Goal: Task Accomplishment & Management: Complete application form

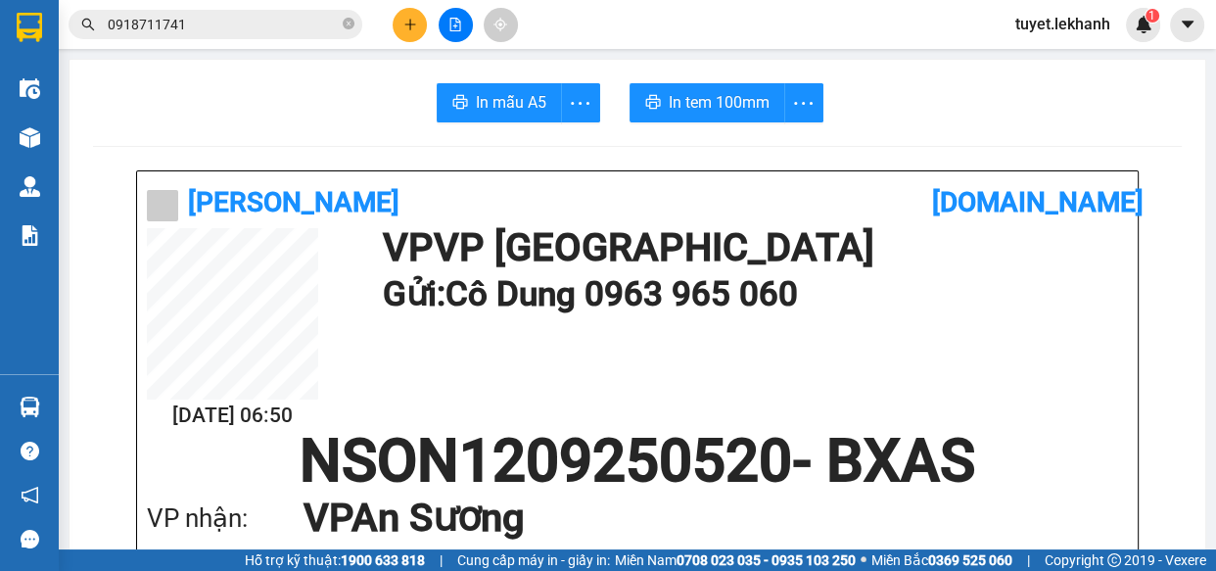
scroll to position [355, 0]
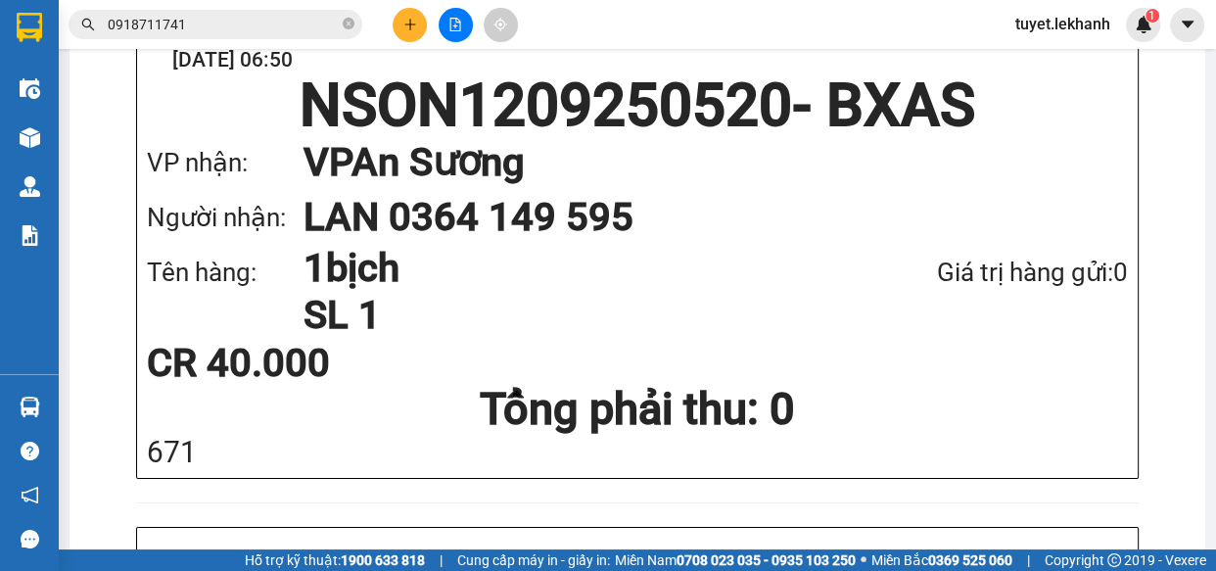
click at [404, 28] on icon "plus" at bounding box center [410, 25] width 14 height 14
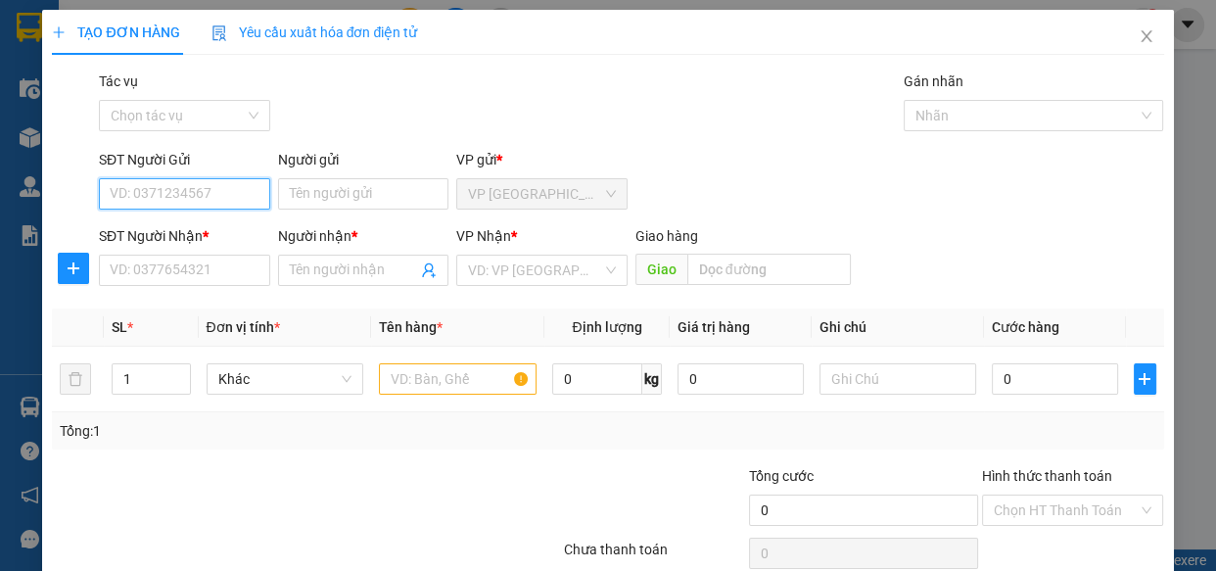
click at [206, 197] on input "SĐT Người Gửi" at bounding box center [184, 193] width 171 height 31
click at [229, 227] on div "0973190204 - HÀ" at bounding box center [206, 233] width 193 height 22
type input "0973190204"
type input "HÀ"
type input "0937707176"
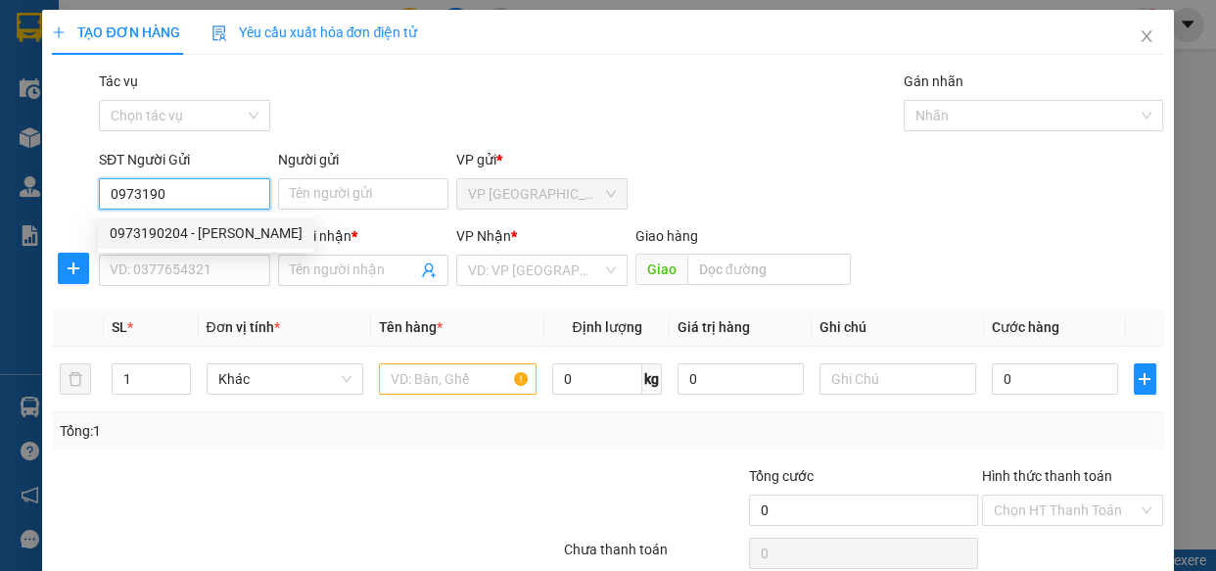
type input "VIỆT"
type input "40.000"
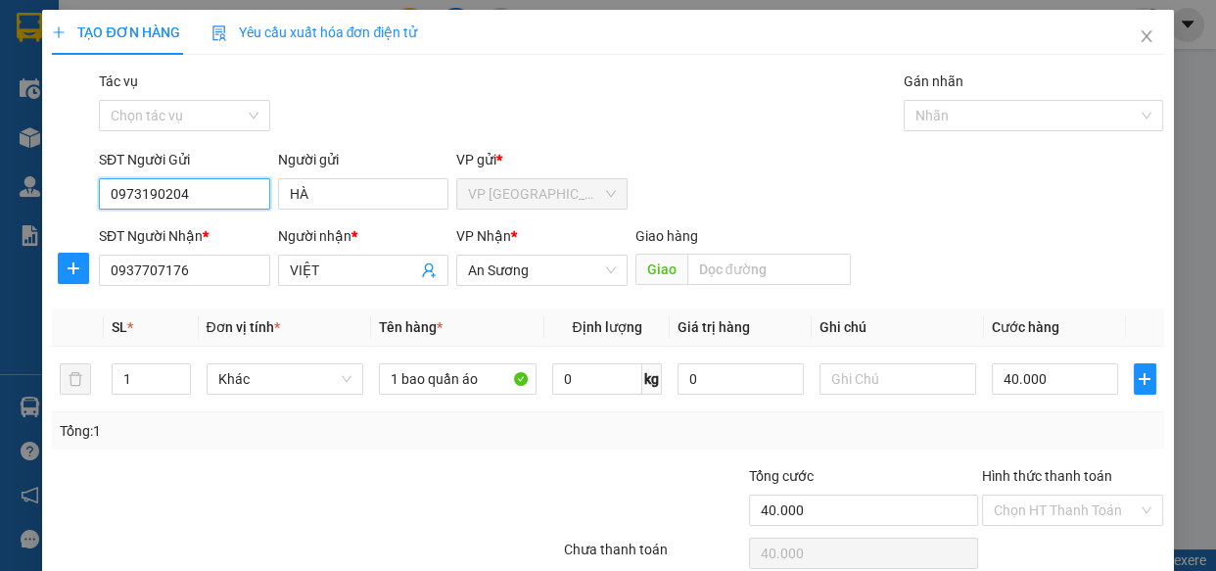
scroll to position [85, 0]
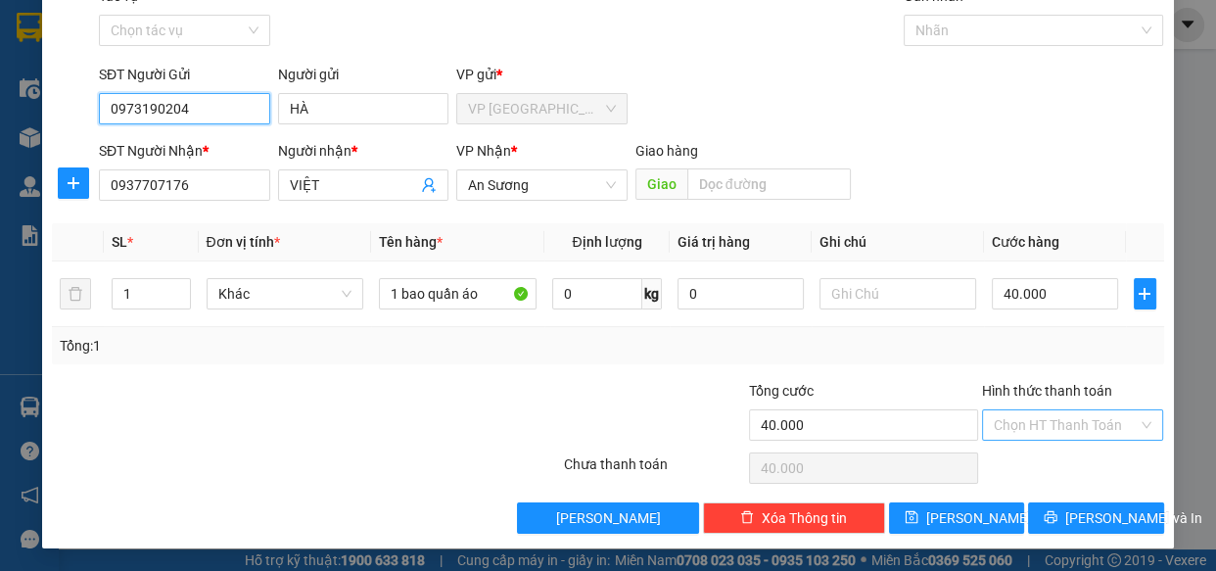
type input "0973190204"
click at [1087, 420] on input "Hình thức thanh toán" at bounding box center [1066, 424] width 145 height 29
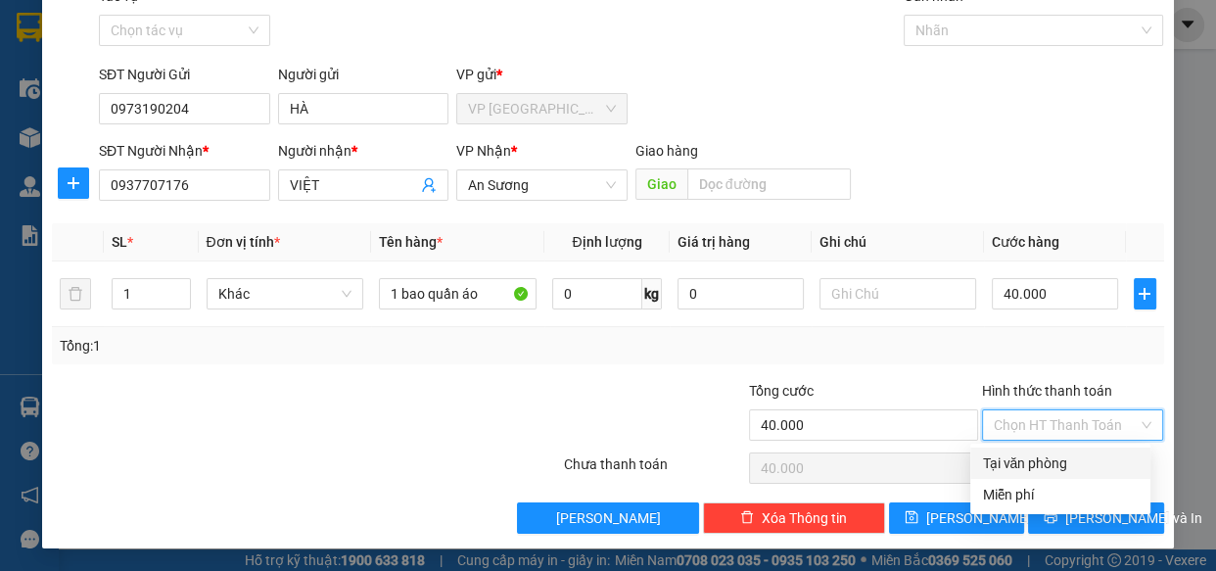
click at [1063, 465] on div "Tại văn phòng" at bounding box center [1060, 463] width 157 height 22
type input "0"
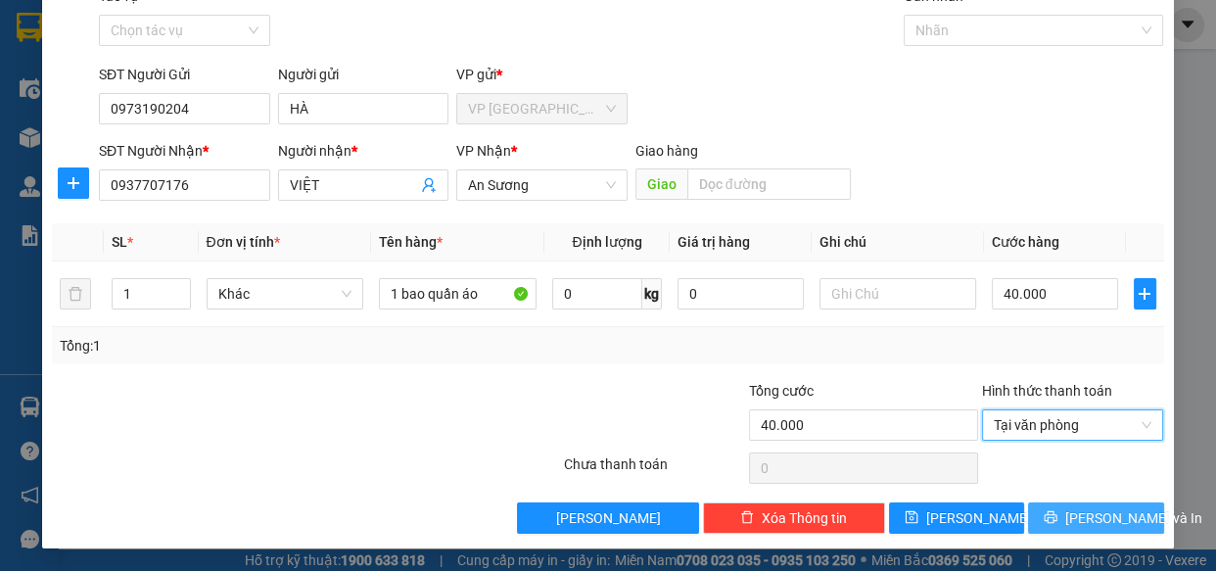
click at [1080, 515] on span "[PERSON_NAME] và In" at bounding box center [1134, 518] width 137 height 22
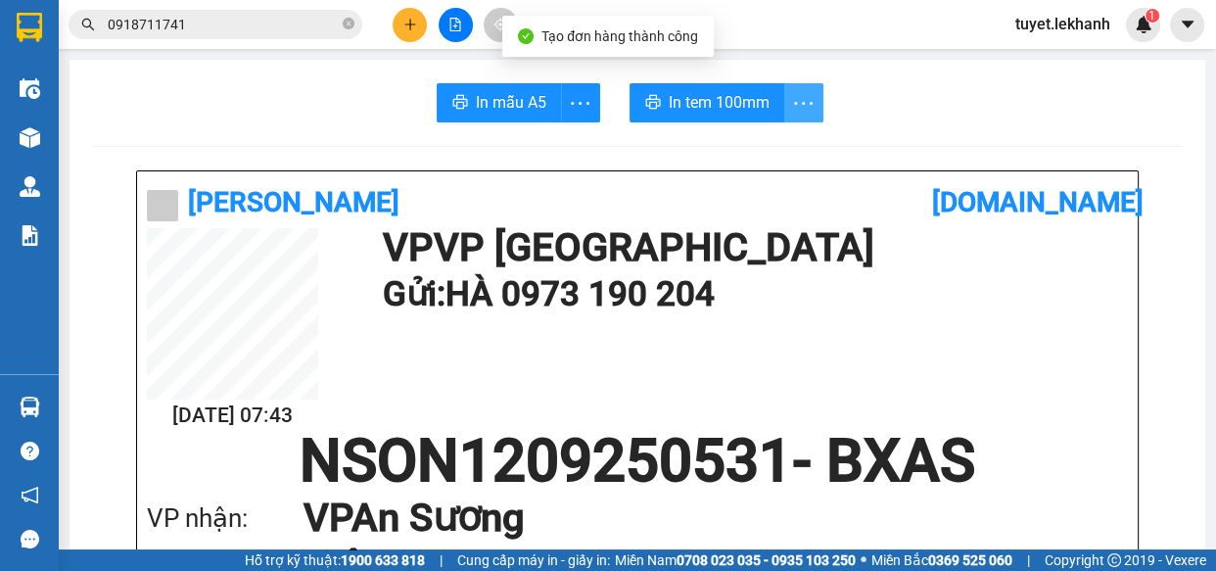
click at [801, 97] on icon "more" at bounding box center [803, 103] width 24 height 24
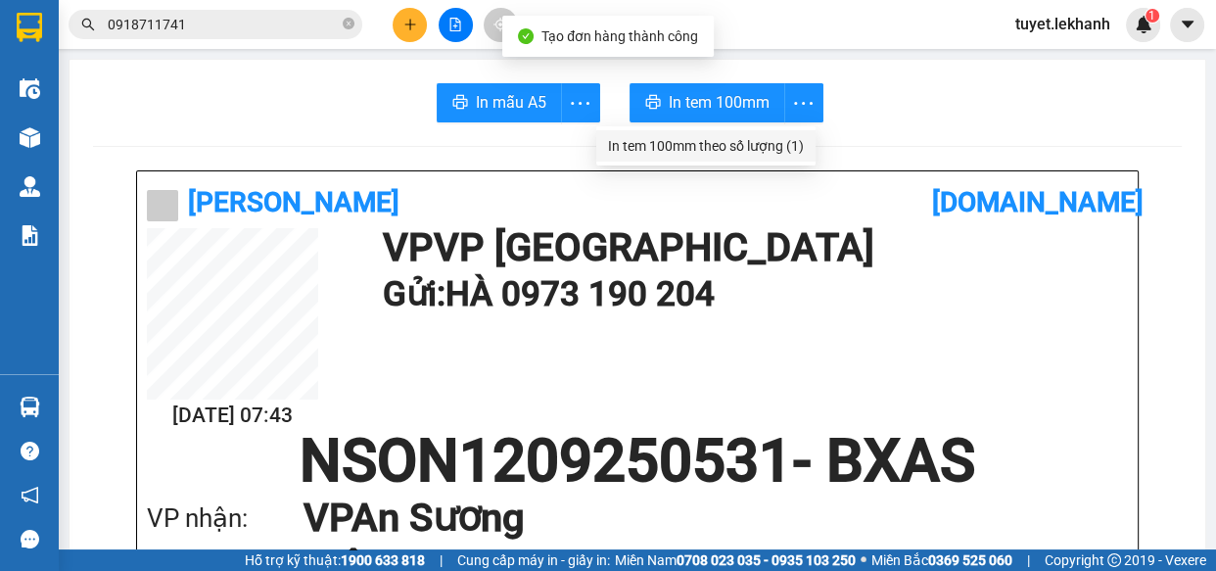
click at [795, 147] on div "In tem 100mm theo số lượng (1)" at bounding box center [706, 146] width 196 height 22
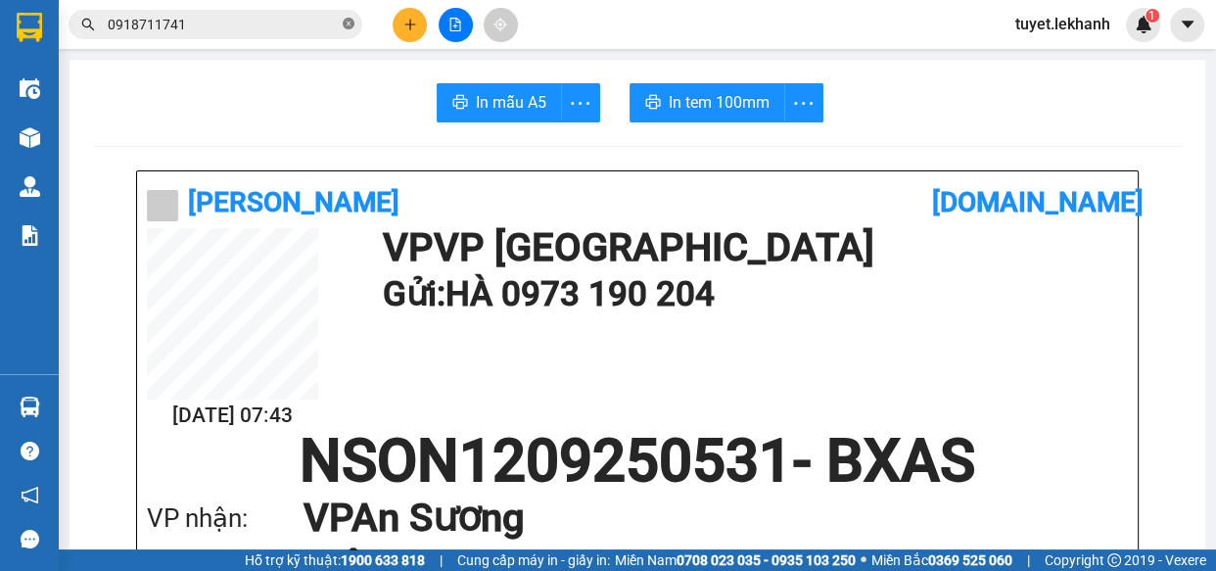
click at [348, 23] on icon "close-circle" at bounding box center [349, 24] width 12 height 12
click at [249, 24] on input "text" at bounding box center [223, 25] width 231 height 22
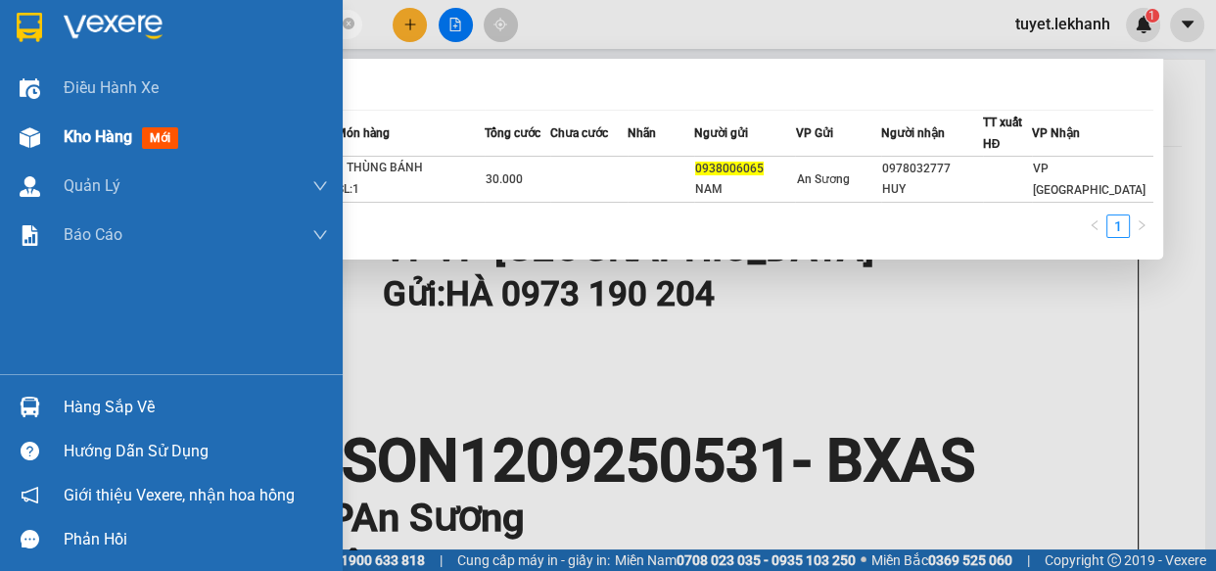
type input "0938006065"
click at [28, 131] on img at bounding box center [30, 137] width 21 height 21
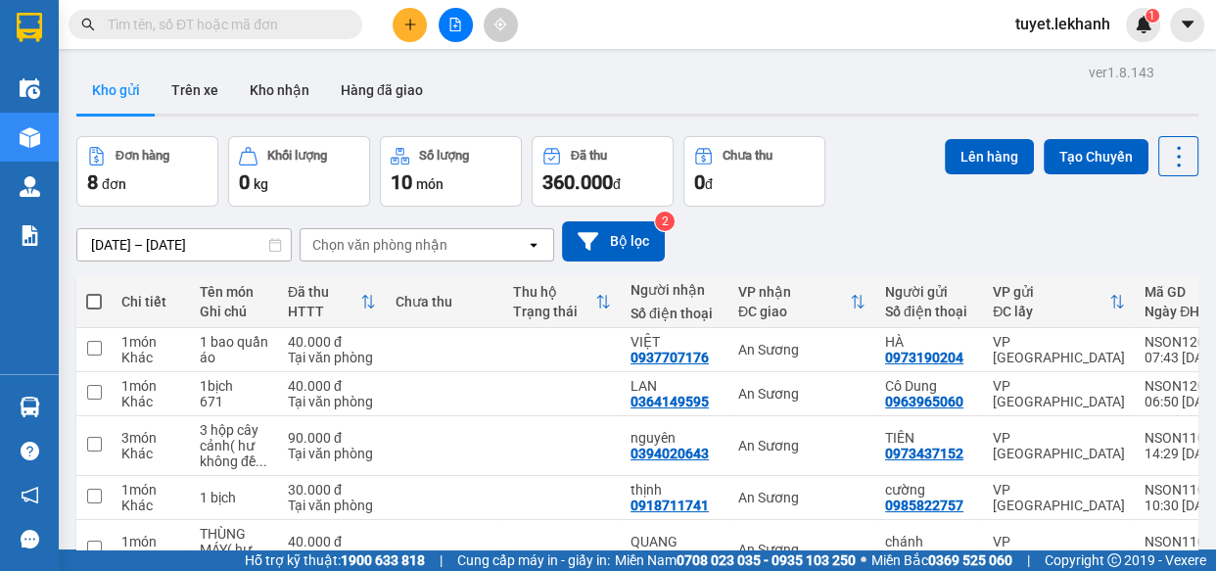
click at [294, 14] on input "text" at bounding box center [223, 25] width 231 height 22
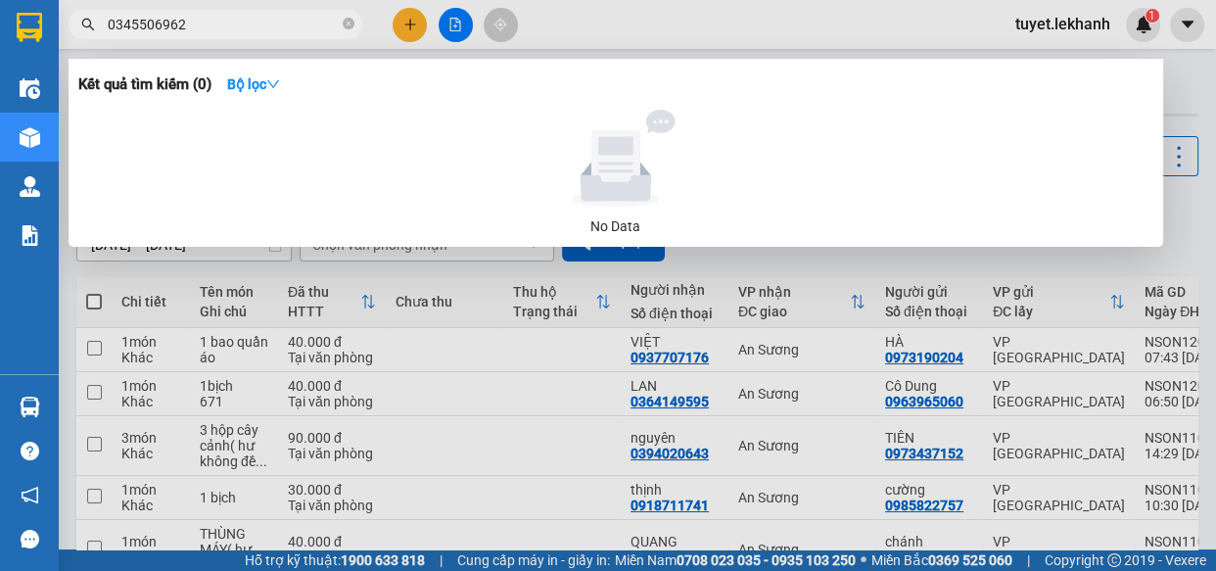
drag, startPoint x: 117, startPoint y: 20, endPoint x: 211, endPoint y: 31, distance: 94.7
click at [211, 31] on input "0345506962" at bounding box center [223, 25] width 231 height 22
type input "0918783734"
drag, startPoint x: 181, startPoint y: 23, endPoint x: 68, endPoint y: 31, distance: 113.9
click at [68, 31] on div "0918783734" at bounding box center [191, 24] width 382 height 29
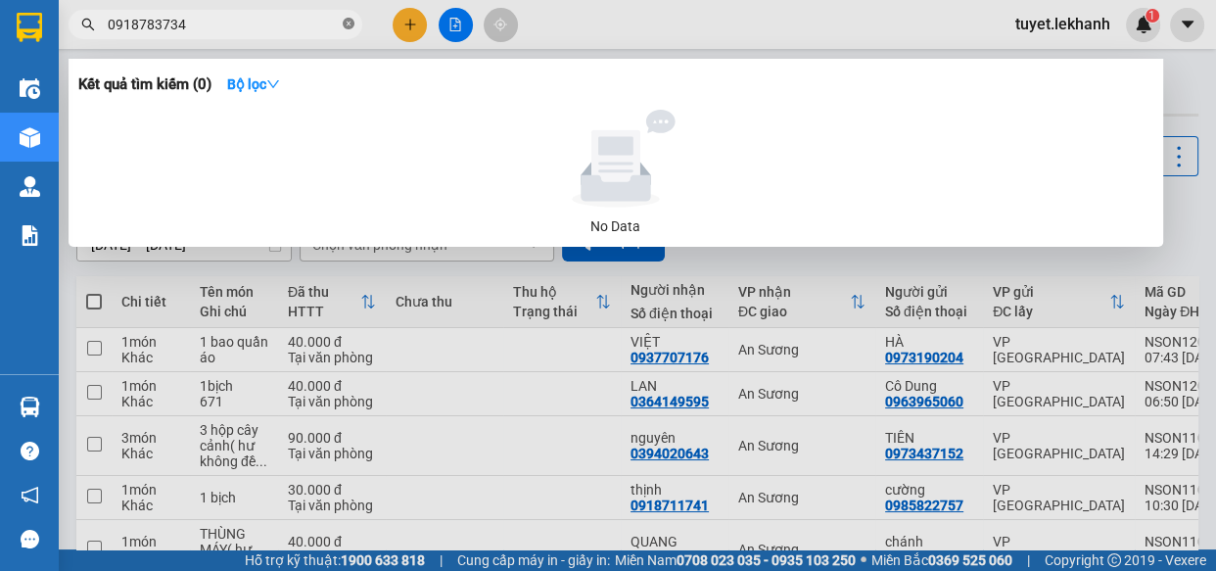
click at [350, 26] on icon "close-circle" at bounding box center [349, 24] width 12 height 12
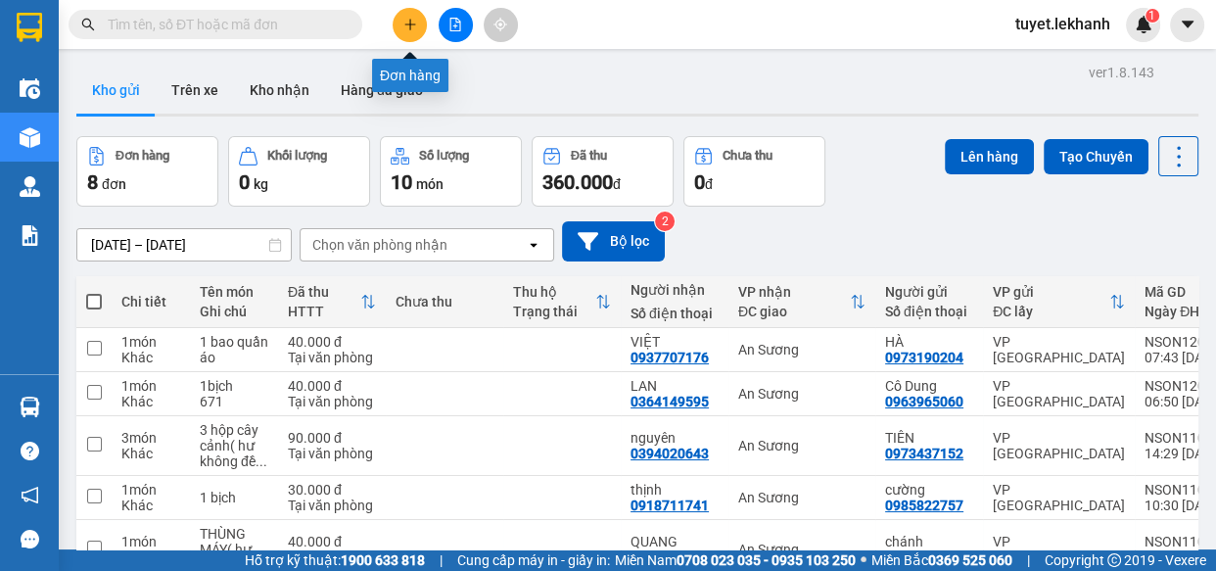
click at [406, 20] on icon "plus" at bounding box center [410, 25] width 14 height 14
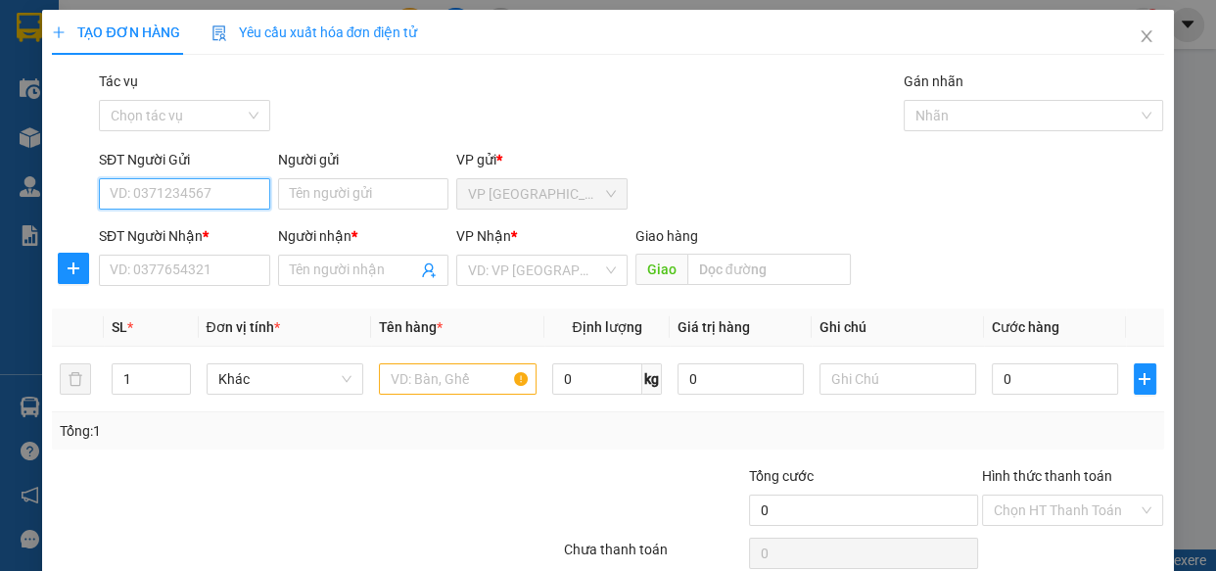
click at [186, 194] on input "SĐT Người Gửi" at bounding box center [184, 193] width 171 height 31
click at [190, 267] on input "SĐT Người Nhận *" at bounding box center [184, 270] width 171 height 31
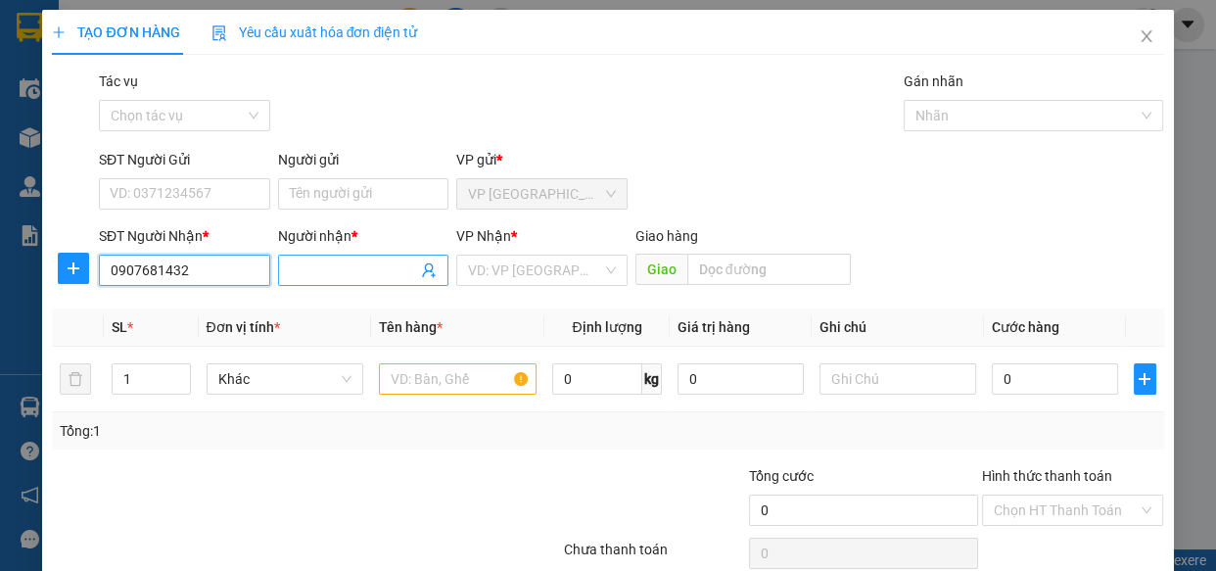
type input "0907681432"
click at [329, 269] on input "Người nhận *" at bounding box center [354, 271] width 128 height 22
type input "HY"
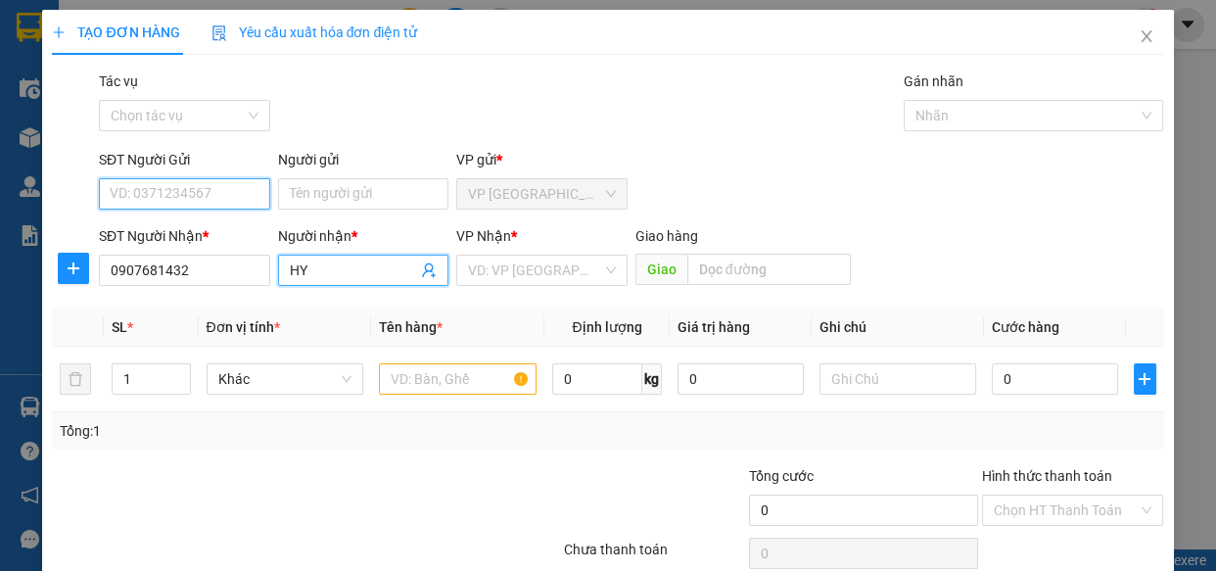
click at [219, 205] on input "SĐT Người Gửi" at bounding box center [184, 193] width 171 height 31
type input "0982245832"
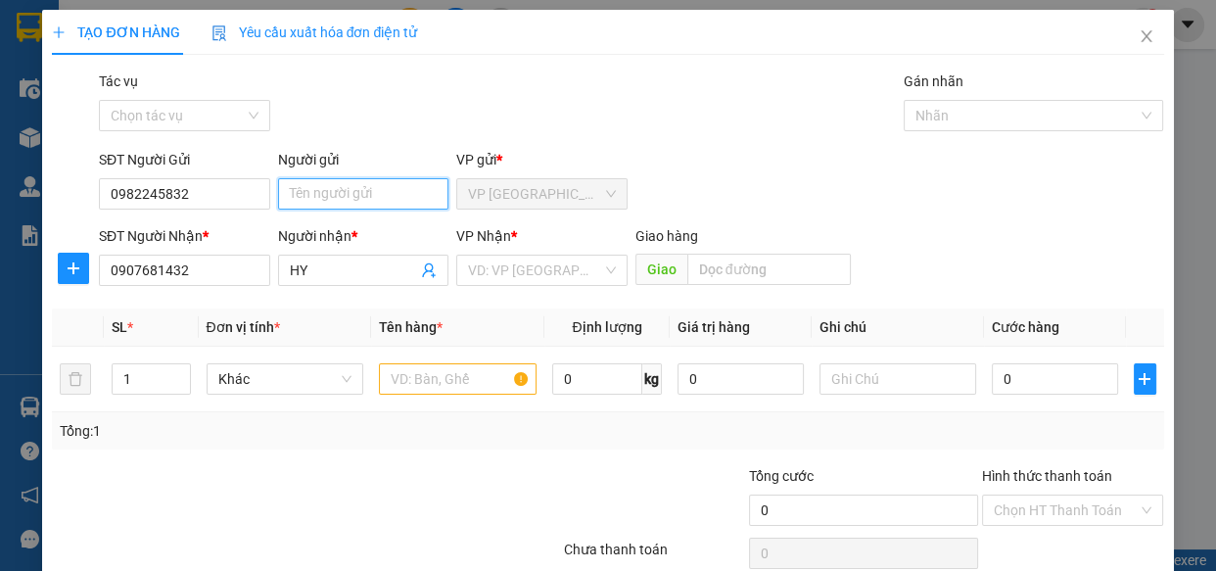
click at [355, 197] on input "Người gửi" at bounding box center [363, 193] width 171 height 31
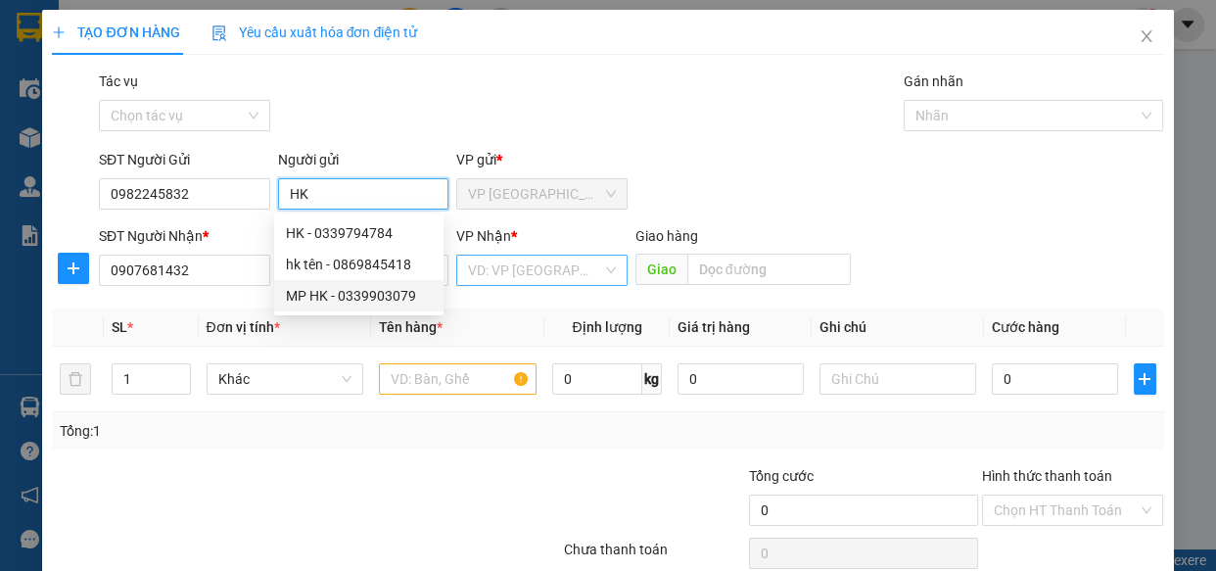
type input "HK"
click at [528, 278] on input "search" at bounding box center [535, 270] width 134 height 29
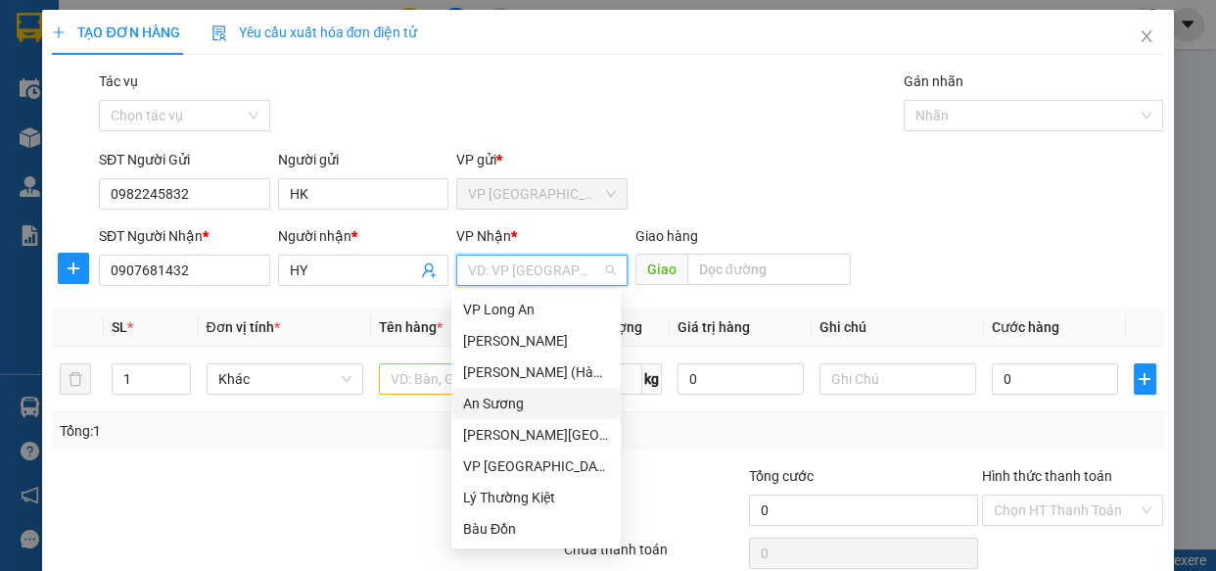
click at [510, 411] on div "An Sương" at bounding box center [536, 404] width 146 height 22
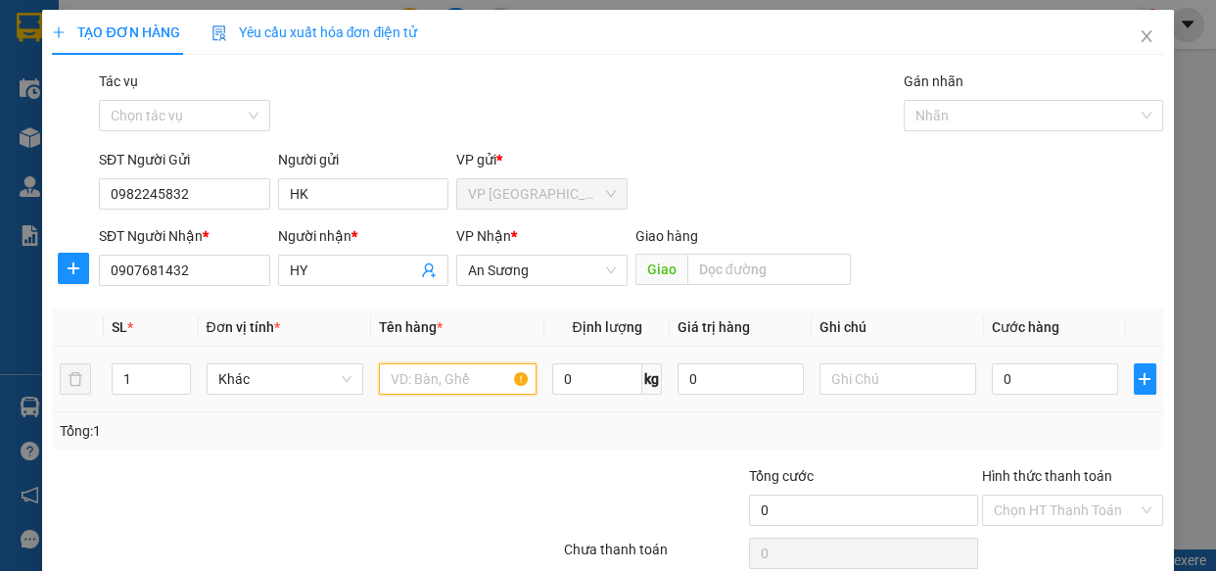
click at [416, 390] on input "text" at bounding box center [458, 378] width 158 height 31
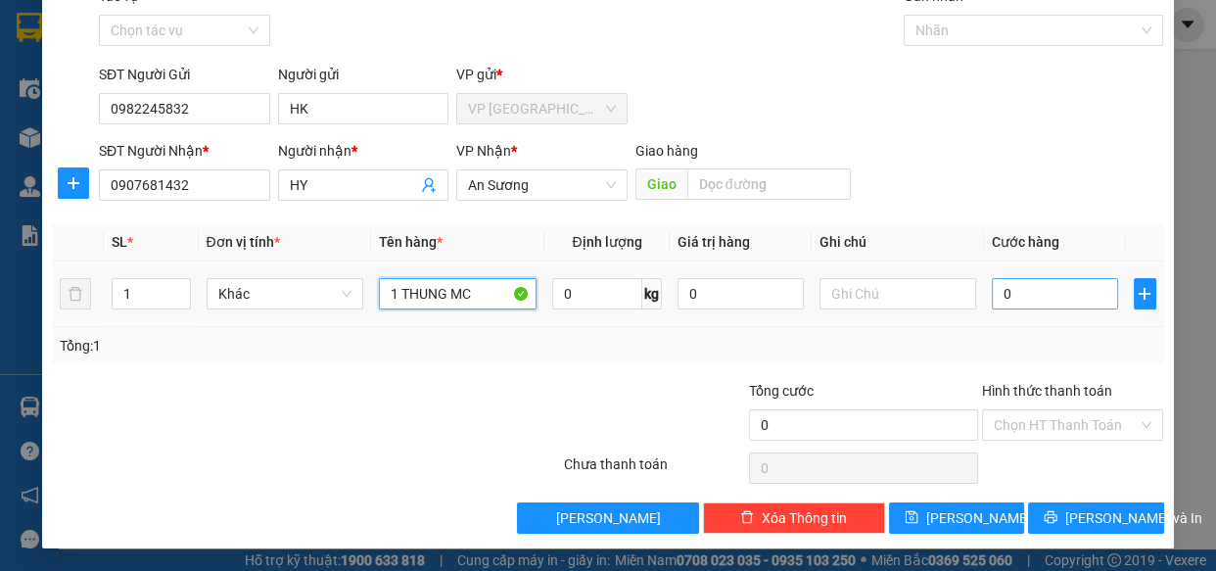
type input "1 THUNG MC"
click at [1045, 291] on input "0" at bounding box center [1055, 293] width 126 height 31
type input "3"
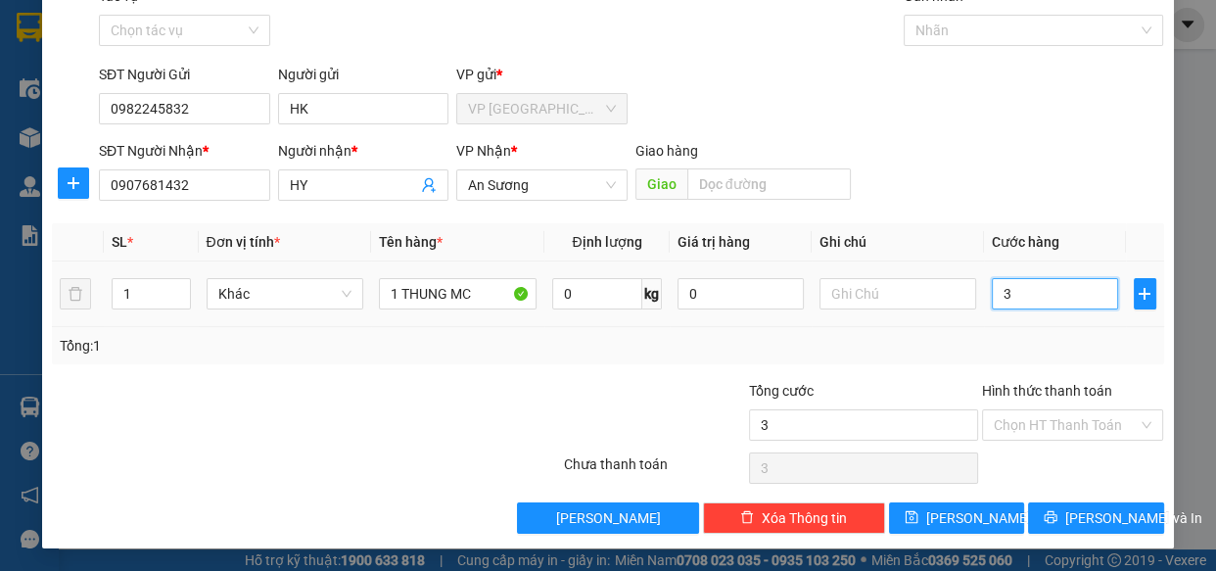
type input "30"
type input "300"
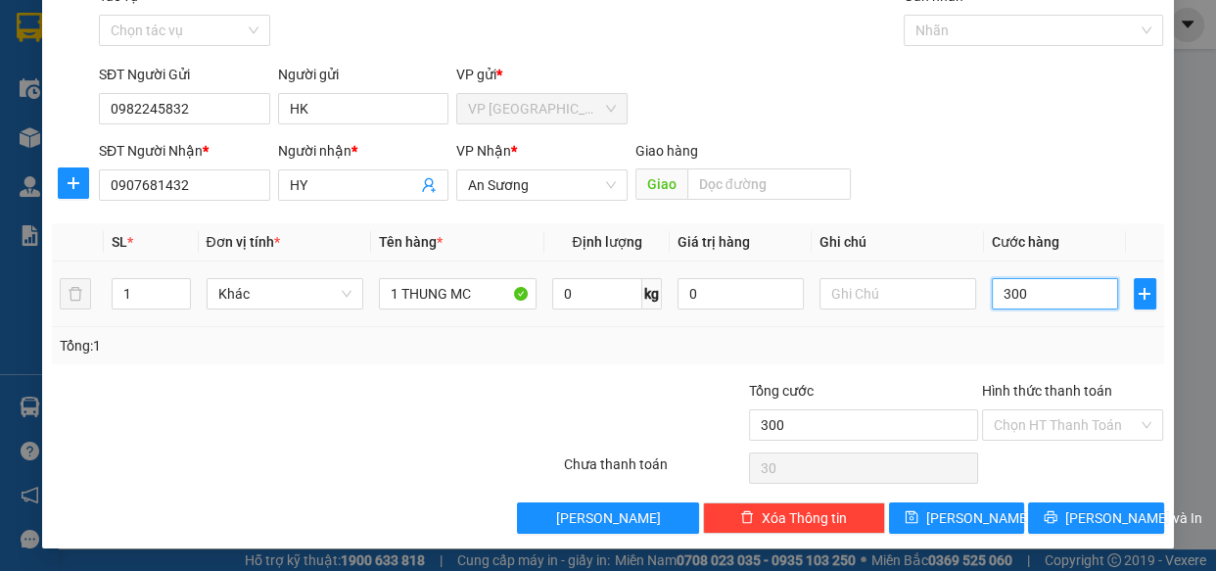
type input "300"
type input "3.000"
type input "30.000"
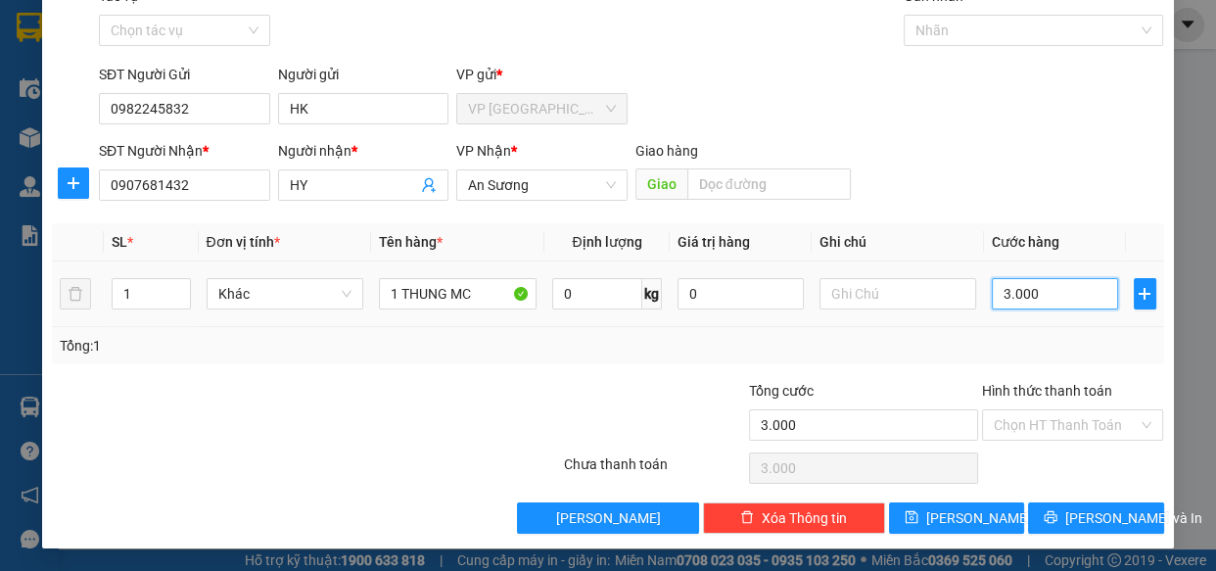
type input "30.000"
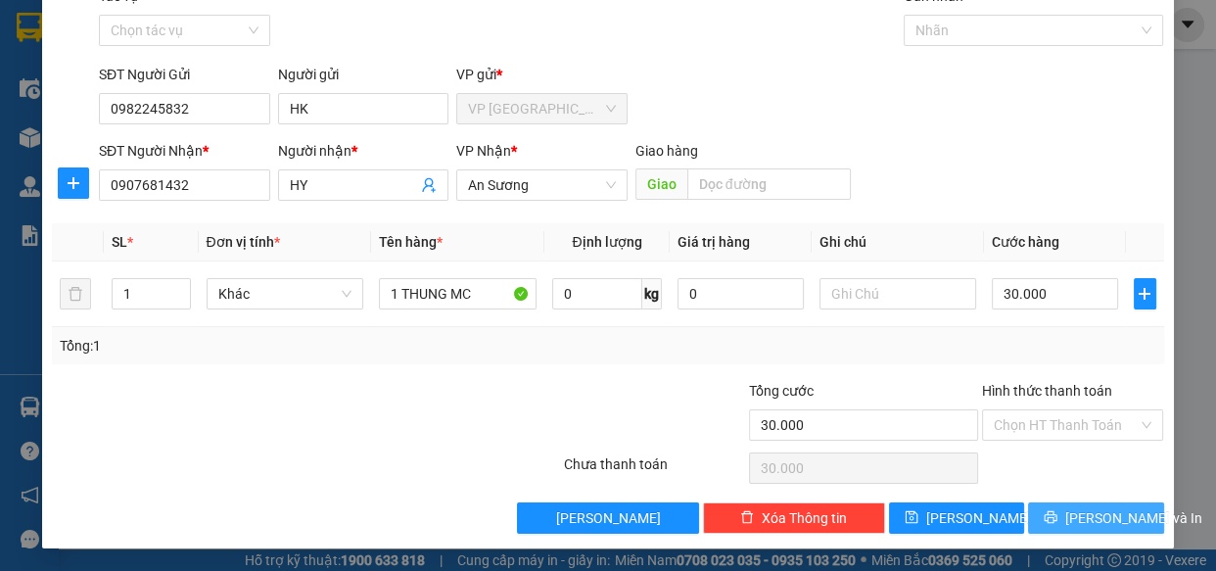
click at [1082, 515] on span "[PERSON_NAME] và In" at bounding box center [1134, 518] width 137 height 22
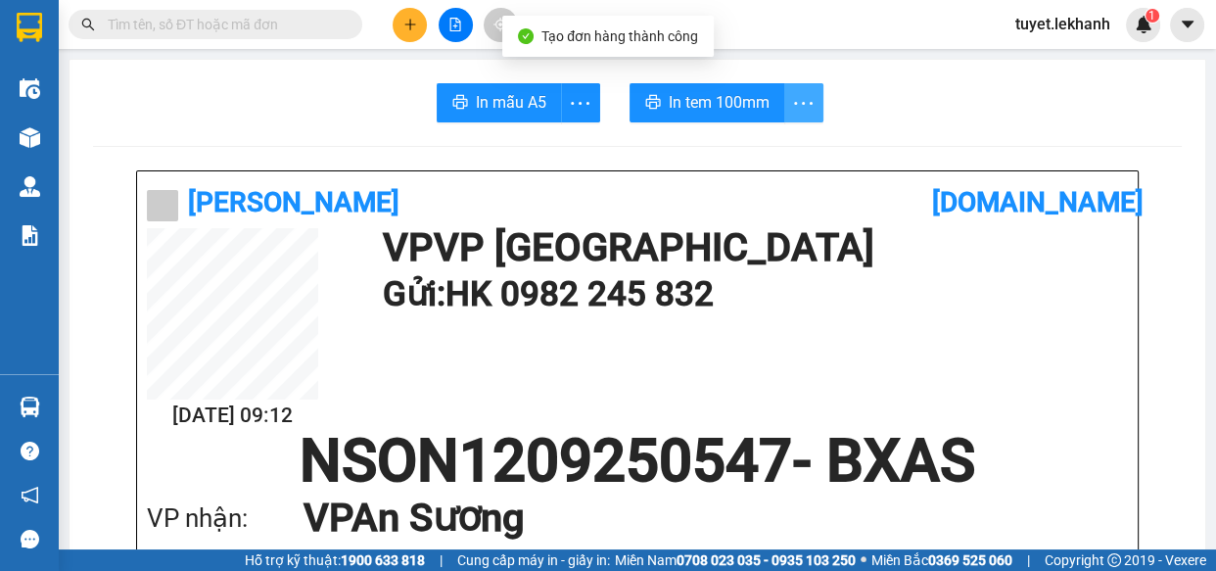
click at [796, 102] on icon "more" at bounding box center [803, 102] width 19 height 3
click at [795, 110] on icon "more" at bounding box center [803, 103] width 24 height 24
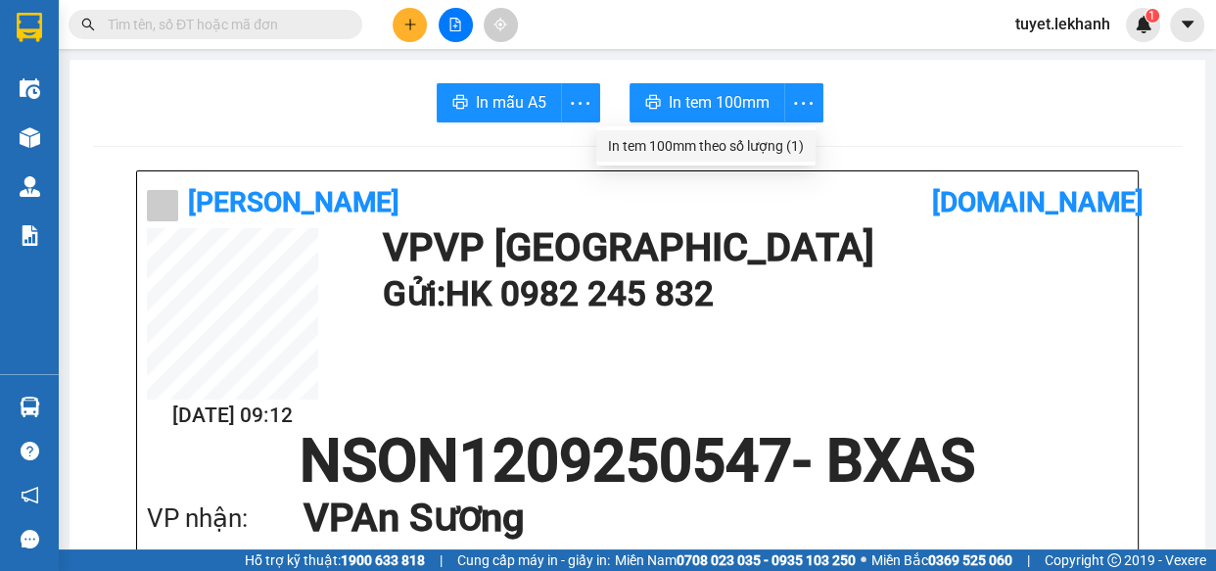
click at [794, 141] on div "In tem 100mm theo số lượng (1)" at bounding box center [706, 146] width 196 height 22
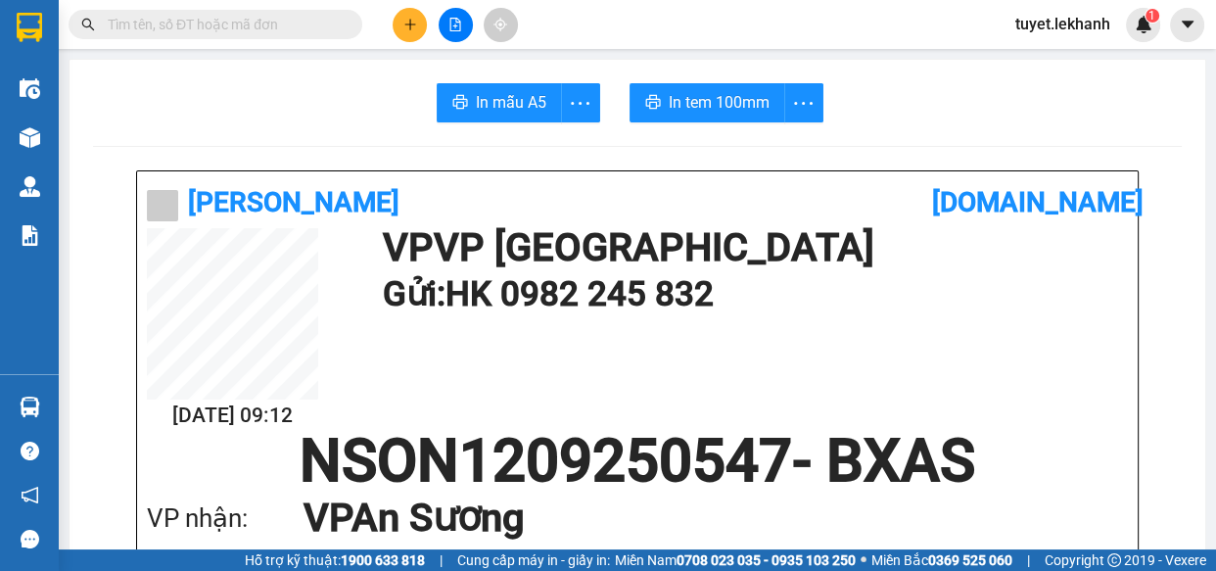
click at [402, 18] on button at bounding box center [410, 25] width 34 height 34
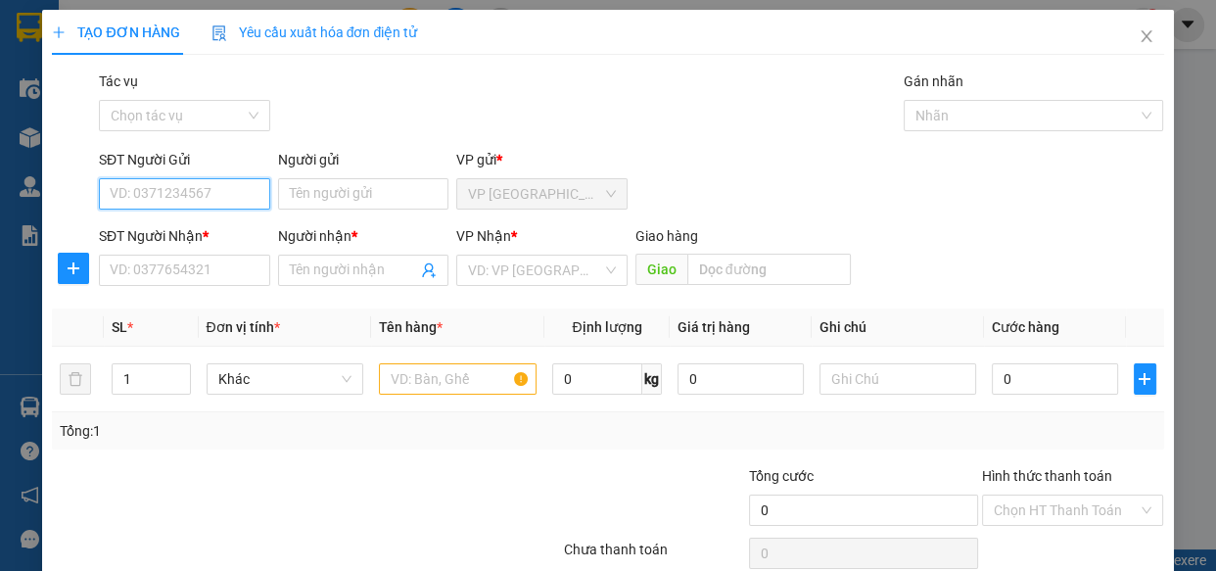
click at [172, 196] on input "SĐT Người Gửi" at bounding box center [184, 193] width 171 height 31
click at [130, 188] on input "0928261" at bounding box center [184, 193] width 171 height 31
click at [166, 186] on input "098261" at bounding box center [184, 193] width 171 height 31
click at [238, 220] on div "0982616452 - DỢT" at bounding box center [182, 232] width 169 height 31
type input "0982616452"
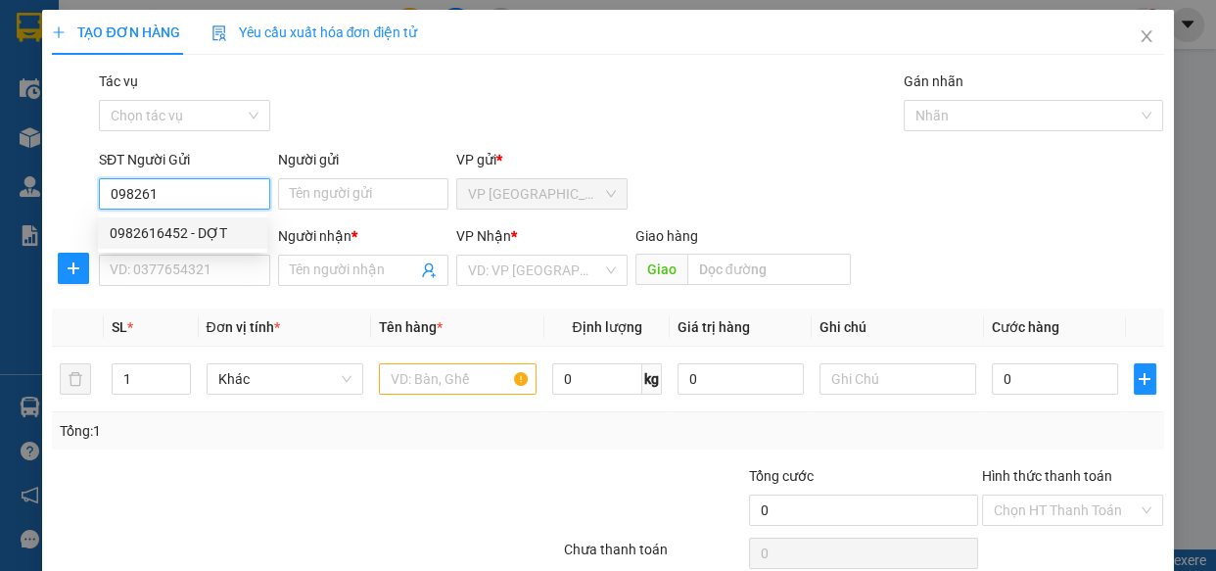
type input "DỢT"
type input "0988919042"
type input "nữa"
type input "140.000"
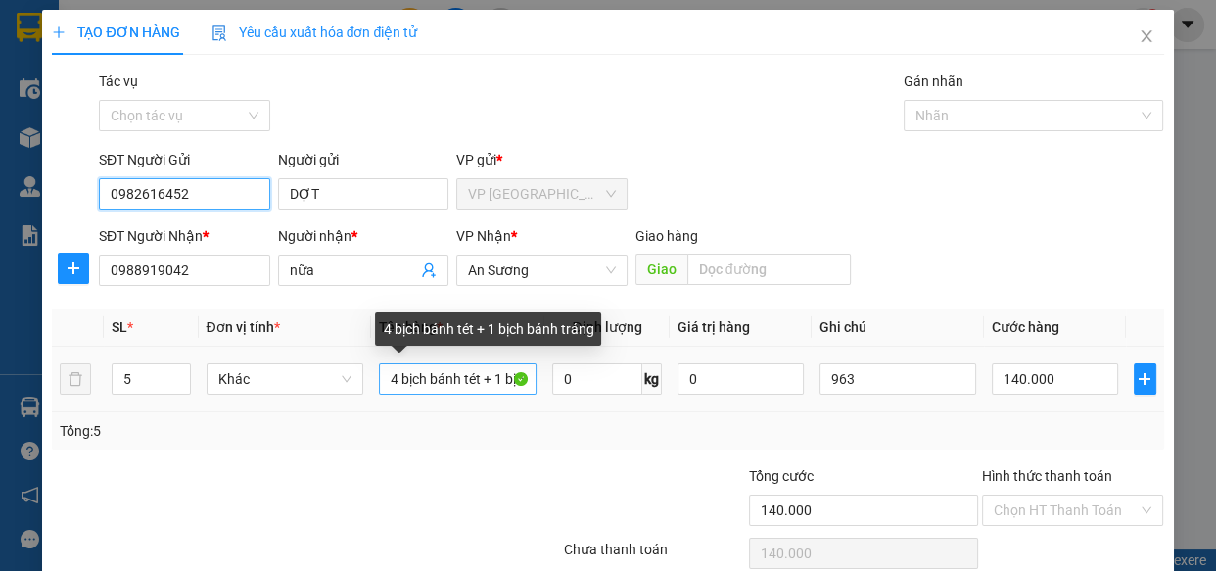
type input "0982616452"
click at [387, 377] on input "4 bịch bánh tét + 1 bịch bánh tráng" at bounding box center [458, 378] width 158 height 31
click at [503, 377] on input "3 bịch bánh tét + 1 bịch bánh tráng" at bounding box center [458, 378] width 158 height 31
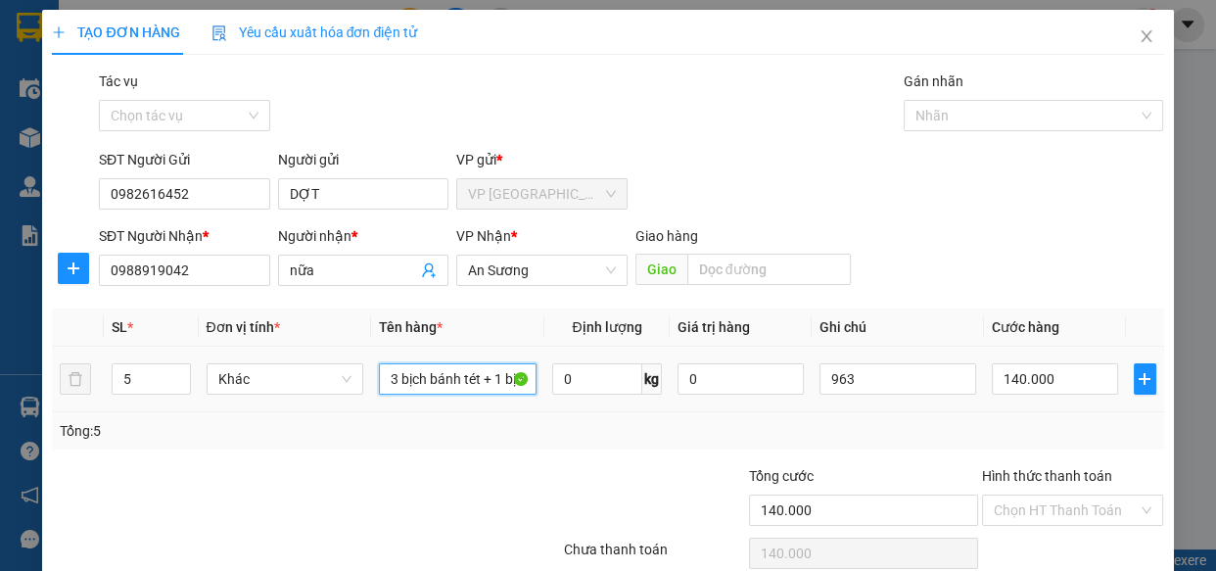
scroll to position [85, 0]
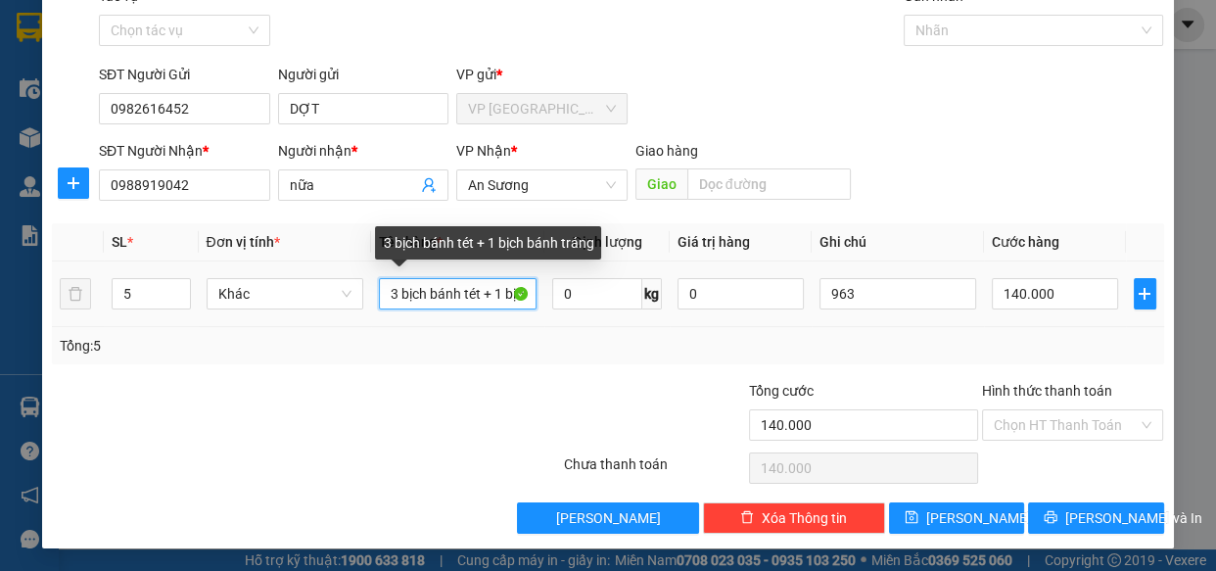
drag, startPoint x: 396, startPoint y: 292, endPoint x: 385, endPoint y: 294, distance: 10.9
click at [385, 294] on input "3 bịch bánh tét + 1 bịch bánh tráng" at bounding box center [458, 293] width 158 height 31
drag, startPoint x: 494, startPoint y: 294, endPoint x: 520, endPoint y: 302, distance: 27.6
click at [520, 302] on input "2 bịch bánh tét + 1 bịch bánh tráng" at bounding box center [458, 293] width 158 height 31
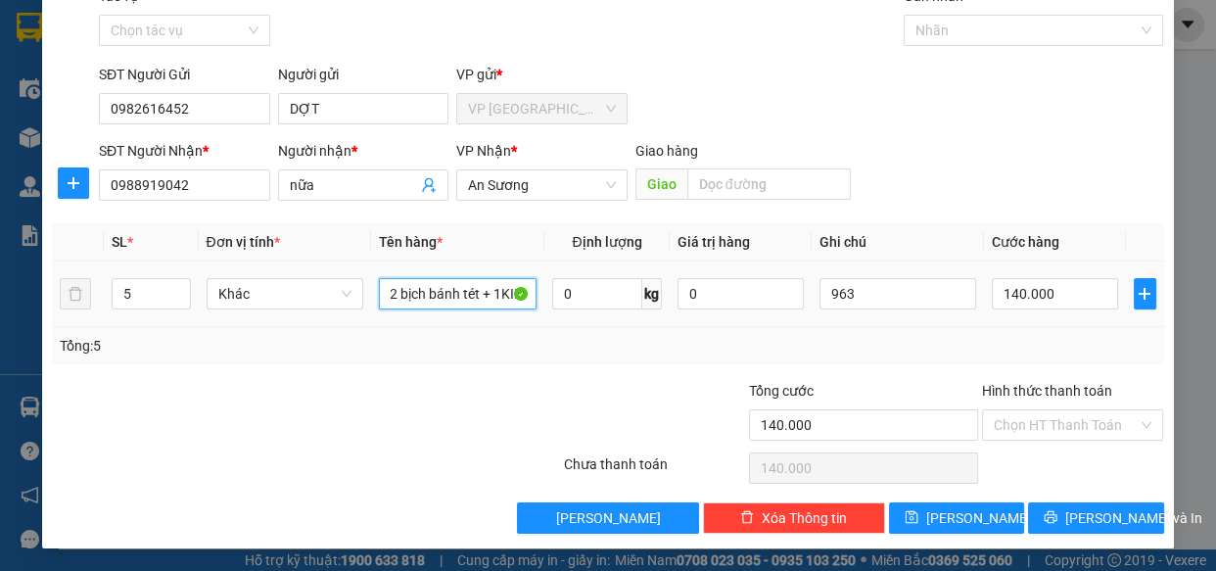
scroll to position [0, 12]
type input "2 bịch bánh tét + 1KIEN"
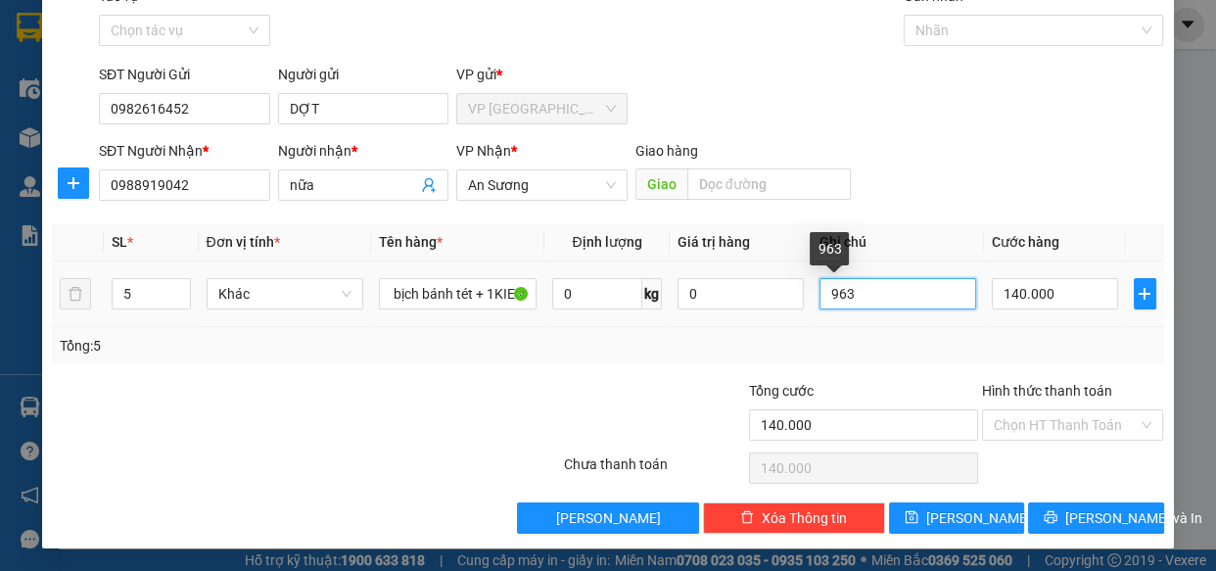
scroll to position [0, 0]
drag, startPoint x: 871, startPoint y: 301, endPoint x: 820, endPoint y: 312, distance: 52.3
click at [820, 312] on div "963" at bounding box center [899, 293] width 158 height 39
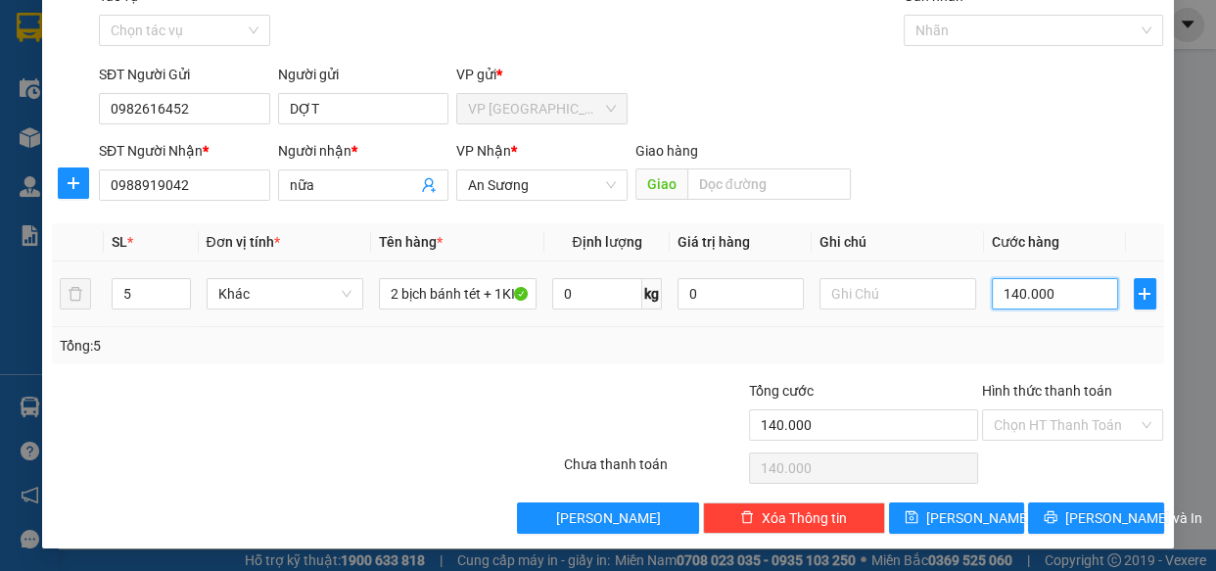
type input "9"
type input "90"
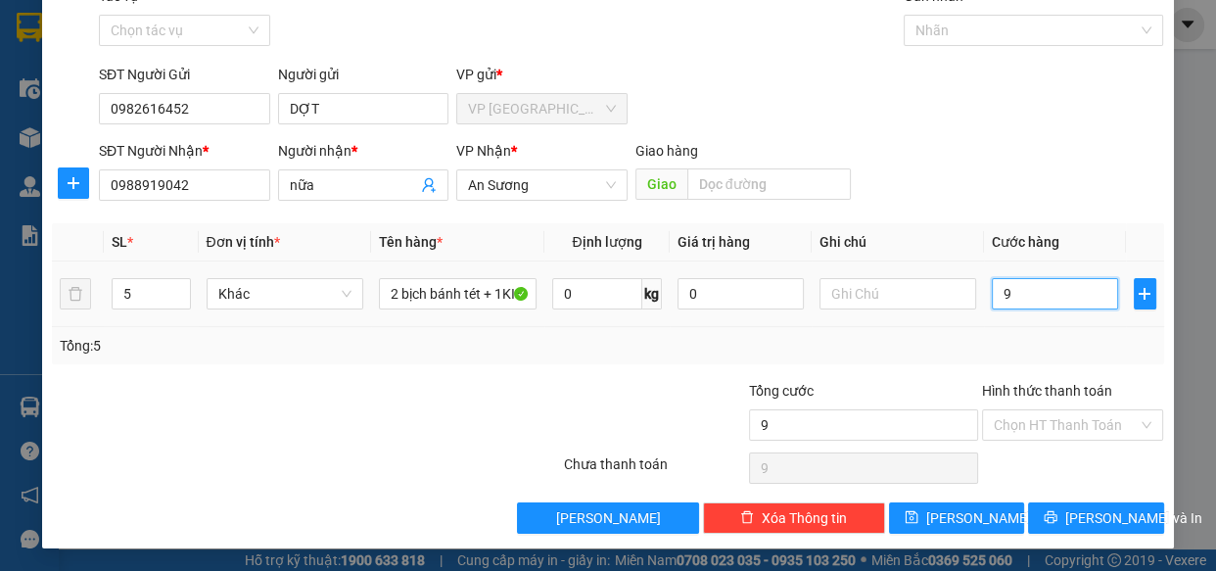
type input "90"
type input "900"
type input "9.000"
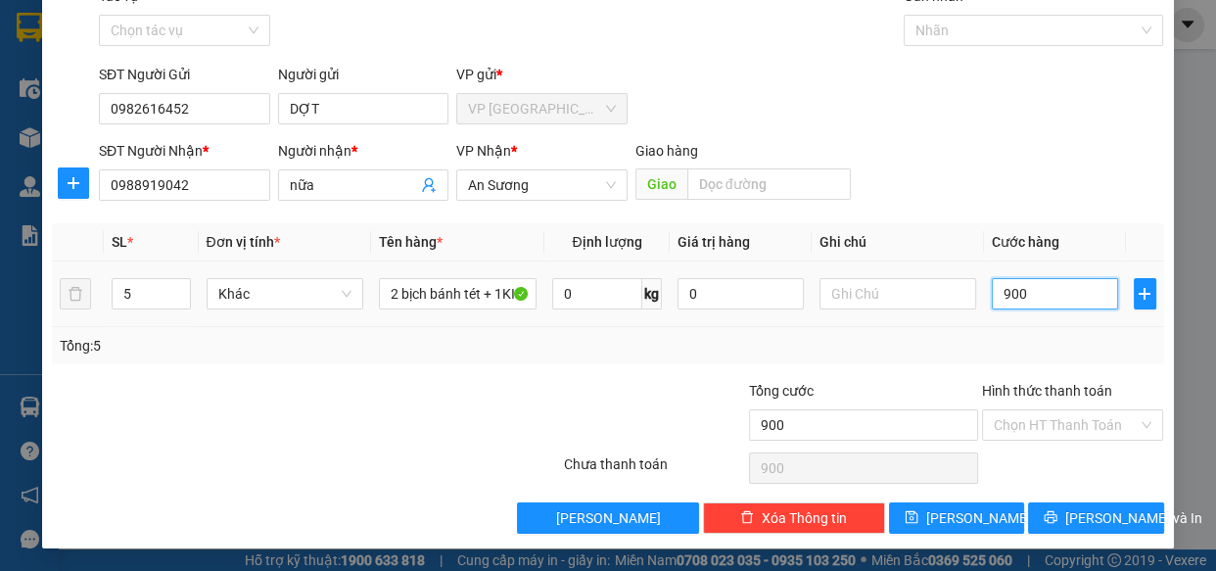
type input "9.000"
type input "90.000"
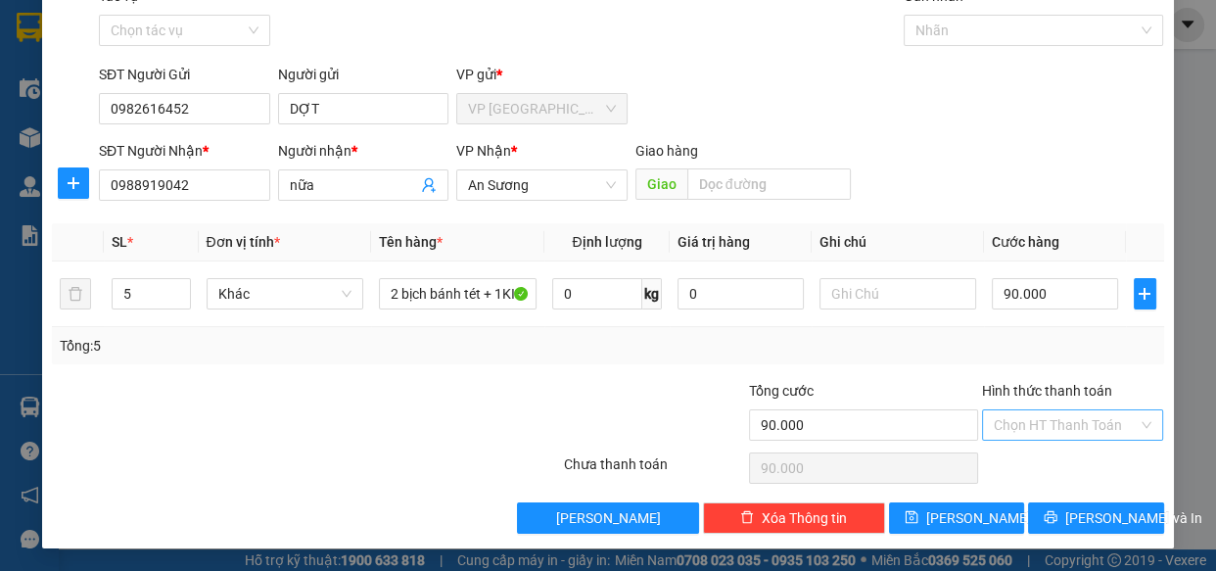
click at [1099, 433] on input "Hình thức thanh toán" at bounding box center [1066, 424] width 145 height 29
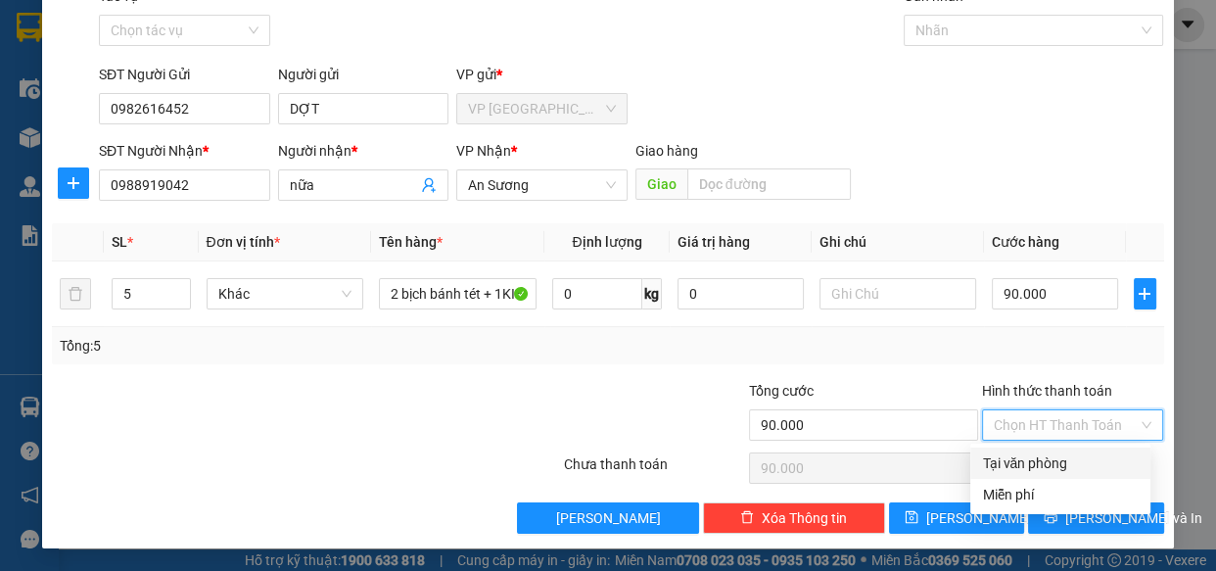
click at [1055, 469] on div "Tại văn phòng" at bounding box center [1060, 463] width 157 height 22
type input "0"
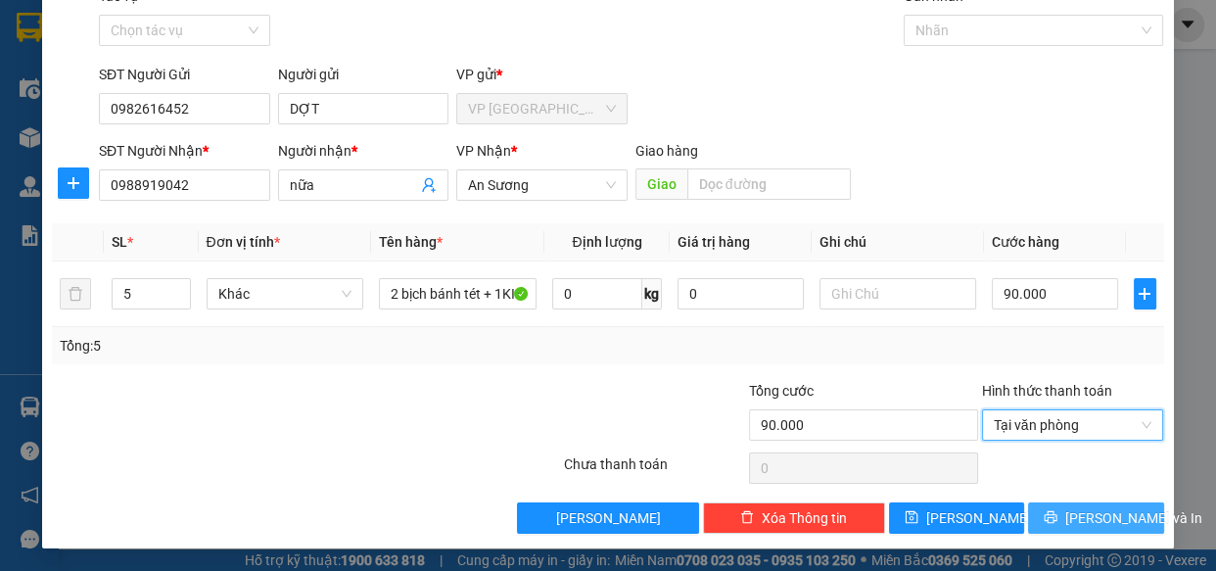
click at [1073, 526] on span "[PERSON_NAME] và In" at bounding box center [1134, 518] width 137 height 22
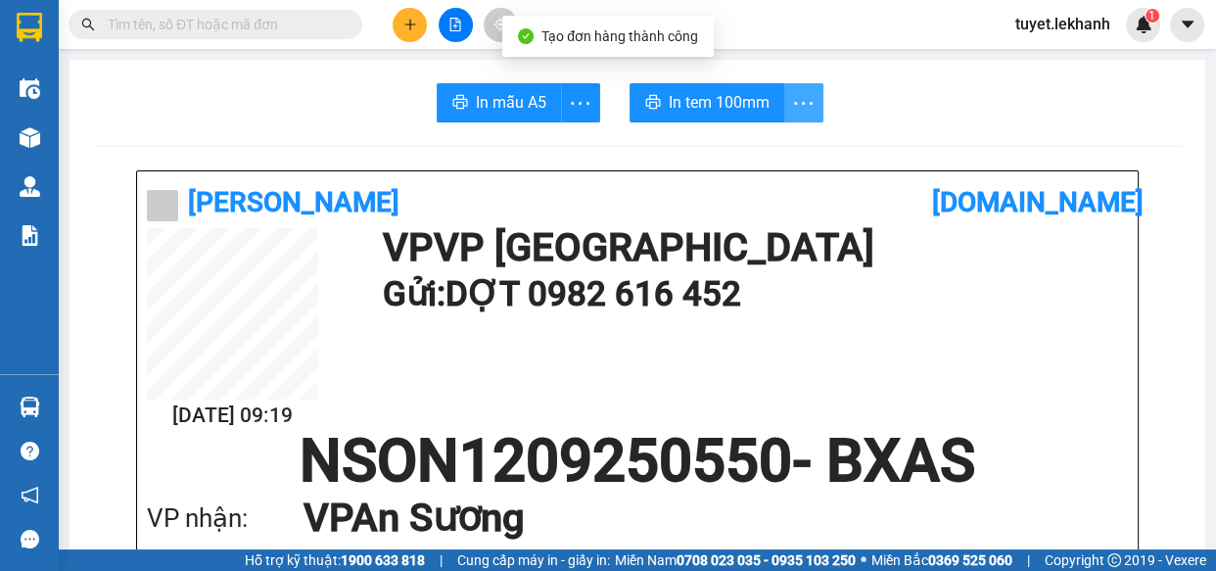
click at [793, 107] on icon "more" at bounding box center [803, 103] width 24 height 24
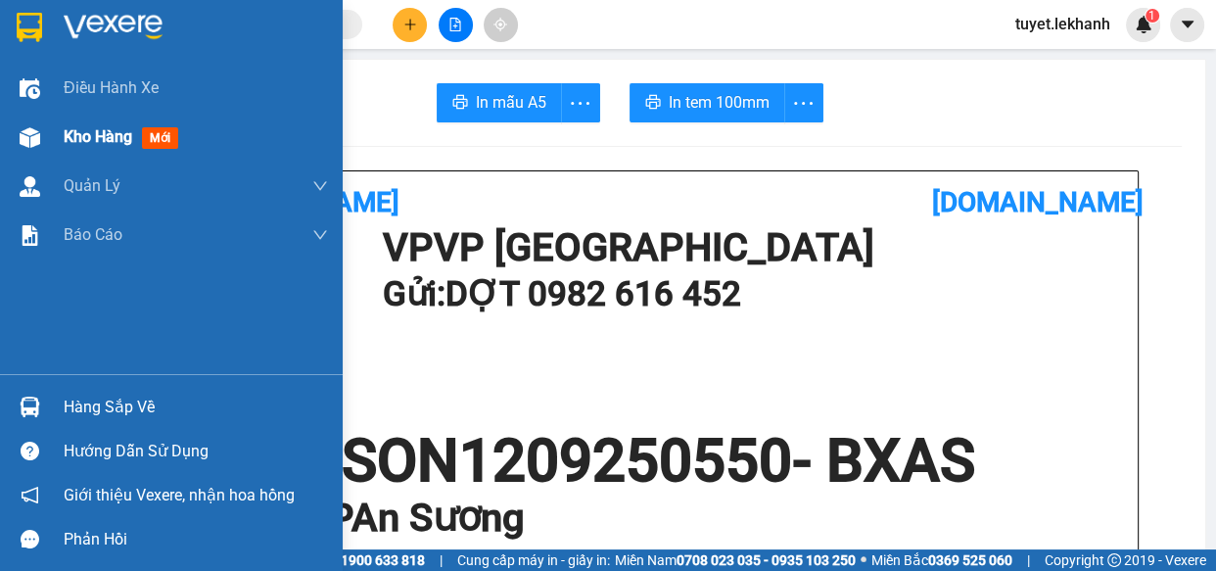
click at [37, 136] on img at bounding box center [30, 137] width 21 height 21
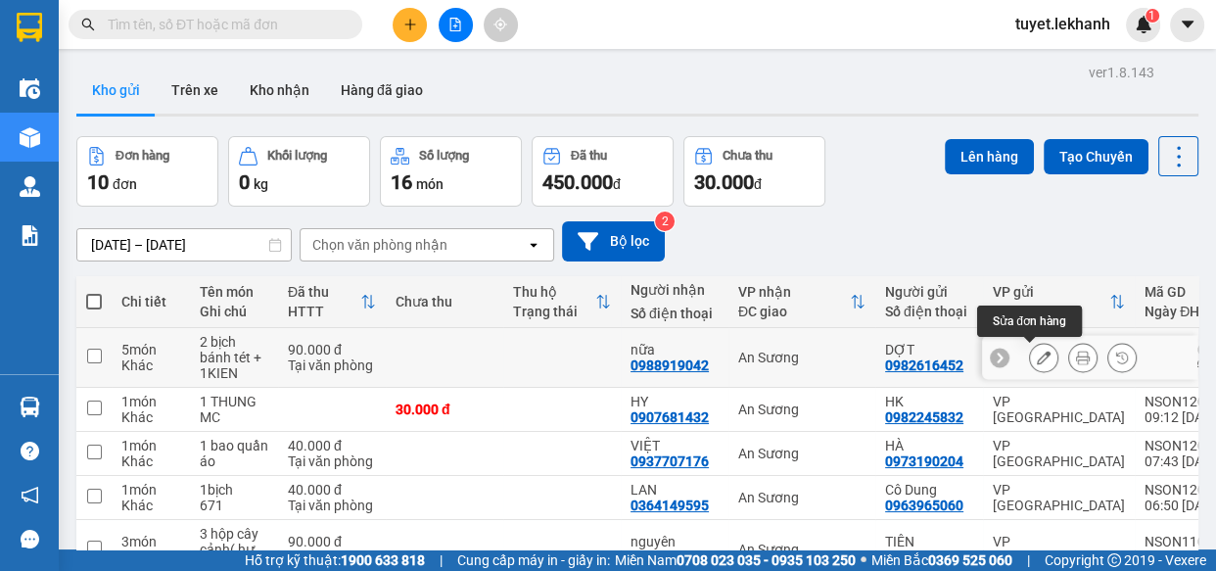
click at [1037, 356] on icon at bounding box center [1044, 358] width 14 height 14
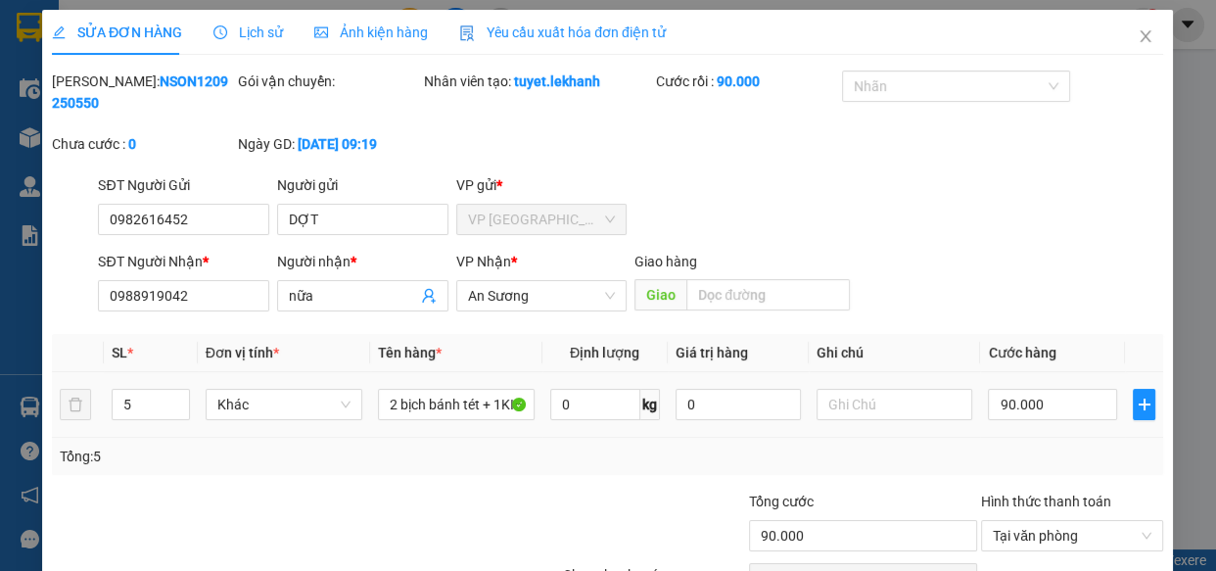
type input "0982616452"
type input "DỢT"
type input "0988919042"
type input "nữa"
type input "90.000"
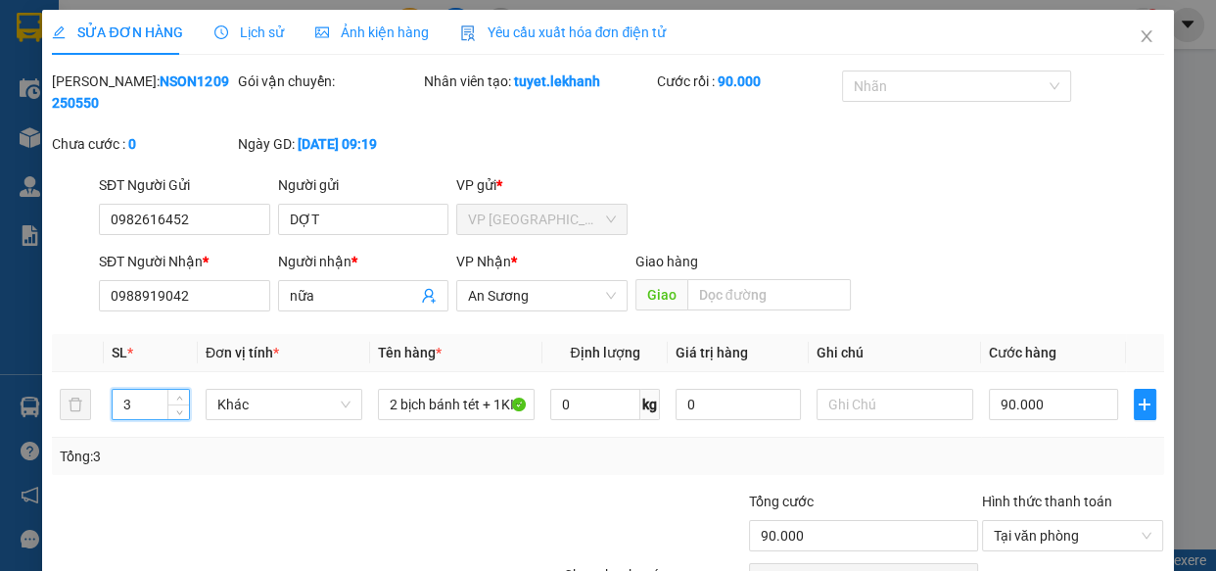
scroll to position [111, 0]
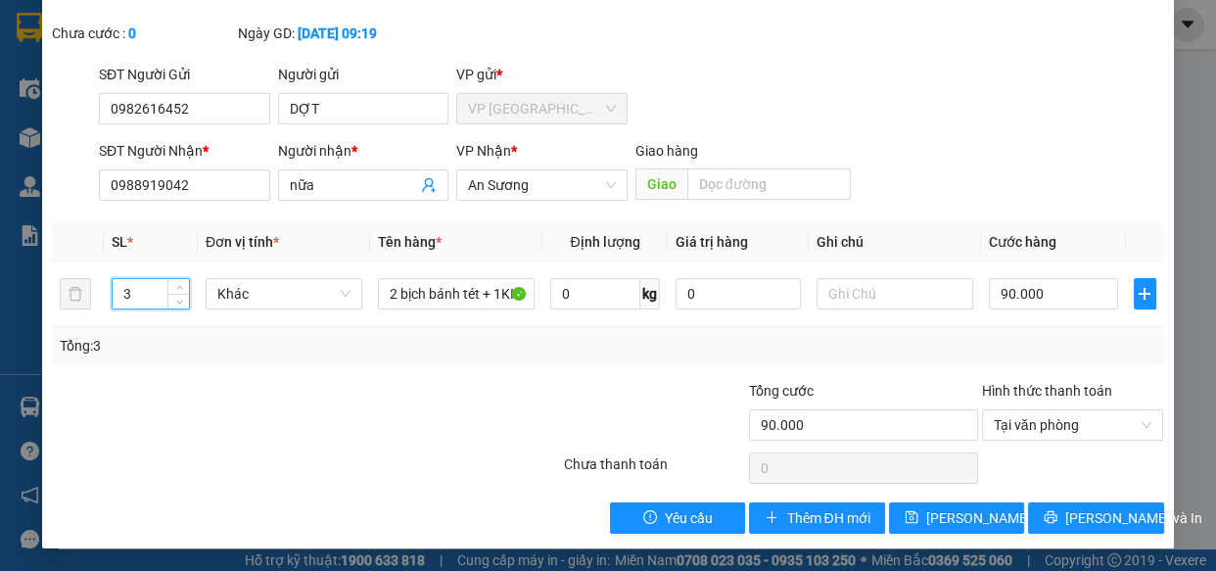
type input "3"
click at [1118, 349] on div "Tổng: 3" at bounding box center [608, 346] width 1096 height 22
click at [1100, 519] on span "[PERSON_NAME] và In" at bounding box center [1134, 518] width 137 height 22
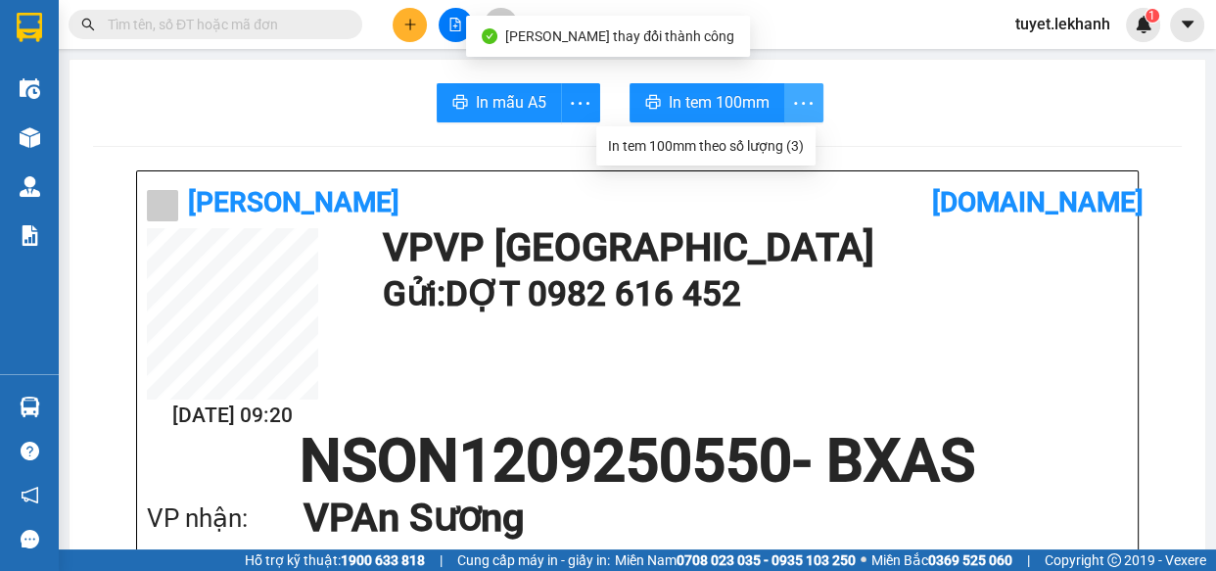
click at [793, 108] on icon "more" at bounding box center [803, 103] width 24 height 24
click at [793, 93] on icon "more" at bounding box center [803, 103] width 24 height 24
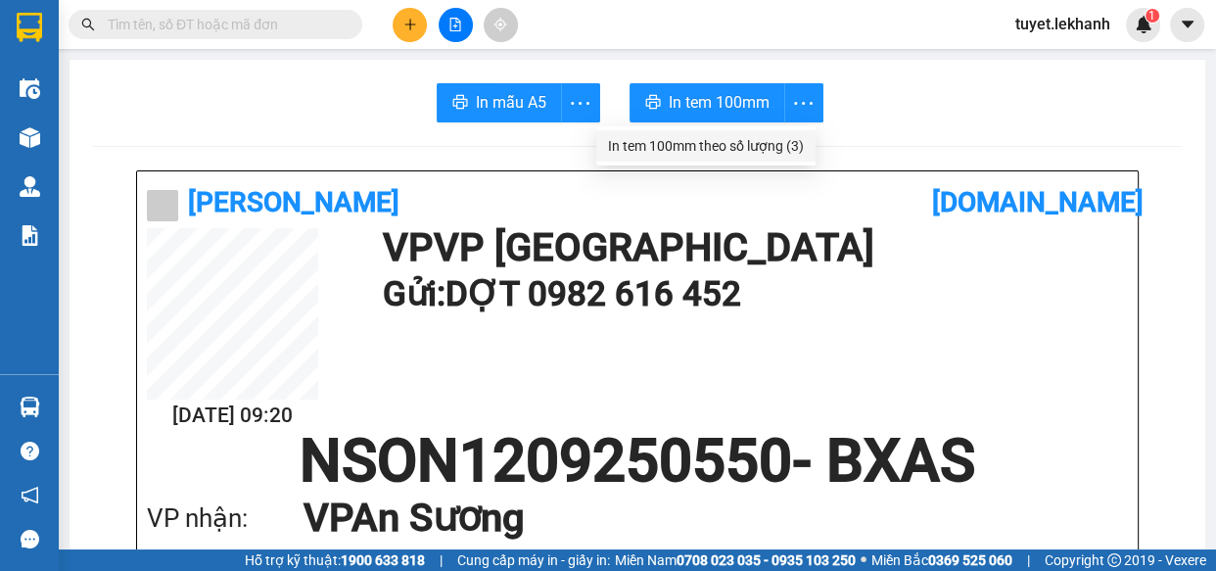
click at [799, 151] on div "In tem 100mm theo số lượng (3)" at bounding box center [706, 146] width 196 height 22
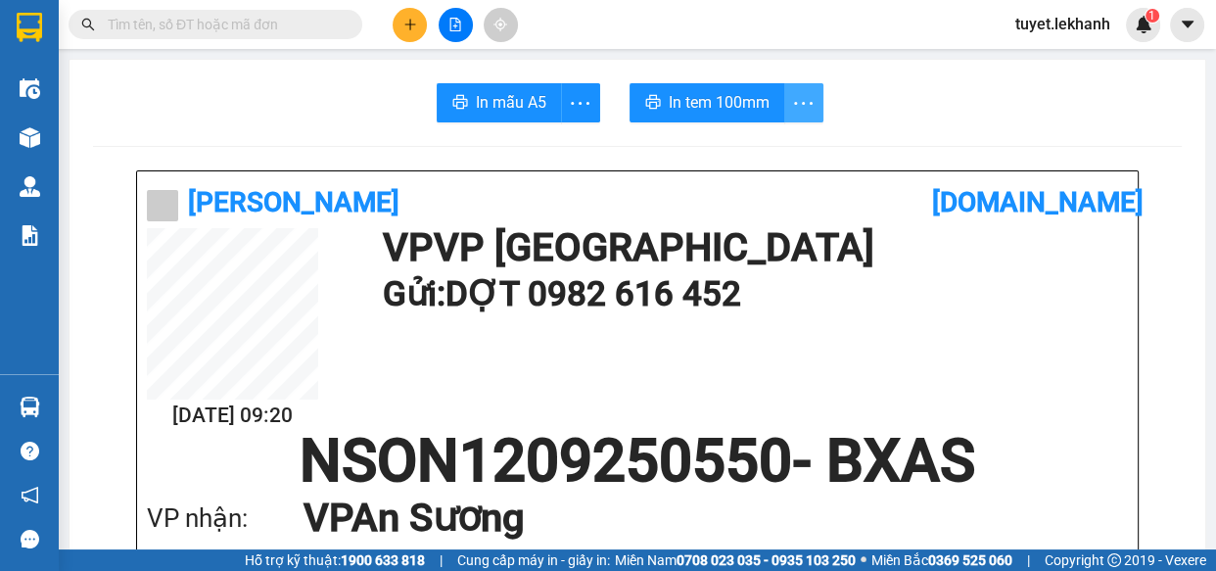
click at [794, 104] on icon "more" at bounding box center [803, 102] width 19 height 3
click at [417, 26] on button at bounding box center [410, 25] width 34 height 34
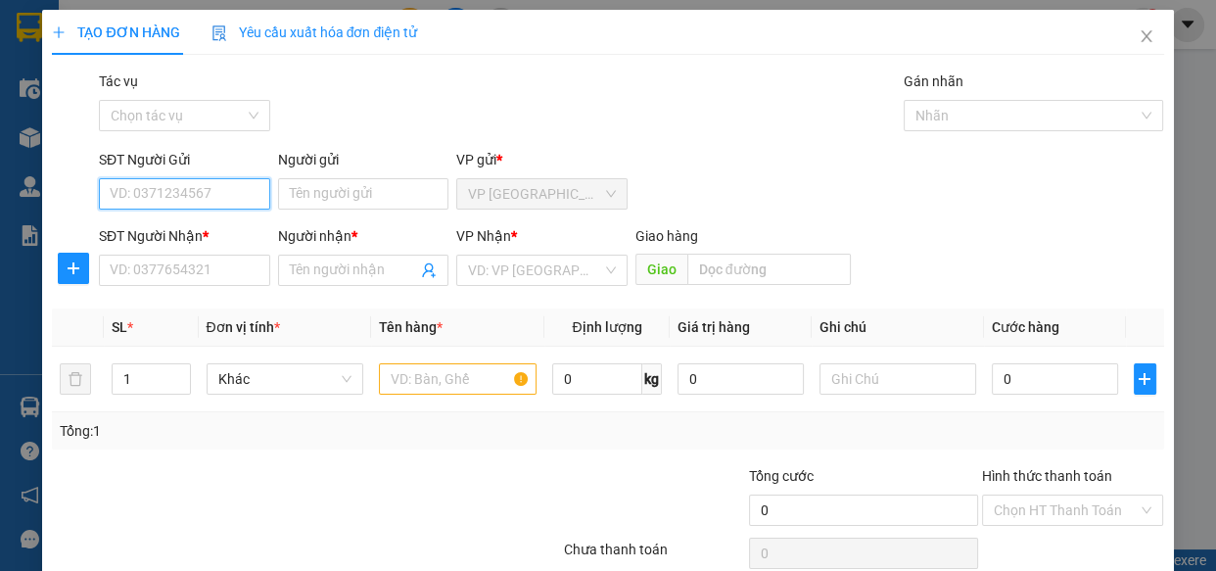
click at [214, 194] on input "SĐT Người Gửi" at bounding box center [184, 193] width 171 height 31
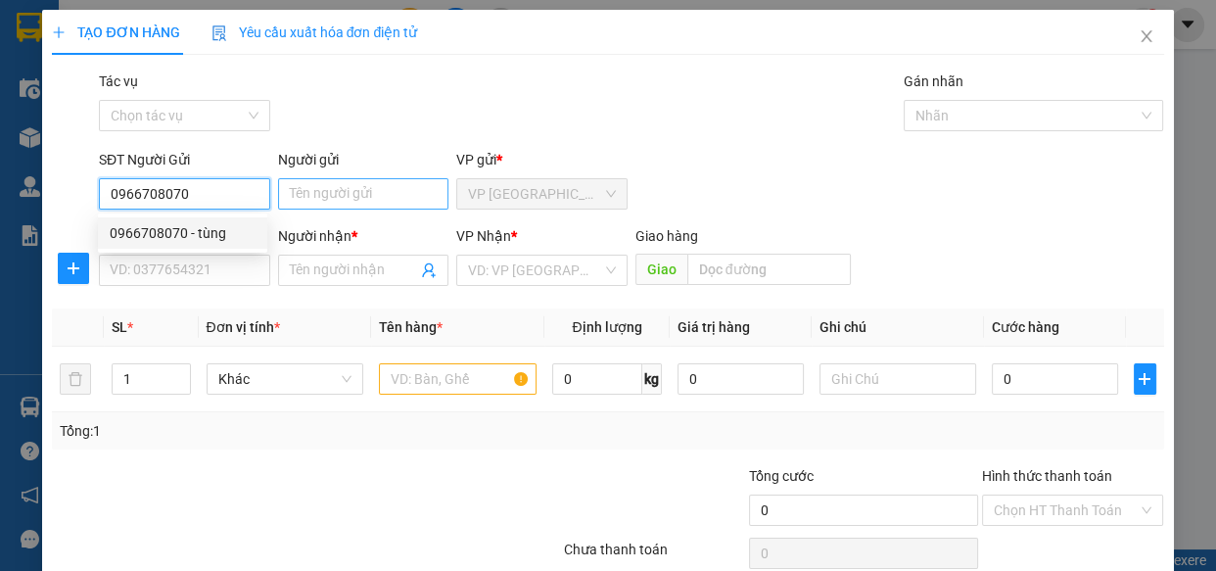
type input "0966708070"
click at [318, 192] on input "Người gửi" at bounding box center [363, 193] width 171 height 31
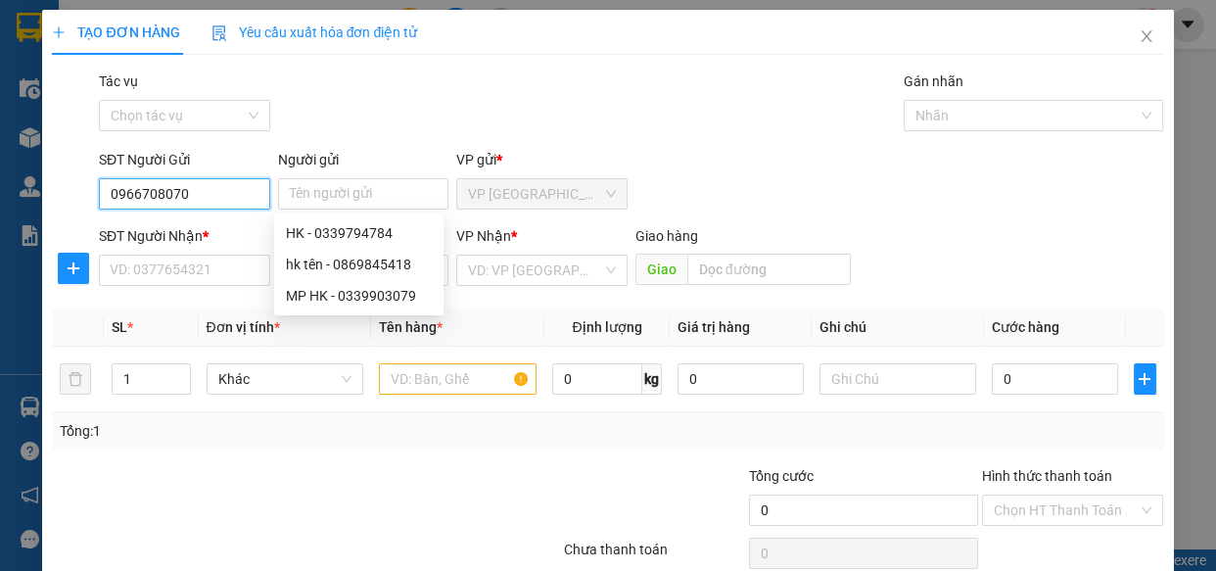
click at [206, 184] on input "0966708070" at bounding box center [184, 193] width 171 height 31
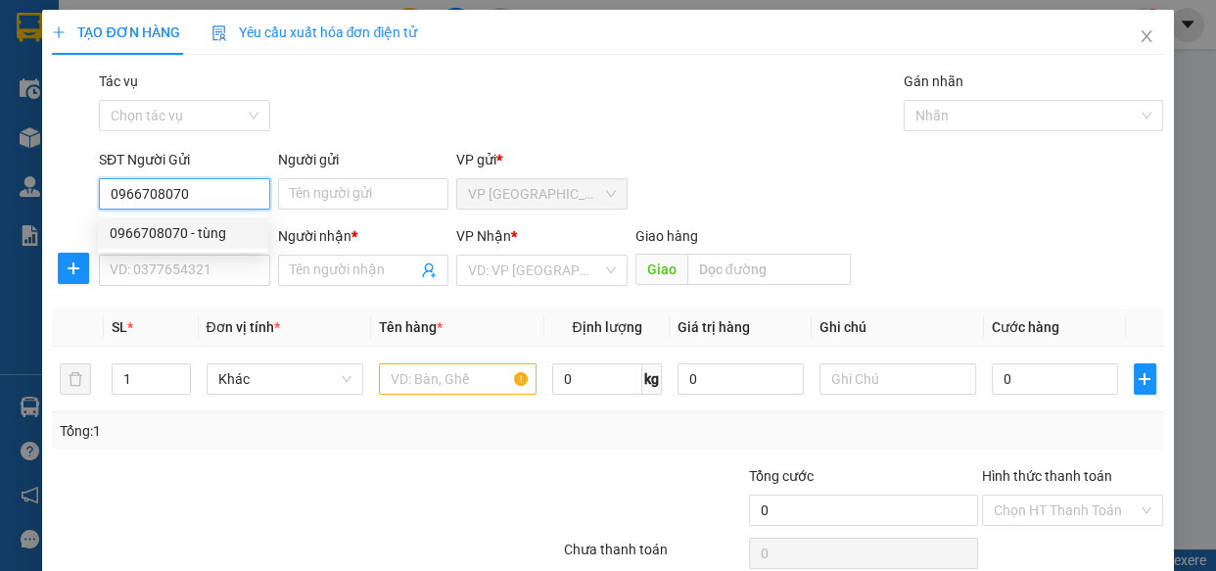
click at [240, 234] on div "0966708070 - tùng" at bounding box center [183, 233] width 146 height 22
type input "tùng"
type input "0976344699"
type input "tài"
type input "30.000"
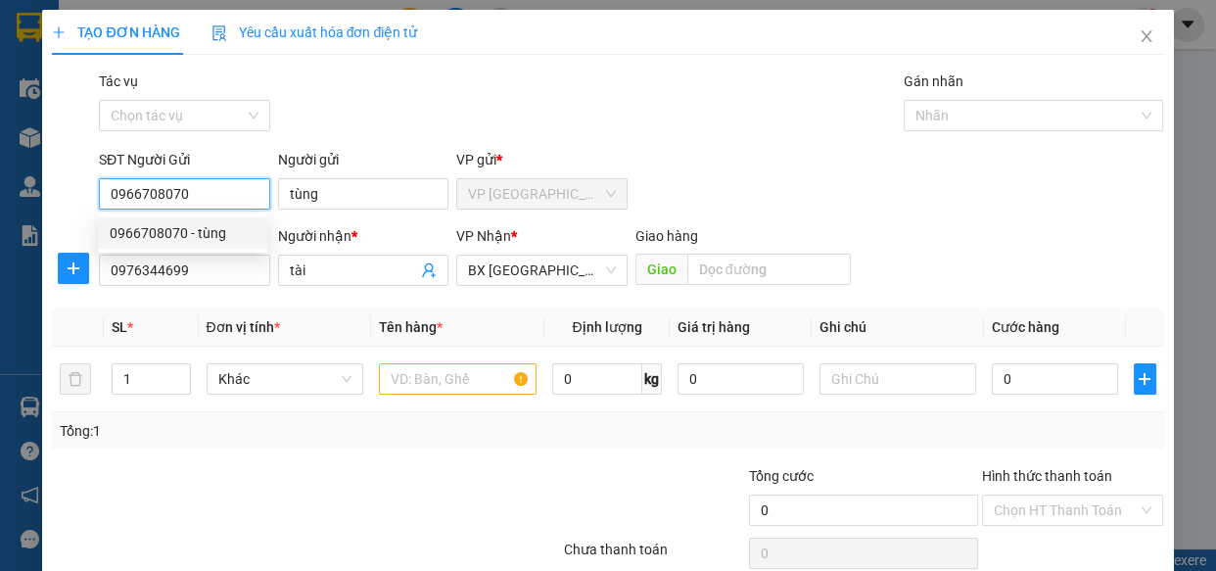
type input "30.000"
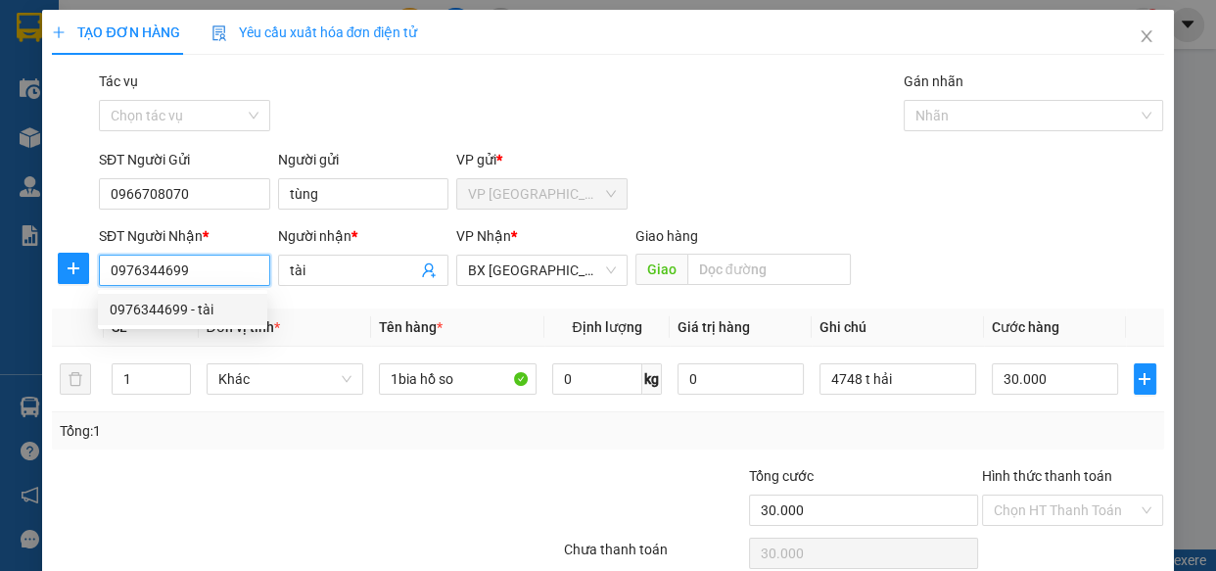
drag, startPoint x: 224, startPoint y: 274, endPoint x: 134, endPoint y: 274, distance: 90.1
click at [134, 274] on input "0976344699" at bounding box center [184, 270] width 171 height 31
click at [188, 261] on input "0978" at bounding box center [184, 270] width 171 height 31
click at [158, 270] on input "0978" at bounding box center [184, 270] width 171 height 31
click at [198, 304] on div "0978617795 - QUÍ" at bounding box center [183, 310] width 146 height 22
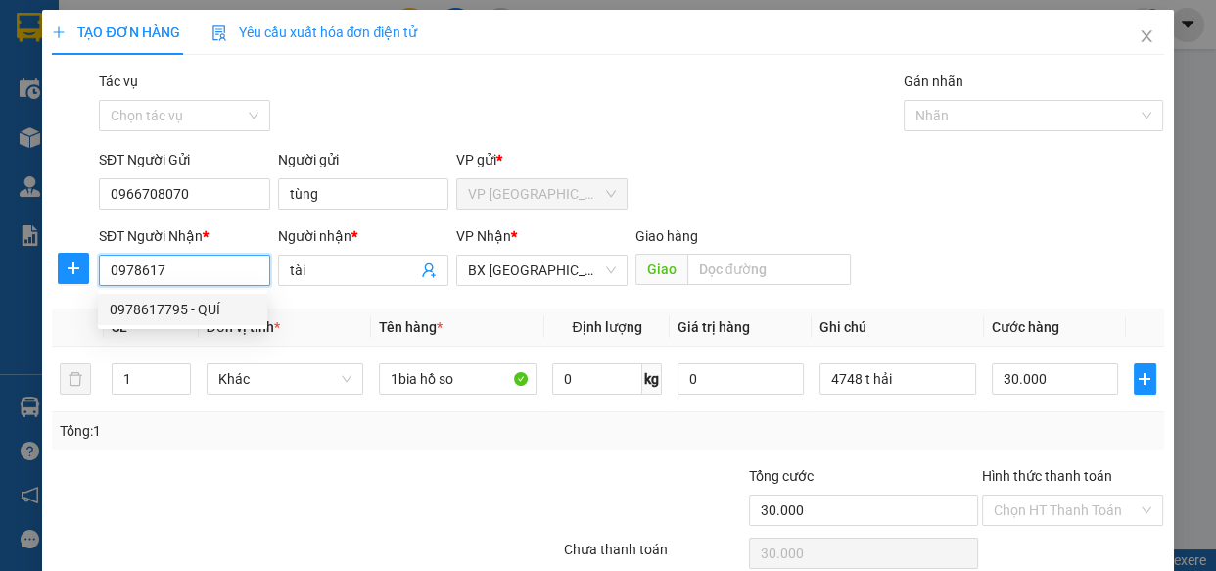
type input "0978617795"
type input "QUÍ"
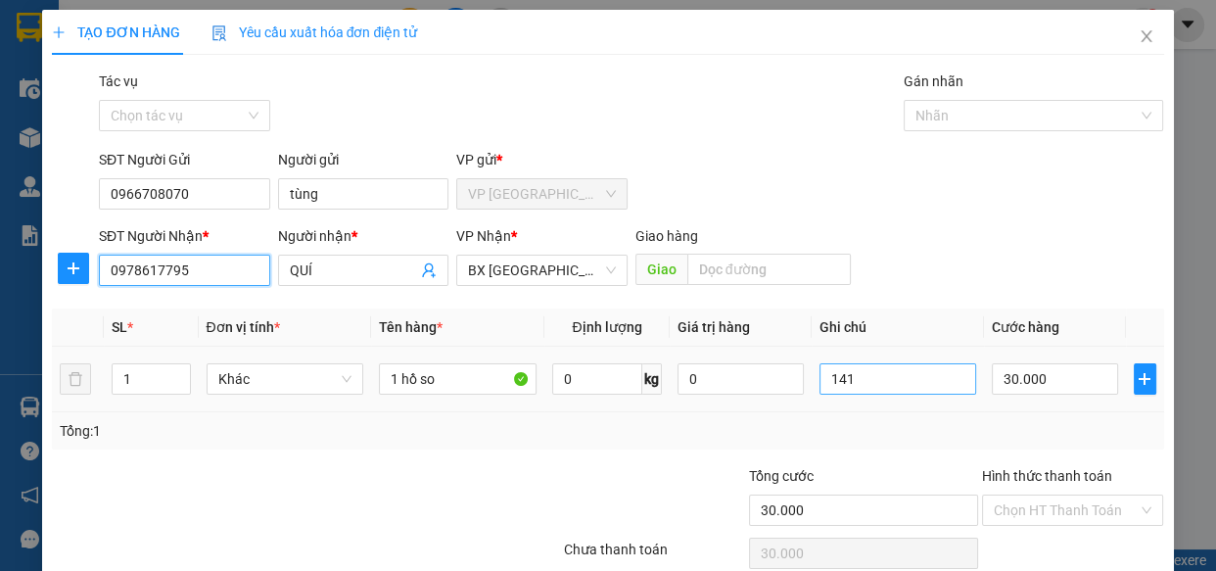
type input "0978617795"
drag, startPoint x: 864, startPoint y: 389, endPoint x: 806, endPoint y: 392, distance: 57.9
click at [812, 392] on td "141" at bounding box center [898, 380] width 173 height 66
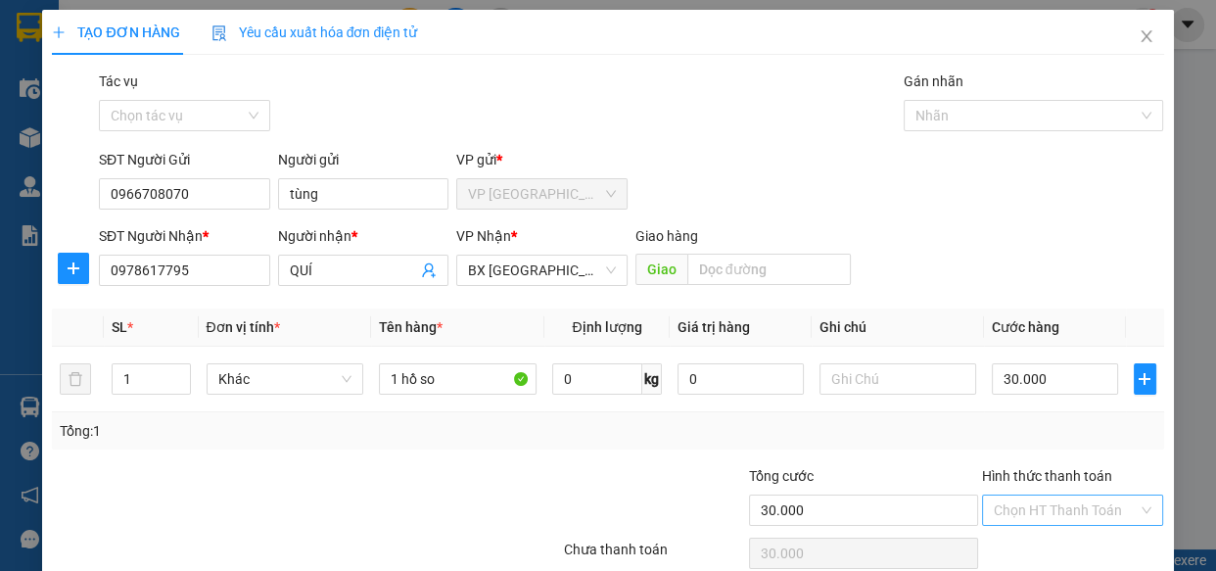
click at [1090, 501] on input "Hình thức thanh toán" at bounding box center [1066, 510] width 145 height 29
click at [1090, 439] on div "Tại văn phòng" at bounding box center [1060, 439] width 157 height 22
type input "0"
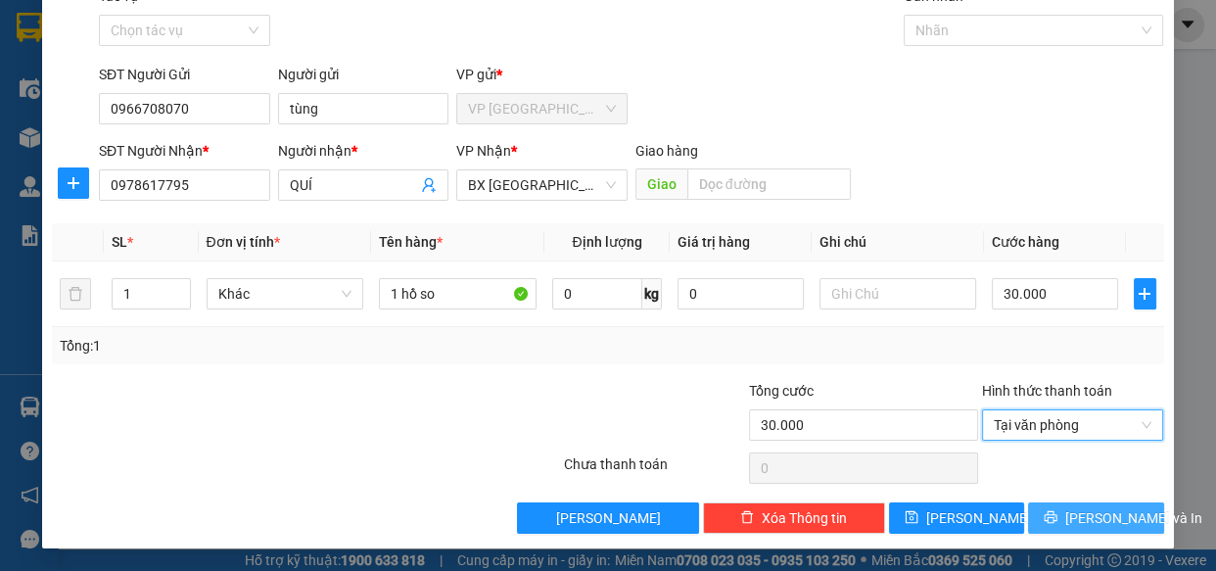
click at [1073, 510] on span "[PERSON_NAME] và In" at bounding box center [1134, 518] width 137 height 22
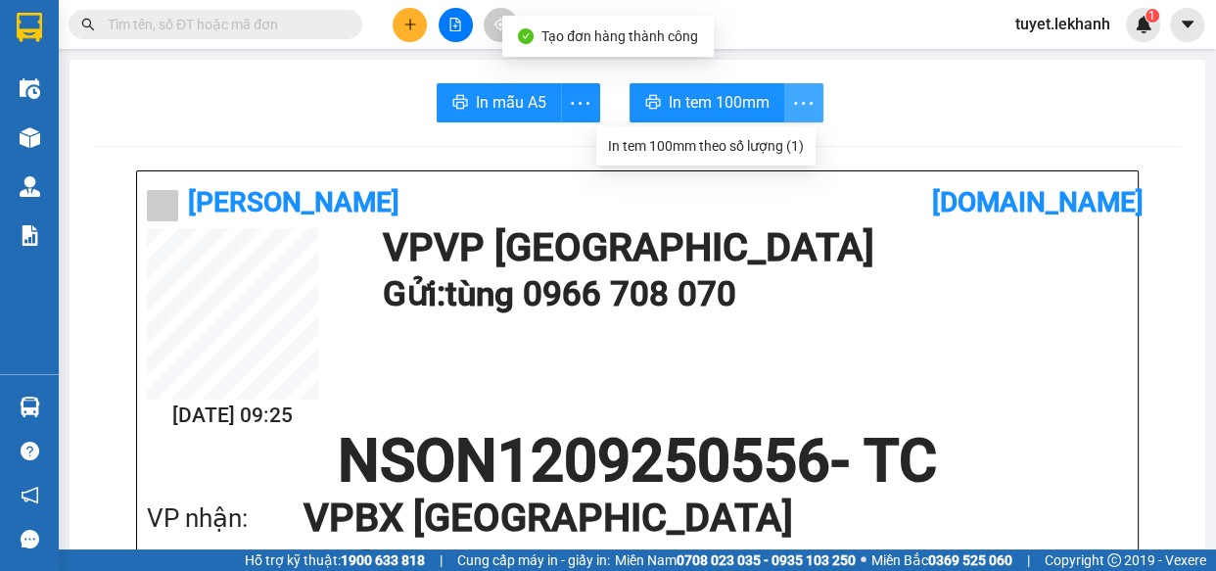
click at [791, 96] on icon "more" at bounding box center [803, 103] width 24 height 24
click at [761, 139] on div "In tem 100mm theo số lượng (1)" at bounding box center [706, 146] width 196 height 22
click at [795, 146] on div at bounding box center [637, 146] width 1089 height 1
click at [803, 100] on icon "more" at bounding box center [803, 103] width 24 height 24
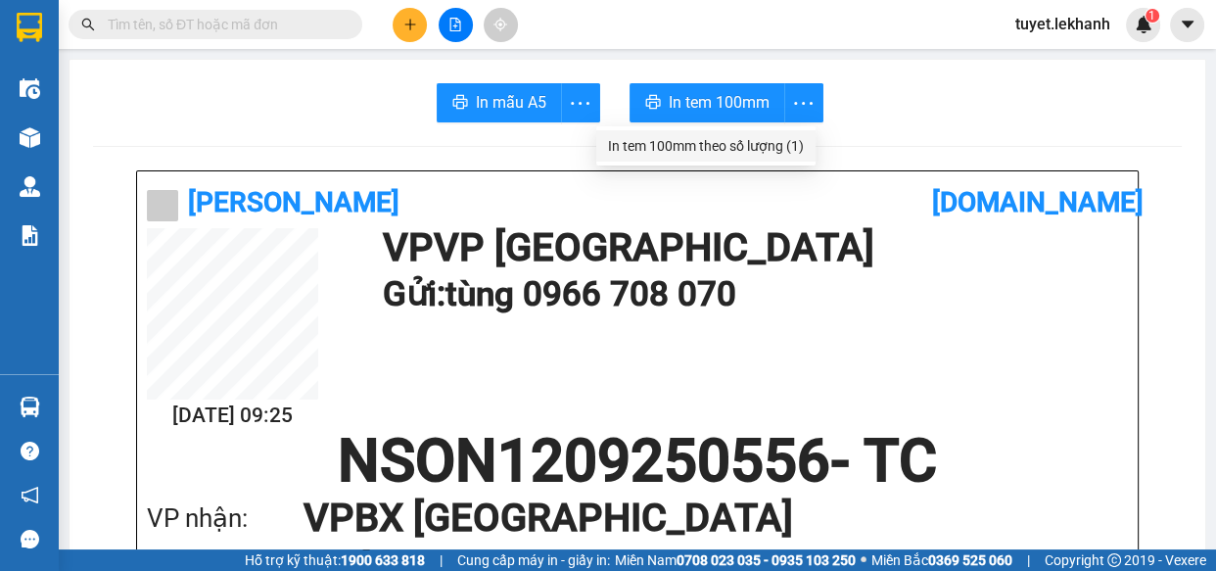
click at [796, 149] on div "In tem 100mm theo số lượng (1)" at bounding box center [706, 146] width 196 height 22
click at [792, 101] on icon "more" at bounding box center [803, 103] width 24 height 24
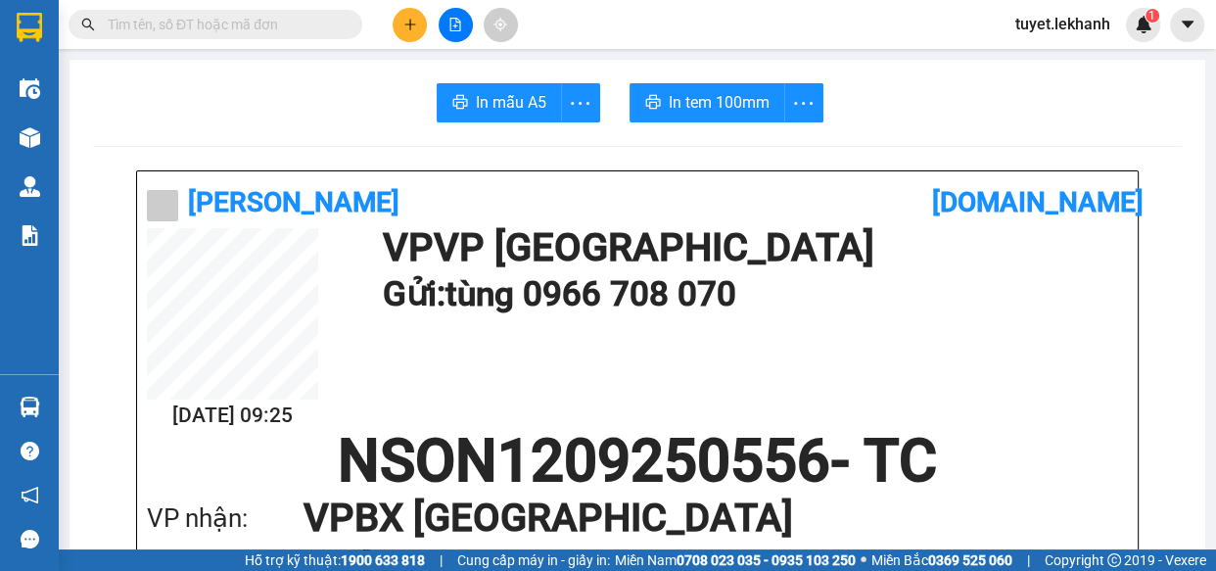
click at [809, 92] on span "more" at bounding box center [803, 103] width 37 height 24
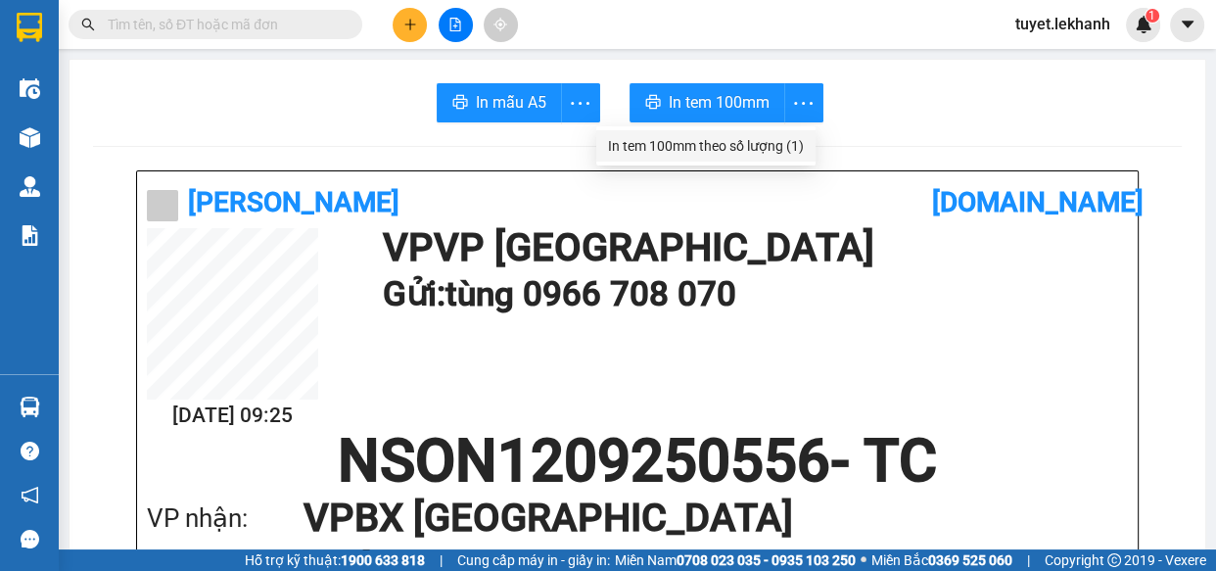
click at [796, 136] on div "In tem 100mm theo số lượng (1)" at bounding box center [706, 146] width 196 height 22
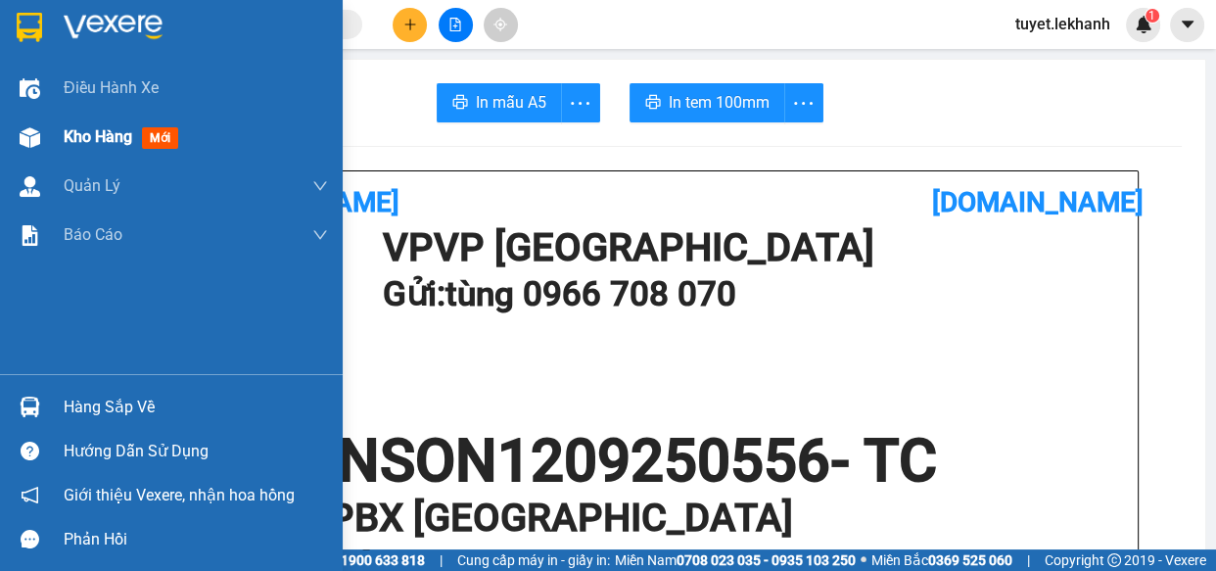
click at [38, 127] on img at bounding box center [30, 137] width 21 height 21
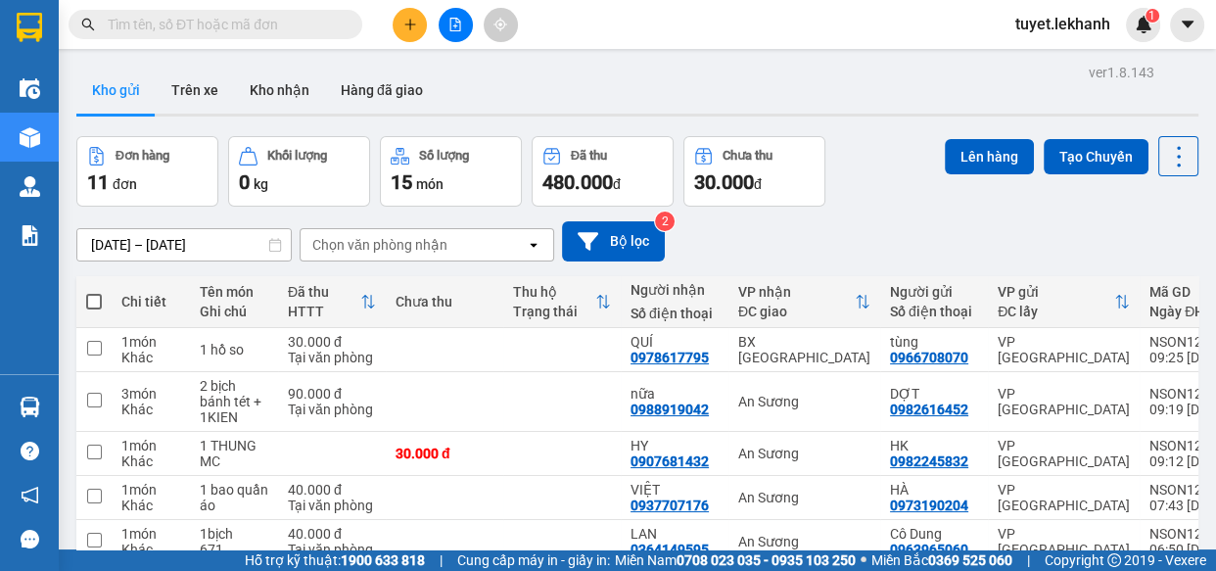
click at [99, 214] on div "ver 1.8.143 Kho gửi Trên xe Kho nhận Hàng đã giao Đơn hàng 11 đơn Khối lượng 0 …" at bounding box center [638, 488] width 1138 height 859
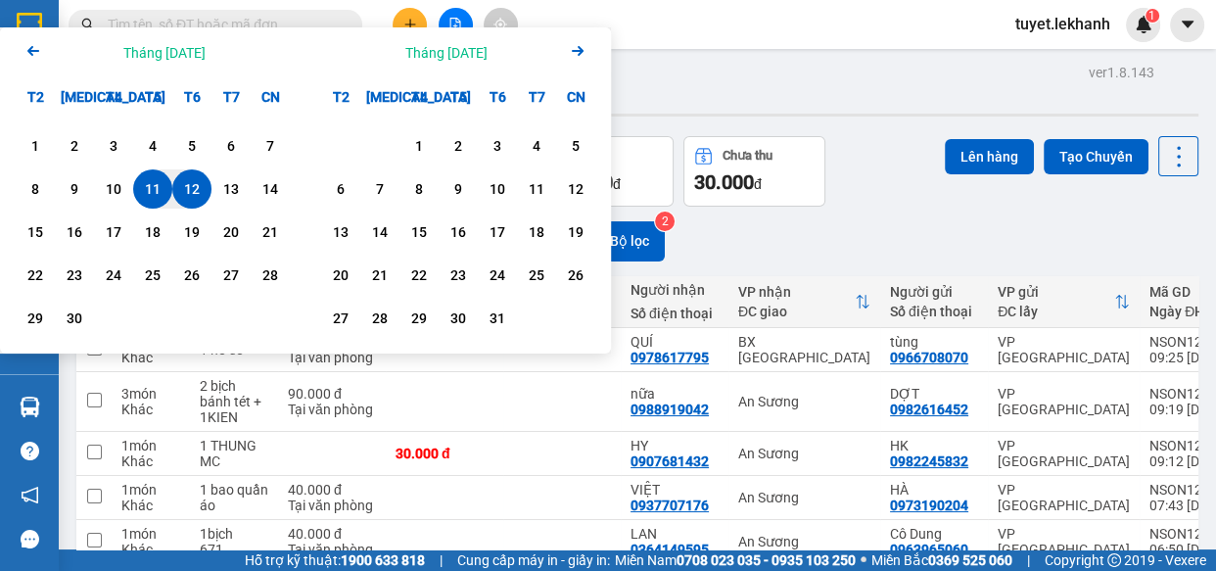
click at [186, 177] on div "12" at bounding box center [191, 189] width 27 height 24
click at [200, 177] on div "12" at bounding box center [191, 189] width 27 height 24
type input "[DATE] – [DATE]"
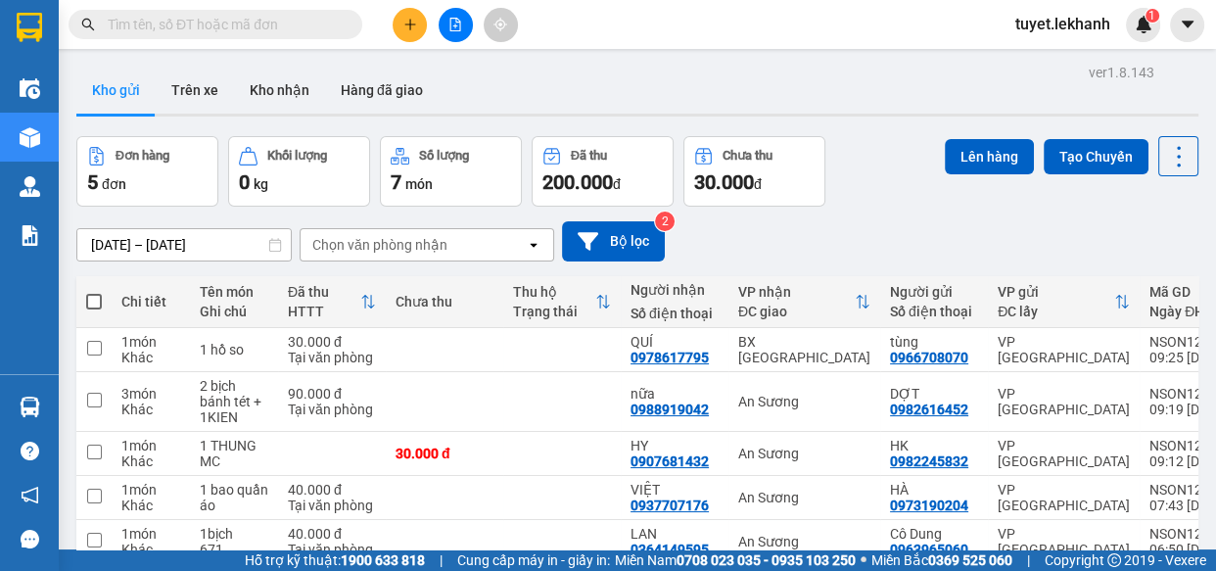
click at [427, 327] on th "Chưa thu" at bounding box center [445, 302] width 118 height 52
click at [338, 22] on input "text" at bounding box center [223, 25] width 231 height 22
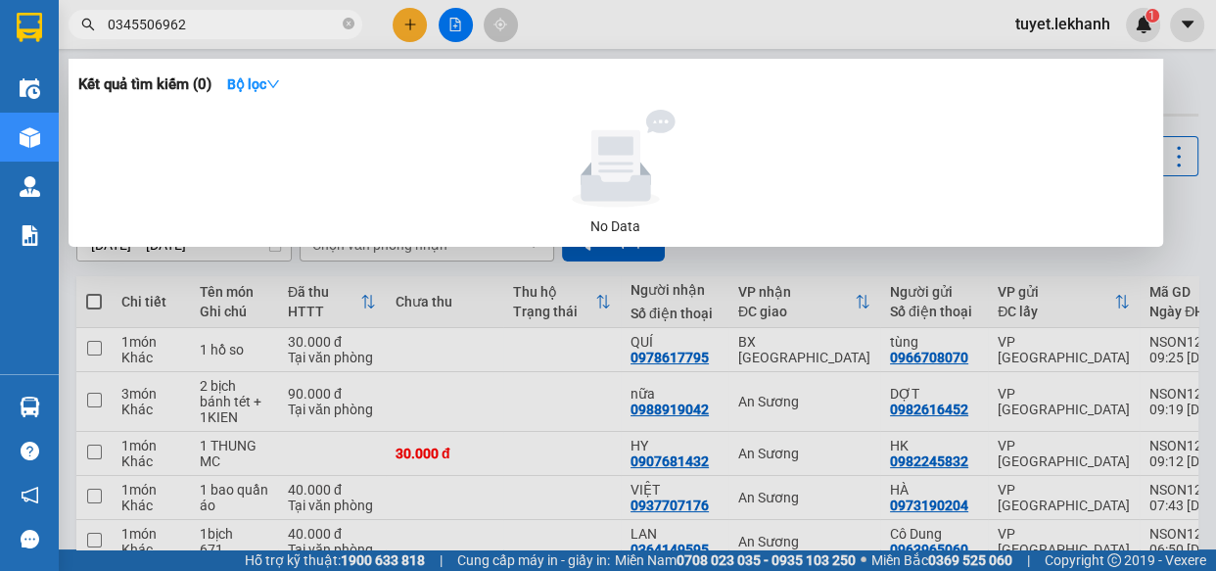
type input "0345506962"
click at [357, 26] on span "0345506962" at bounding box center [216, 24] width 294 height 29
click at [343, 25] on icon "close-circle" at bounding box center [349, 24] width 12 height 12
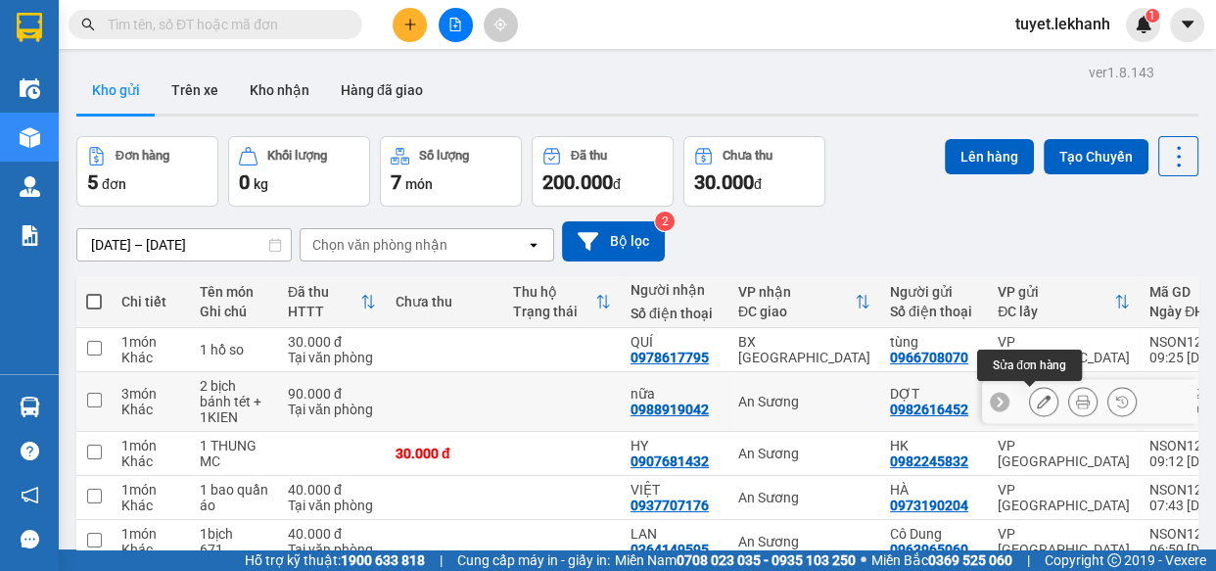
click at [1037, 395] on icon at bounding box center [1044, 402] width 14 height 14
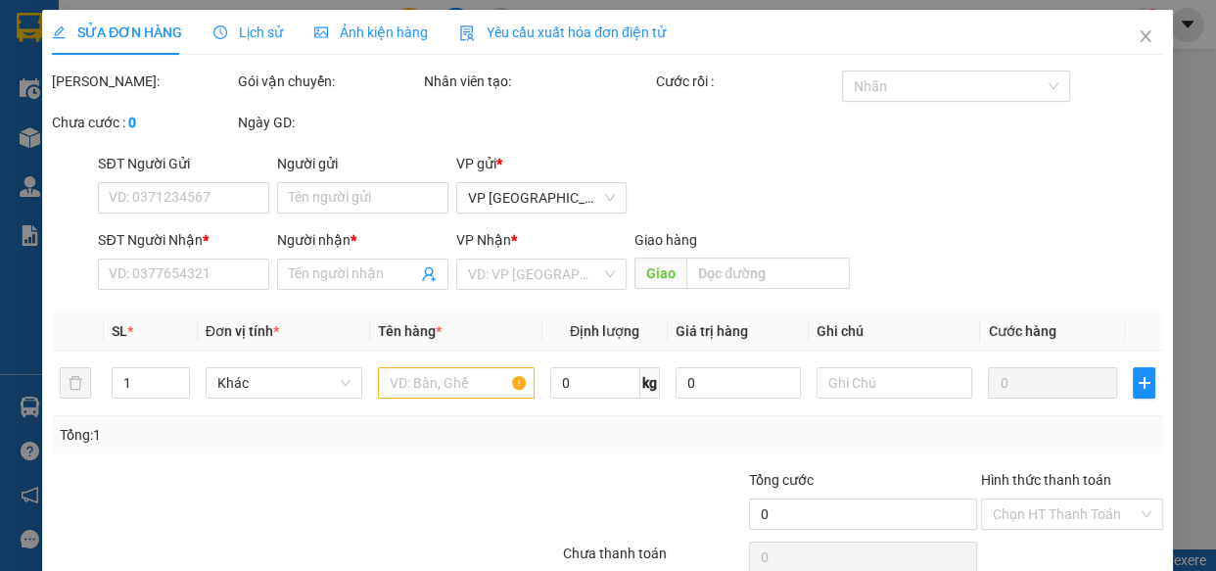
type input "0982616452"
type input "DỢT"
type input "0988919042"
type input "nữa"
type input "90.000"
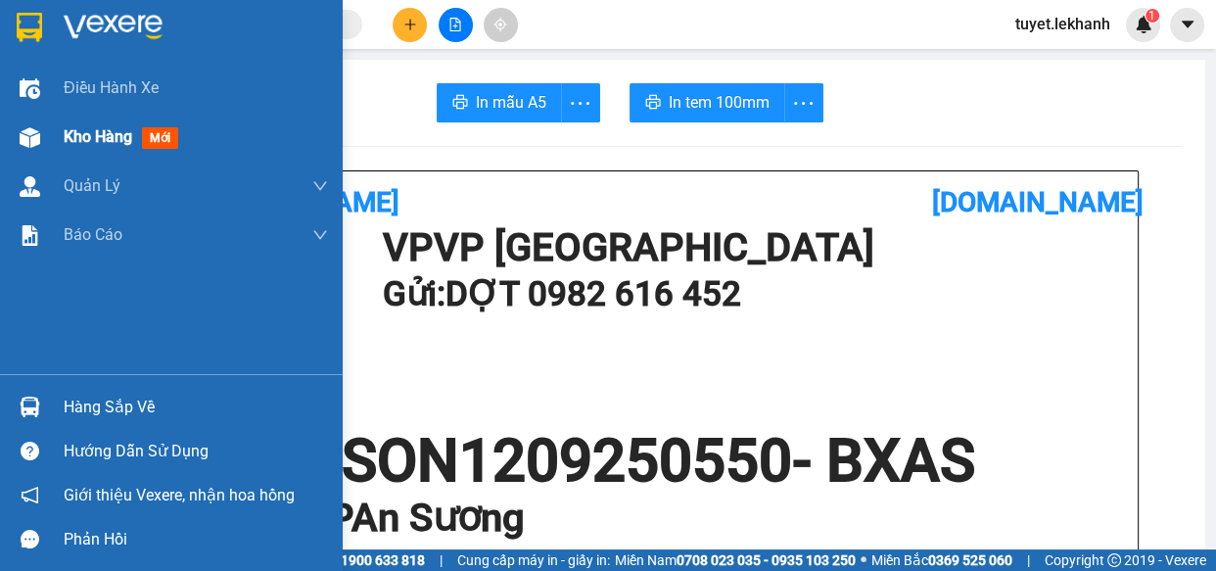
click at [122, 136] on span "Kho hàng" at bounding box center [98, 136] width 69 height 19
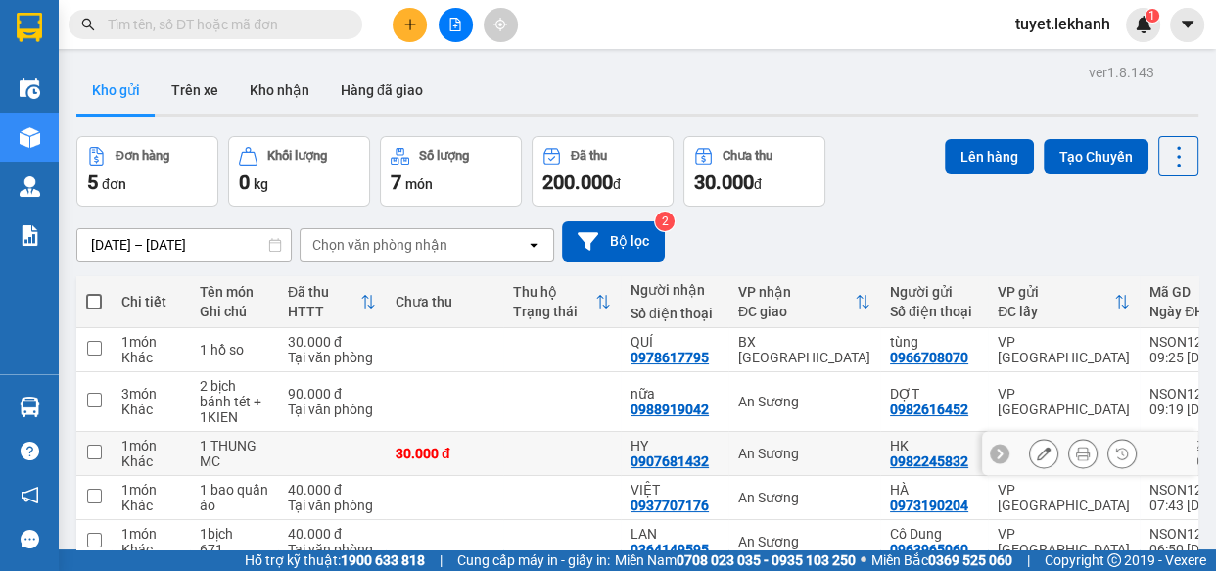
click at [1030, 437] on button at bounding box center [1043, 454] width 27 height 34
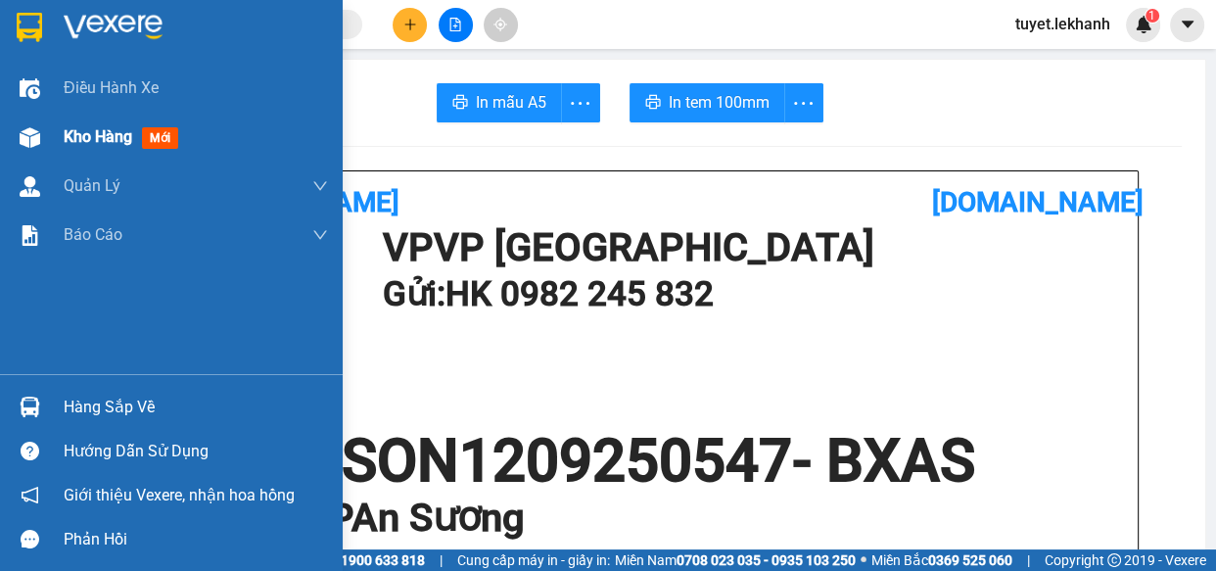
click at [87, 137] on span "Kho hàng" at bounding box center [98, 136] width 69 height 19
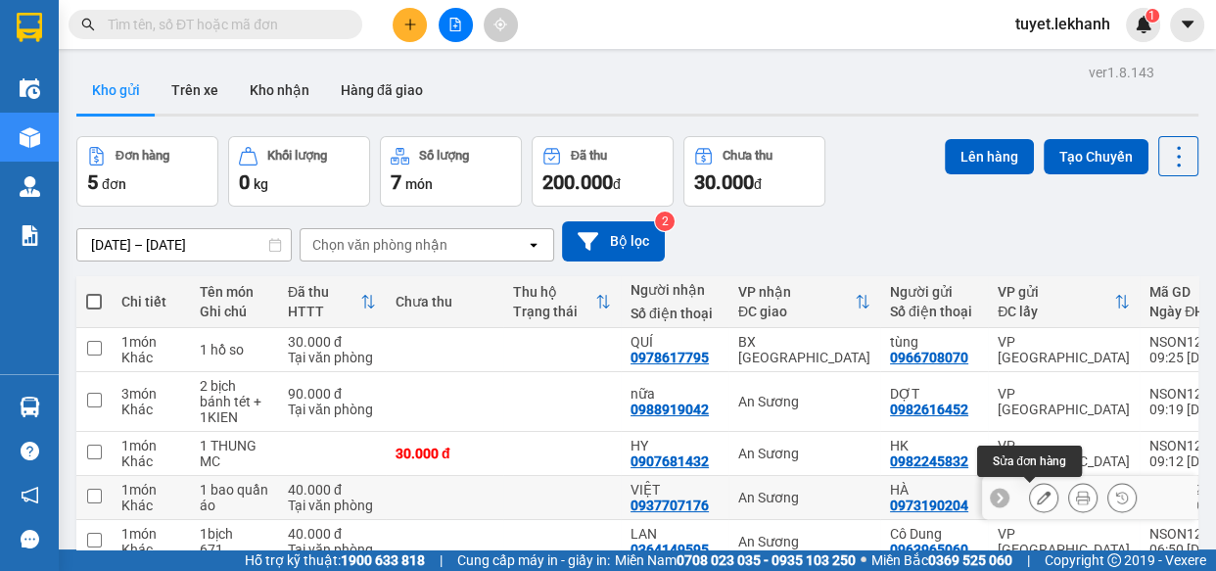
click at [1037, 491] on icon at bounding box center [1044, 498] width 14 height 14
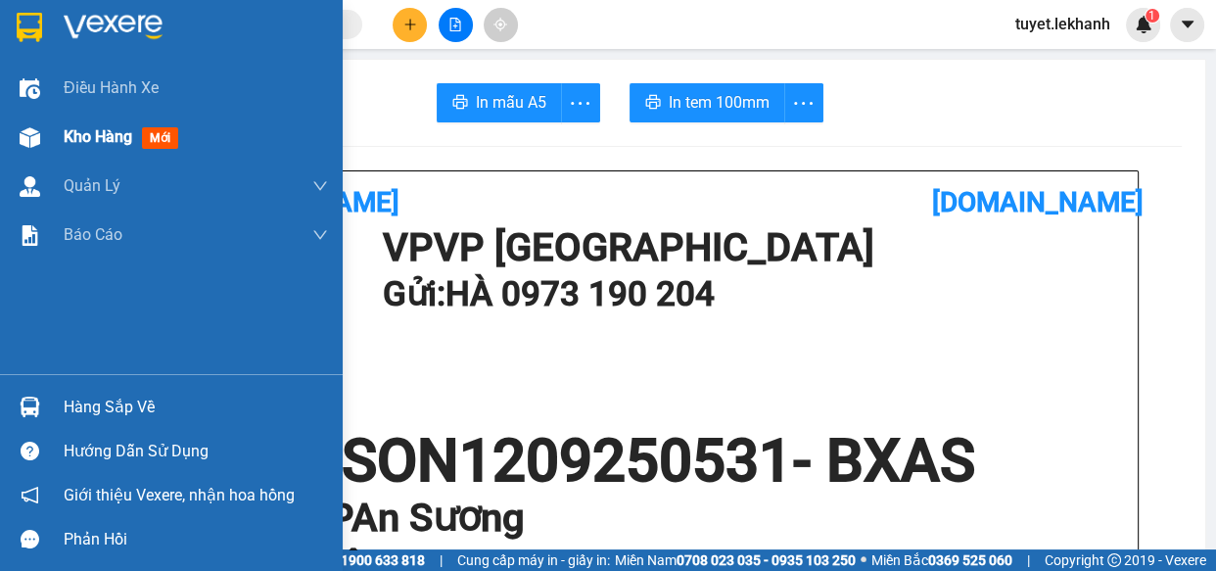
click at [102, 152] on div "Kho hàng mới" at bounding box center [196, 137] width 264 height 49
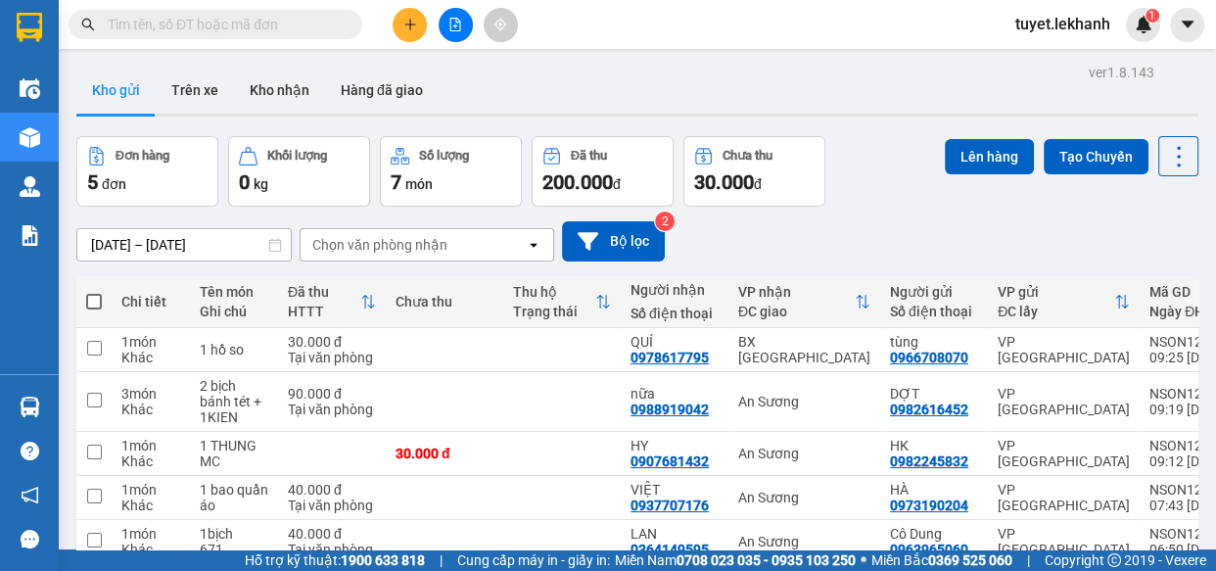
click at [411, 18] on icon "plus" at bounding box center [410, 25] width 14 height 14
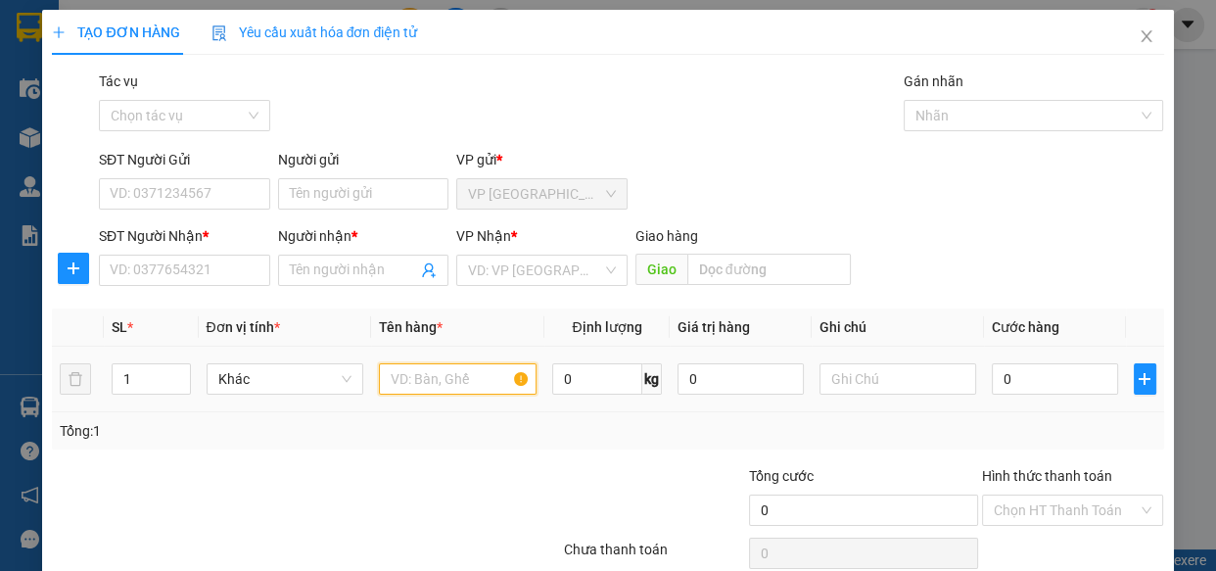
click at [410, 389] on input "text" at bounding box center [458, 378] width 158 height 31
type input "1 thùng"
click at [506, 484] on div at bounding box center [469, 499] width 186 height 69
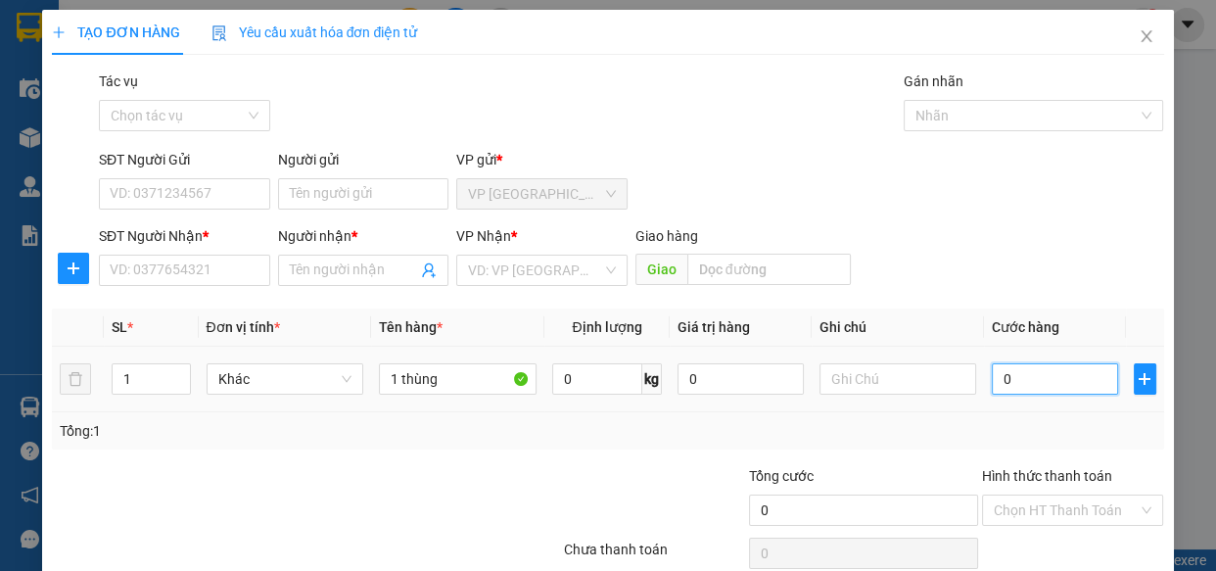
click at [998, 363] on input "0" at bounding box center [1055, 378] width 126 height 31
type input "4"
type input "40"
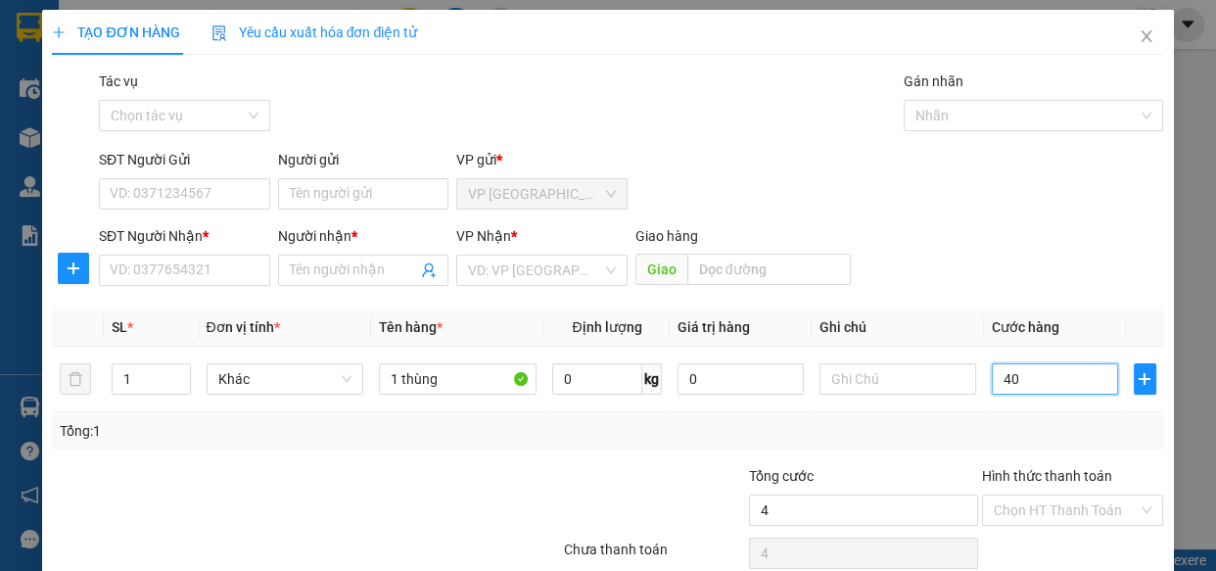
type input "40"
type input "40.000"
click at [899, 225] on div "SĐT Người Nhận * VD: 0377654321 Người nhận * Tên người nhận VP Nhận * VD: VP Sà…" at bounding box center [631, 259] width 1073 height 69
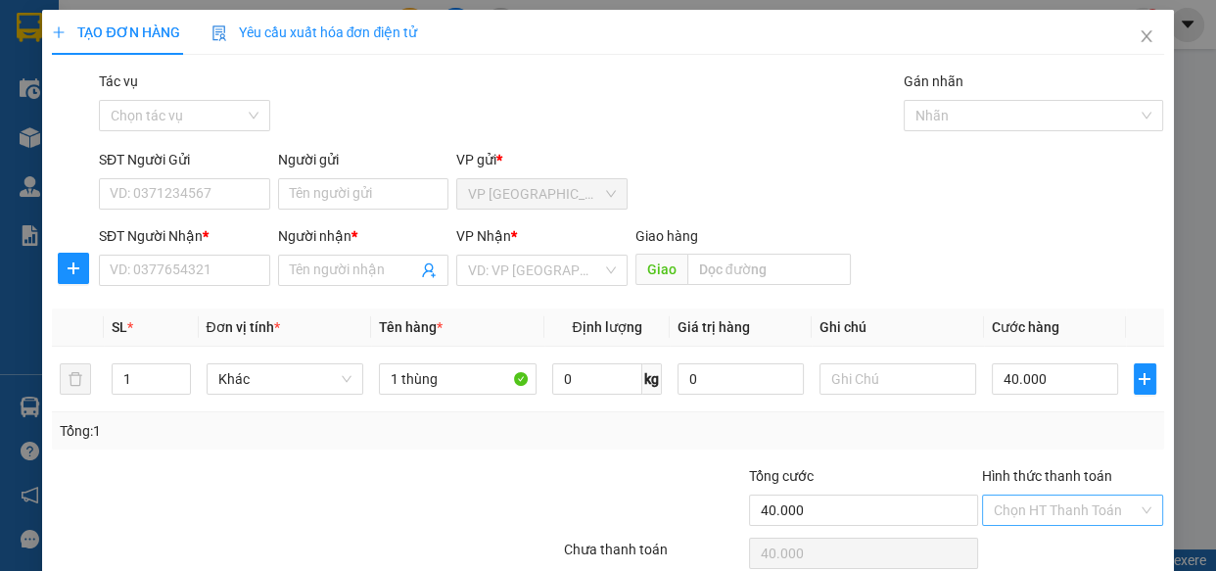
drag, startPoint x: 1068, startPoint y: 402, endPoint x: 1082, endPoint y: 428, distance: 29.8
click at [1069, 465] on div "Hình thức thanh toán" at bounding box center [1073, 479] width 182 height 29
click at [1103, 496] on input "Hình thức thanh toán" at bounding box center [1066, 510] width 145 height 29
click at [1087, 538] on div "Tại văn phòng" at bounding box center [1060, 549] width 157 height 22
type input "0"
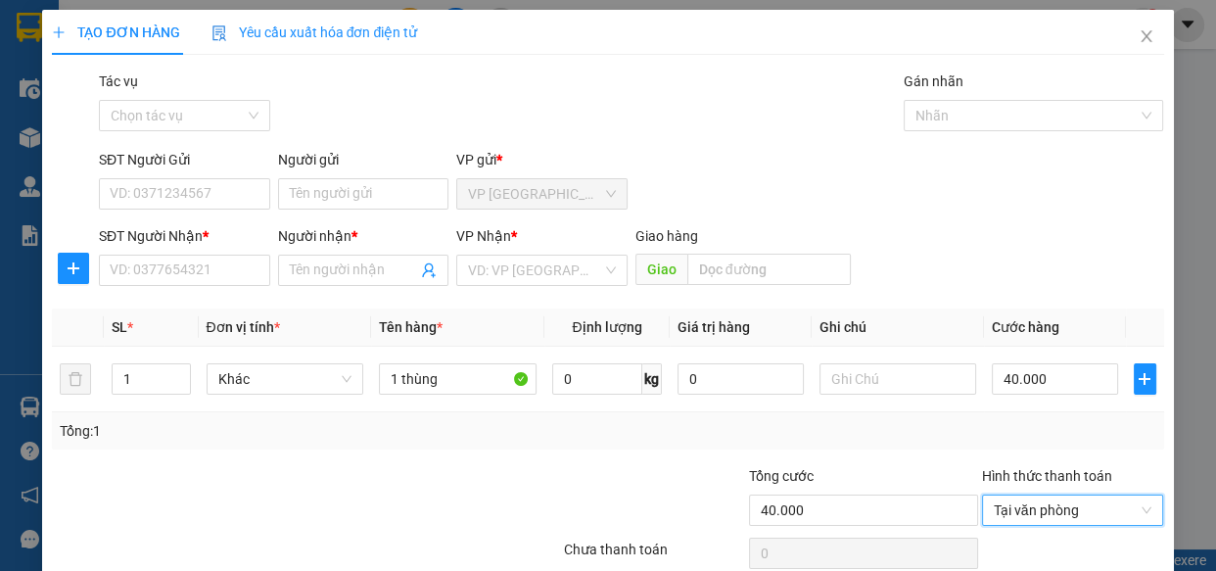
click at [531, 465] on div at bounding box center [469, 499] width 186 height 69
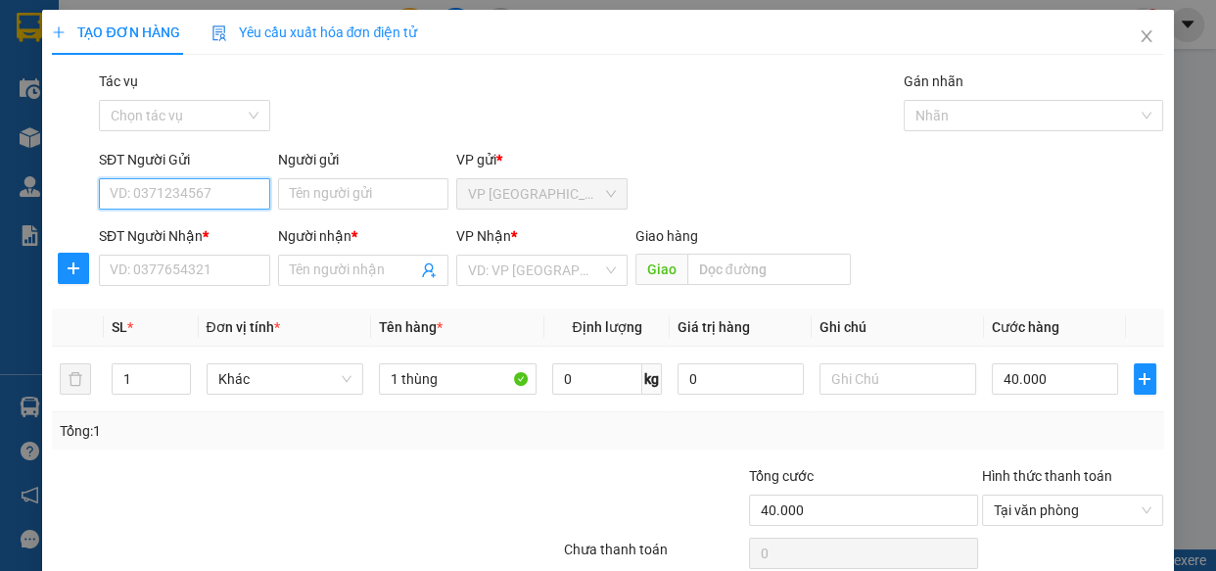
click at [238, 178] on input "SĐT Người Gửi" at bounding box center [184, 193] width 171 height 31
click at [207, 255] on input "SĐT Người Nhận *" at bounding box center [184, 270] width 171 height 31
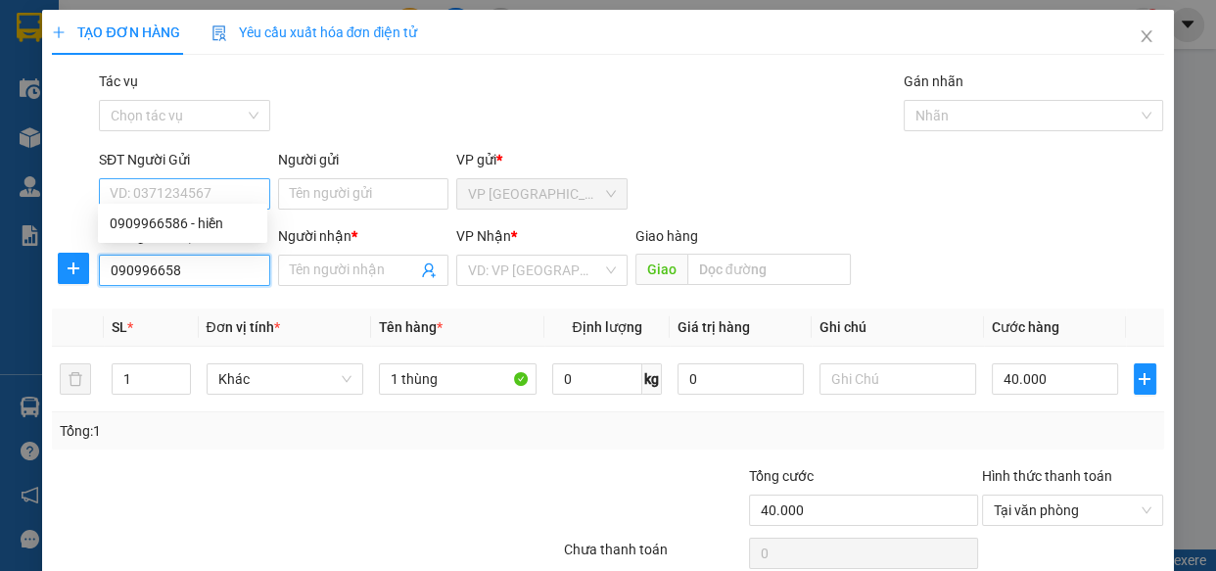
type input "0909966586"
click at [142, 235] on div "0909966586 - hiền" at bounding box center [182, 223] width 169 height 31
type input "hiền"
type input "30.000"
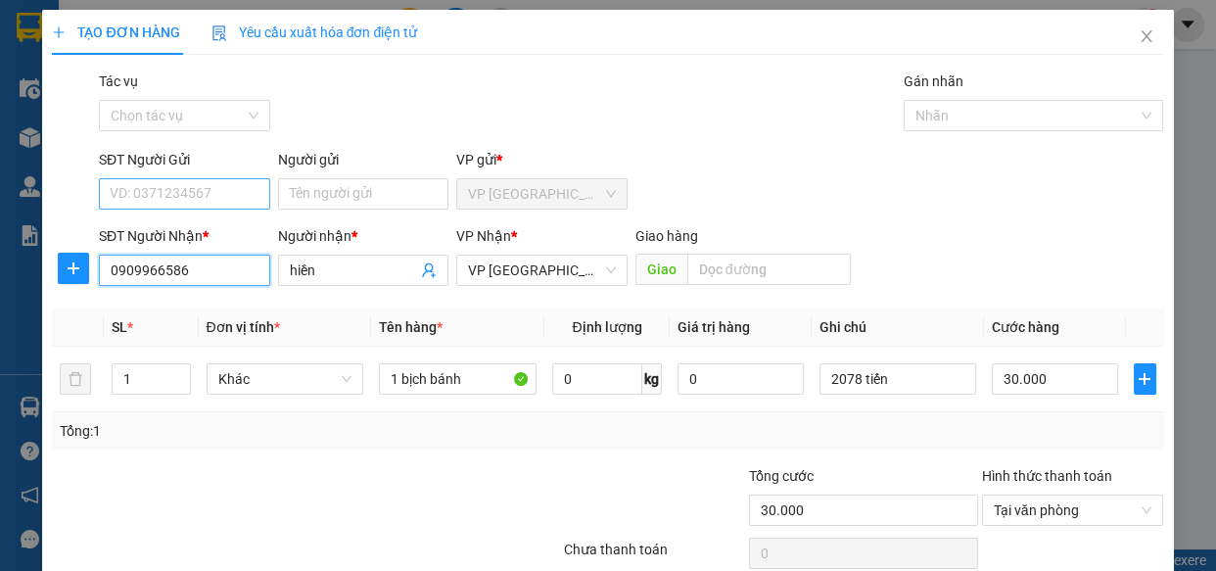
type input "0909966586"
click at [214, 178] on input "SĐT Người Gửi" at bounding box center [184, 193] width 171 height 31
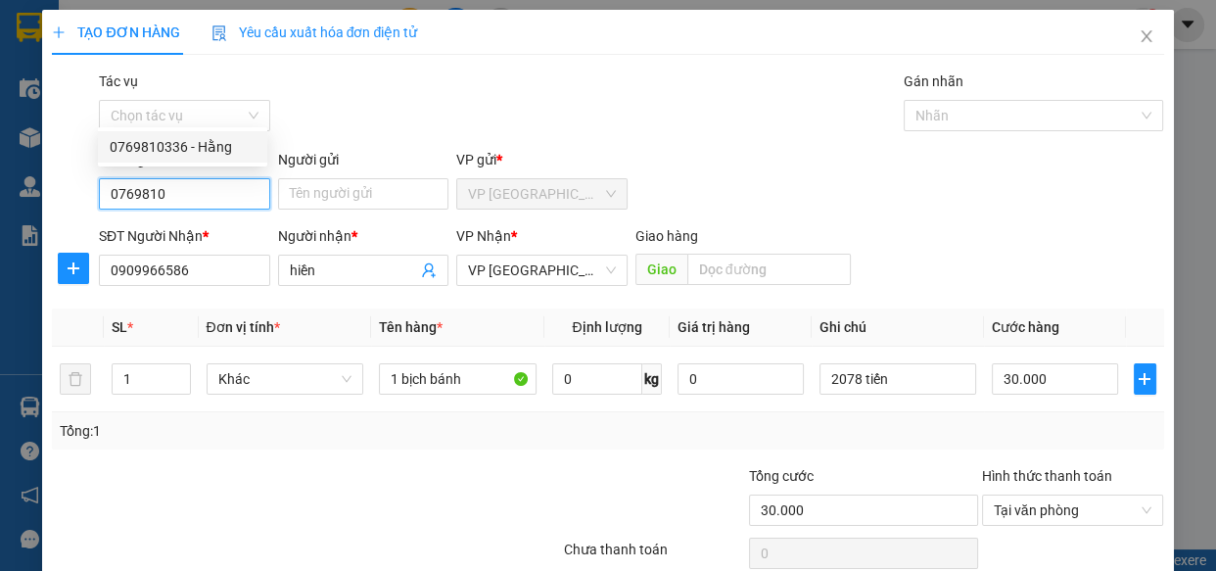
click at [192, 142] on div "0769810336 - Hằng" at bounding box center [183, 147] width 146 height 22
type input "0769810336"
type input "Hằng"
type input "40.000"
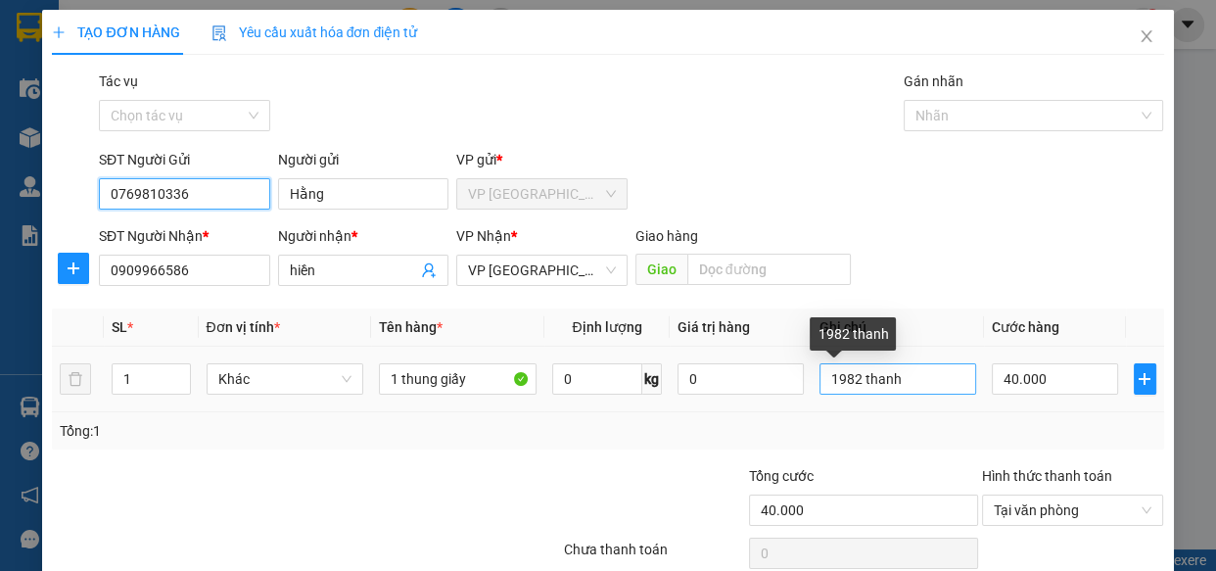
type input "0769810336"
drag, startPoint x: 917, startPoint y: 296, endPoint x: 705, endPoint y: 310, distance: 212.0
click at [705, 347] on tr "1 Khác 1 thung giấy 0 kg 0 1982 thanh 40.000" at bounding box center [608, 380] width 1112 height 66
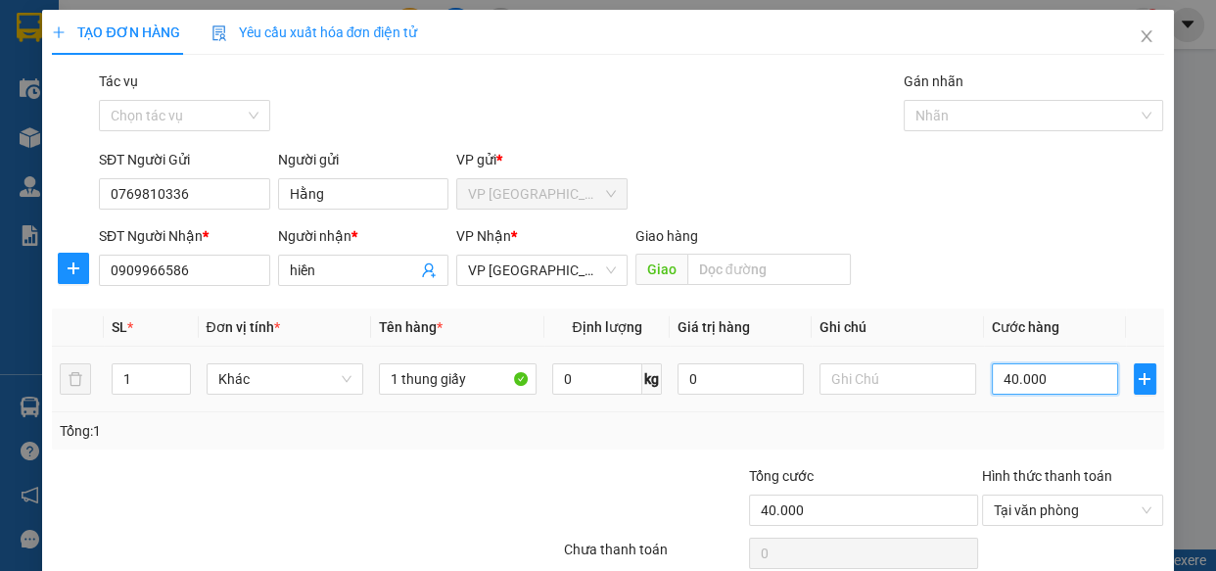
click at [1078, 363] on input "40.000" at bounding box center [1055, 378] width 126 height 31
click at [1097, 468] on label "Hình thức thanh toán" at bounding box center [1047, 476] width 130 height 16
click at [1097, 496] on input "Hình thức thanh toán" at bounding box center [1066, 510] width 145 height 29
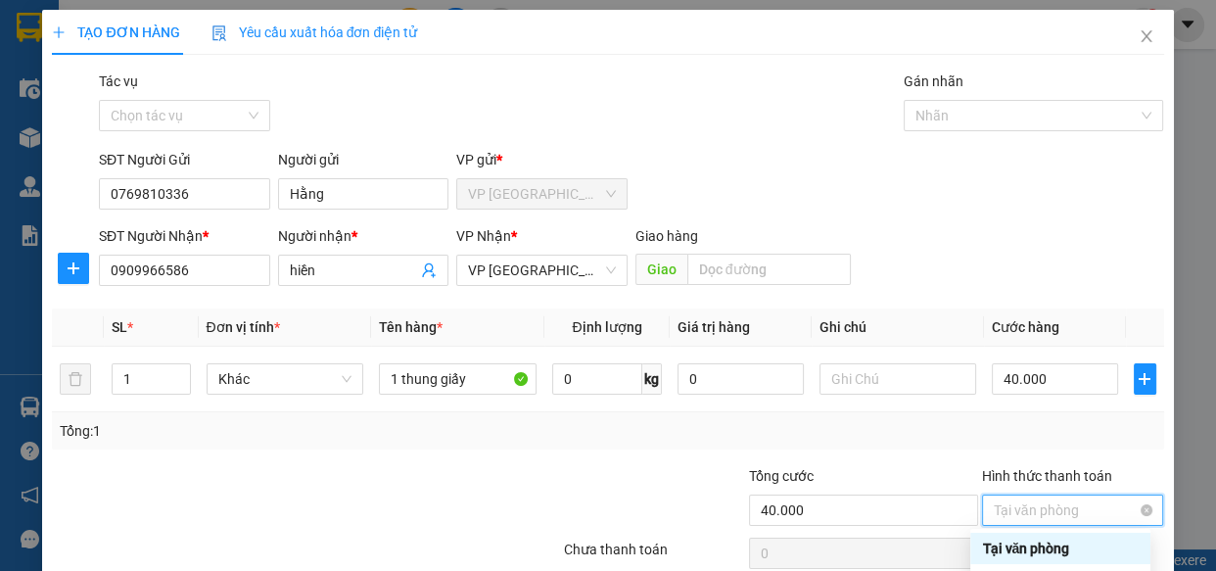
click at [1106, 496] on span "Tại văn phòng" at bounding box center [1073, 510] width 159 height 29
click at [1089, 533] on div "Tại văn phòng" at bounding box center [1061, 548] width 180 height 31
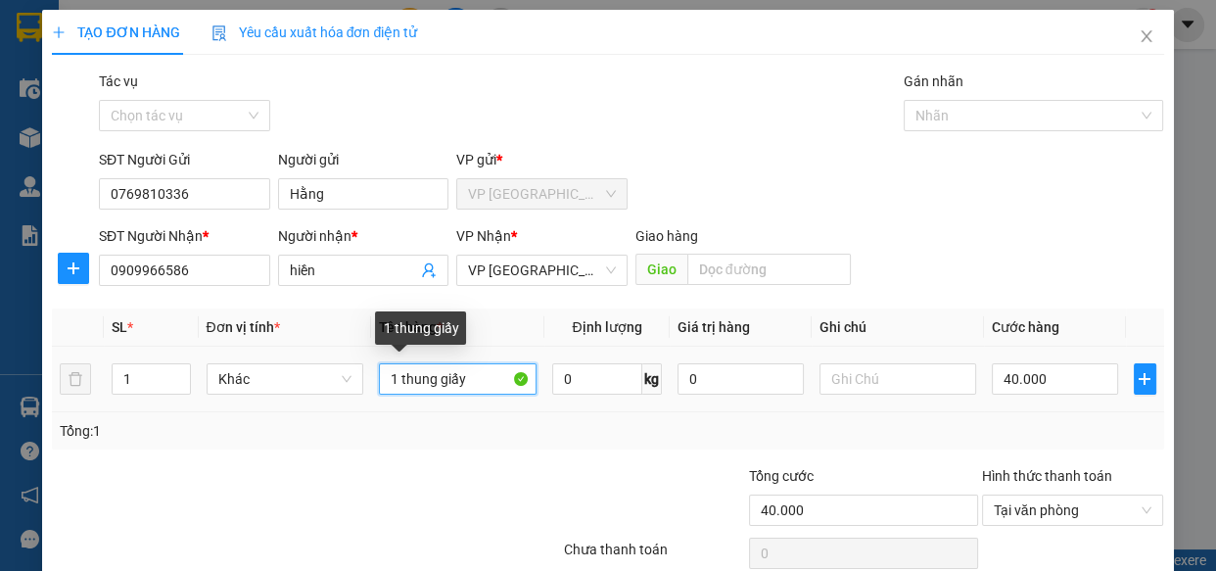
drag, startPoint x: 490, startPoint y: 287, endPoint x: 436, endPoint y: 308, distance: 57.7
click at [436, 363] on input "1 thung giấy" at bounding box center [458, 378] width 158 height 31
type input "1 thung bánh tráng"
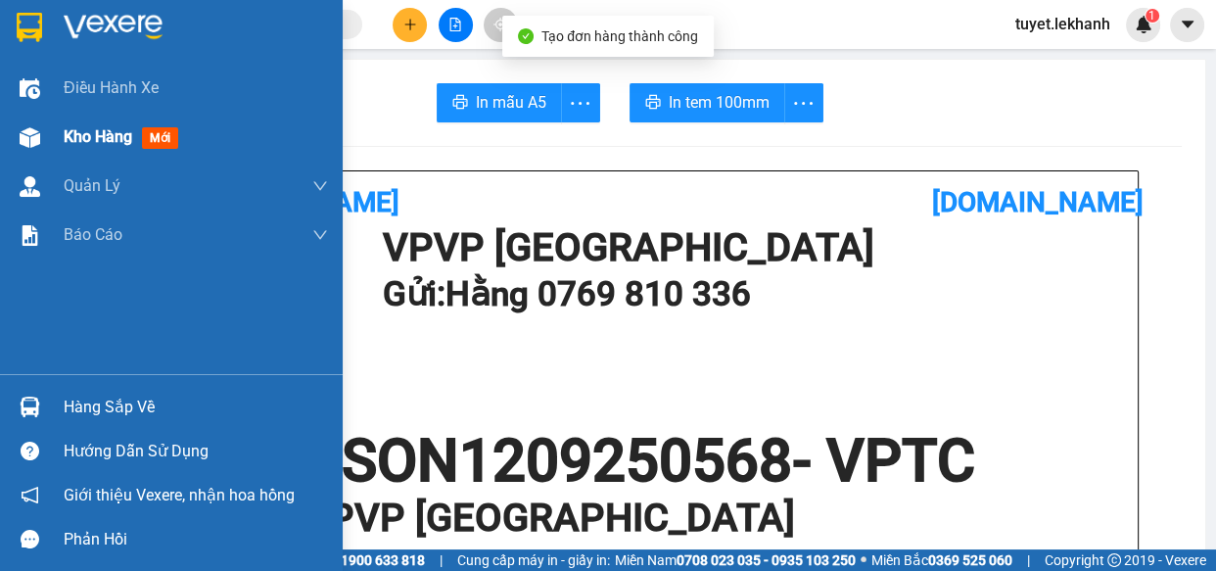
click at [55, 157] on div "Kho hàng mới" at bounding box center [171, 137] width 343 height 49
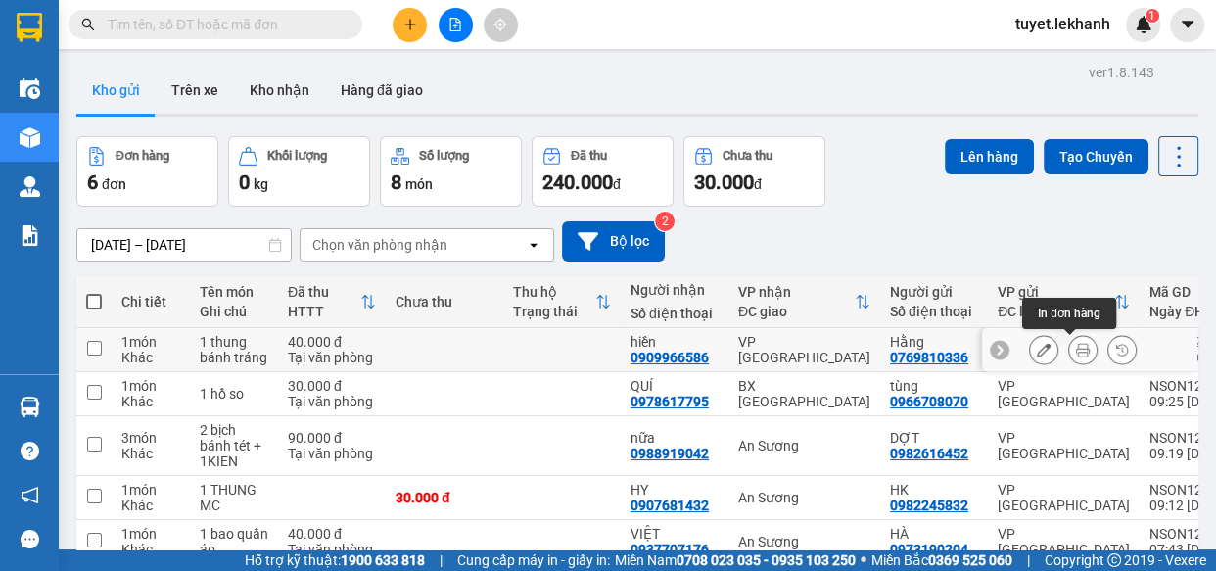
click at [1046, 352] on div at bounding box center [1083, 349] width 108 height 29
click at [1037, 352] on icon at bounding box center [1044, 350] width 14 height 14
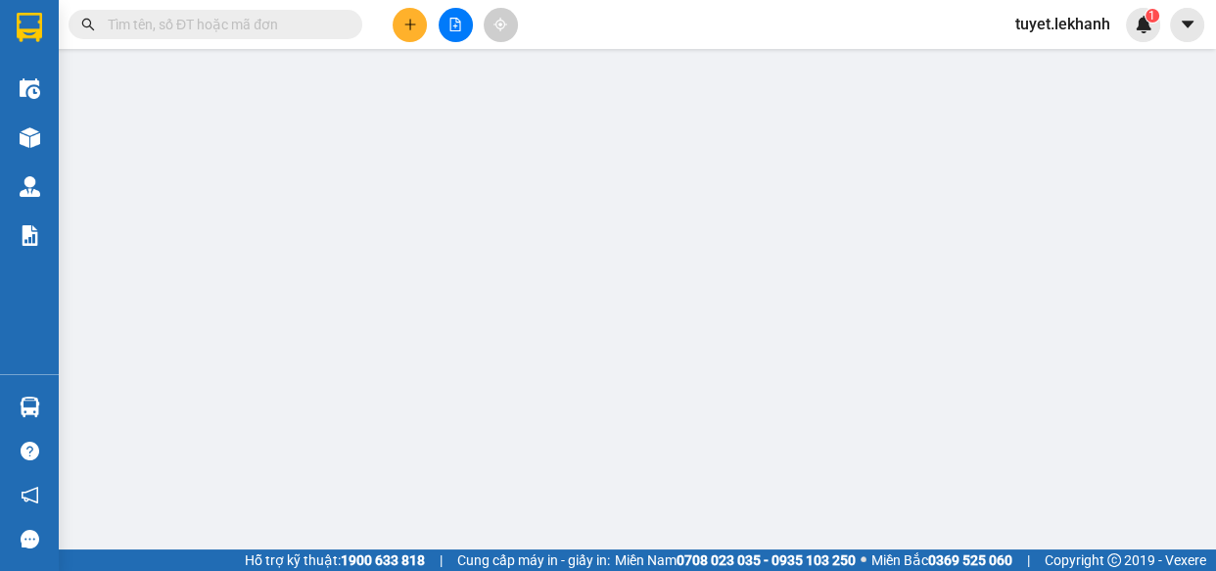
type input "0769810336"
type input "Hằng"
type input "0909966586"
type input "hiền"
type input "40.000"
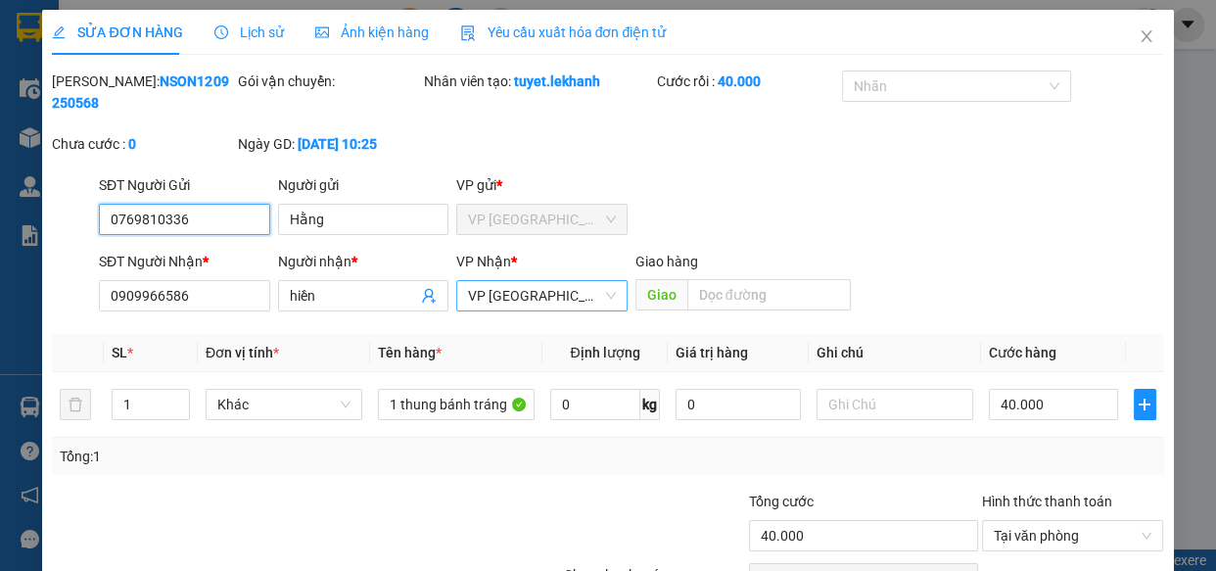
click at [573, 294] on span "VP [GEOGRAPHIC_DATA]" at bounding box center [542, 295] width 148 height 29
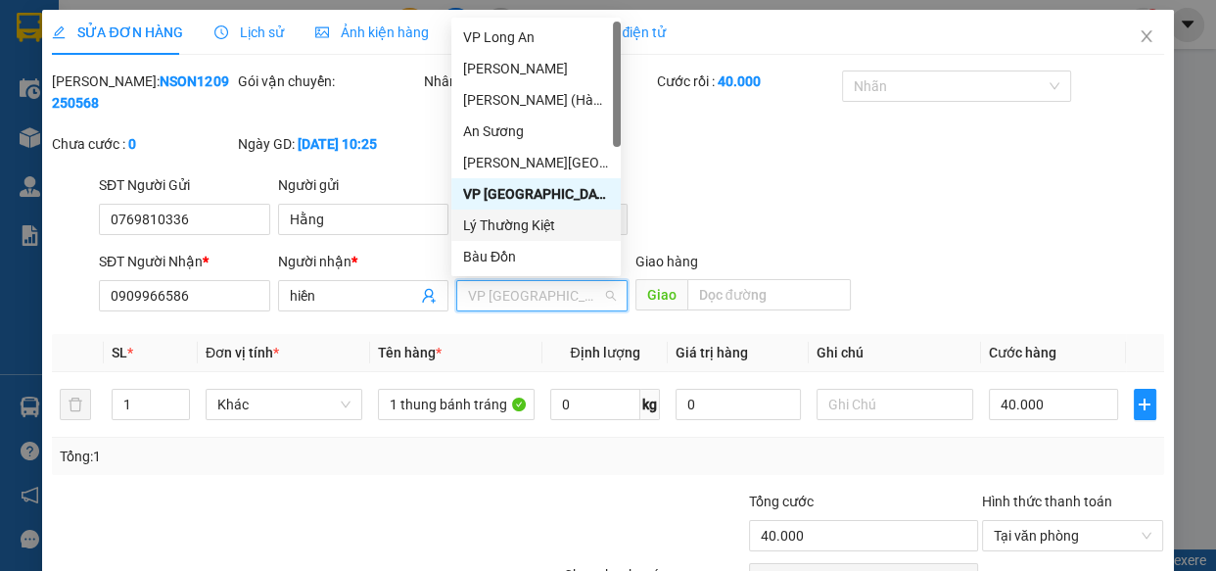
click at [535, 223] on div "Lý Thường Kiệt" at bounding box center [536, 225] width 146 height 22
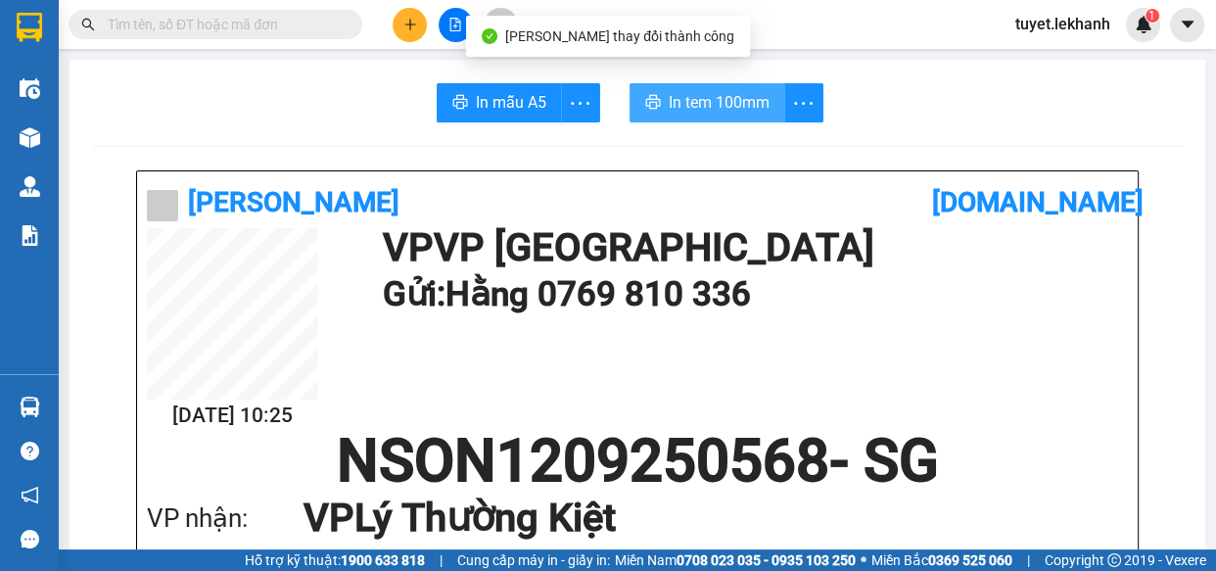
click at [705, 103] on span "In tem 100mm" at bounding box center [719, 102] width 101 height 24
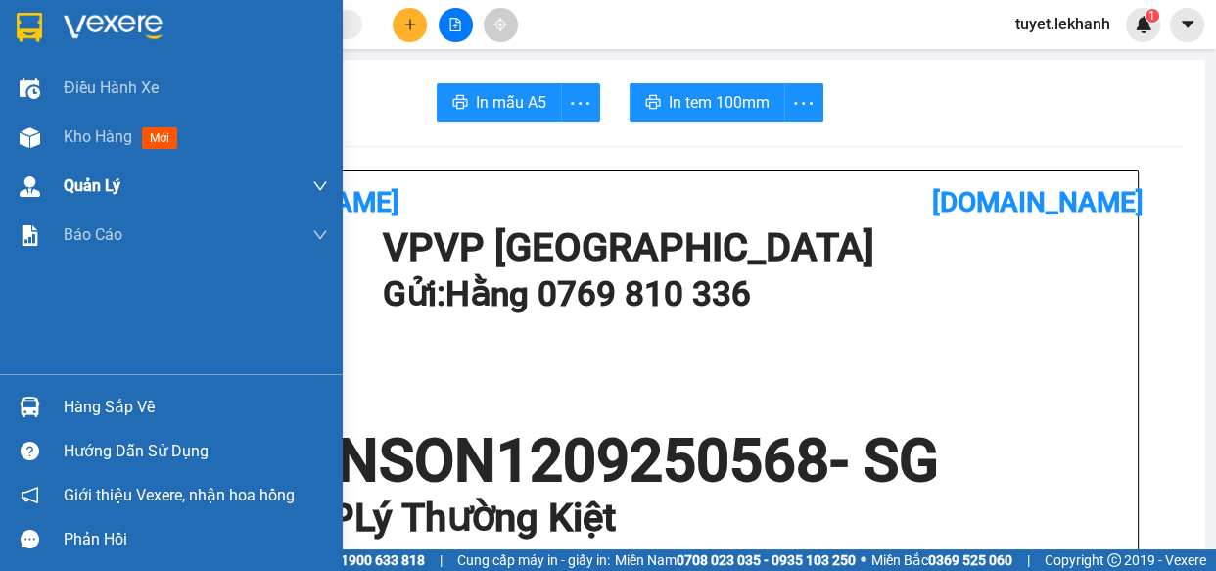
drag, startPoint x: 68, startPoint y: 130, endPoint x: 78, endPoint y: 166, distance: 37.8
click at [78, 135] on span "Kho hàng" at bounding box center [98, 136] width 69 height 19
